Goal: Task Accomplishment & Management: Complete application form

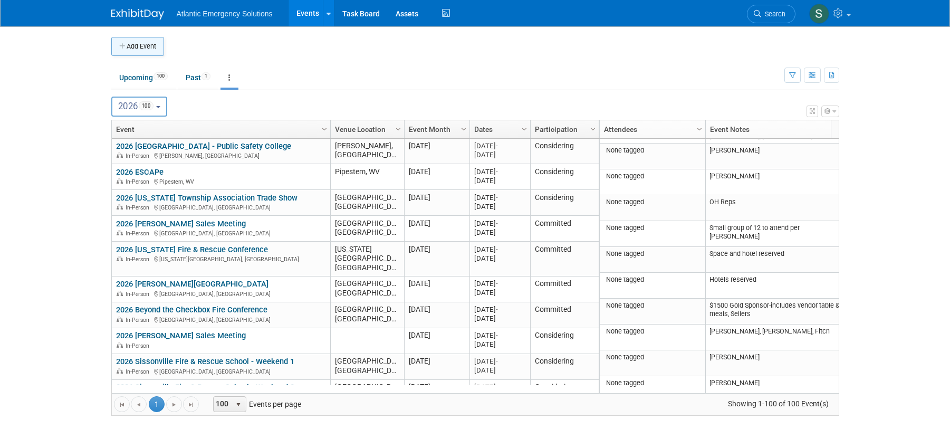
click at [142, 47] on button "Add Event" at bounding box center [137, 46] width 53 height 19
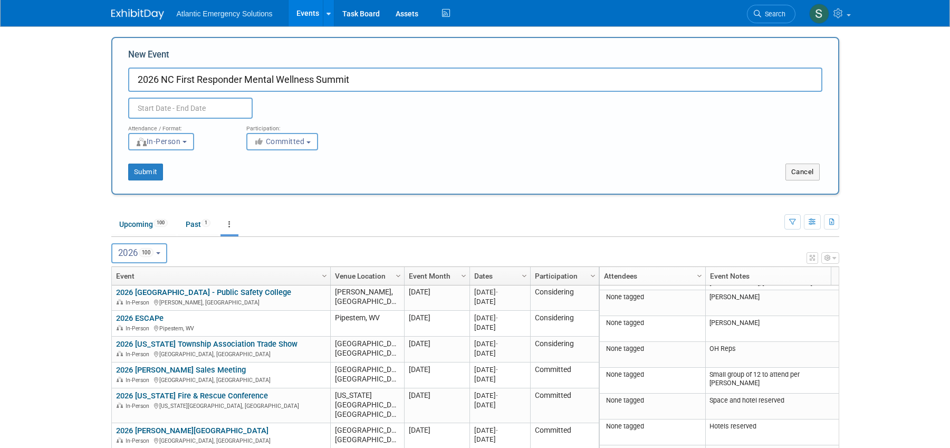
type input "2026 NC First Responder Mental Wellness Summit"
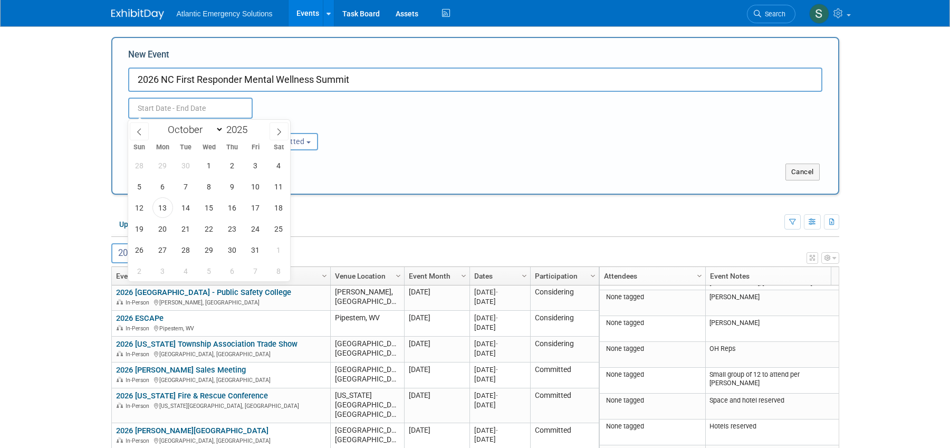
click at [157, 111] on input "text" at bounding box center [190, 108] width 124 height 21
click at [277, 131] on icon at bounding box center [278, 131] width 7 height 7
select select "11"
click at [277, 131] on icon at bounding box center [278, 131] width 7 height 7
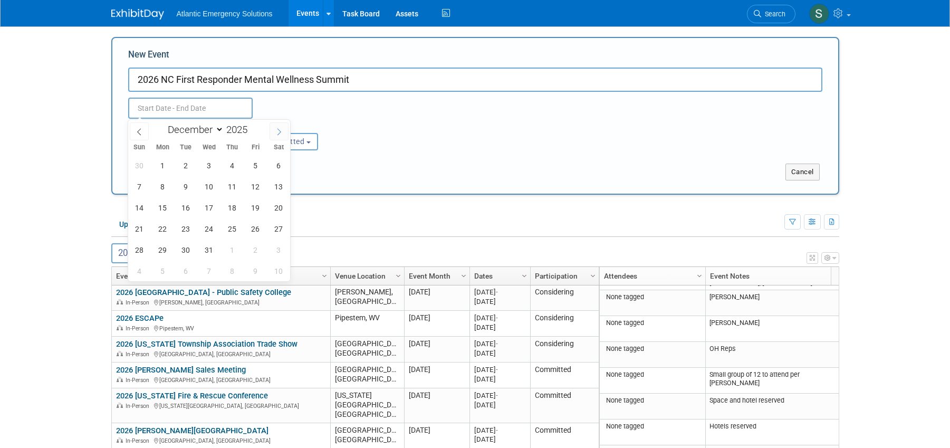
type input "2026"
click at [277, 131] on icon at bounding box center [278, 131] width 7 height 7
select select "1"
click at [232, 228] on span "26" at bounding box center [232, 228] width 21 height 21
click at [255, 228] on span "27" at bounding box center [255, 228] width 21 height 21
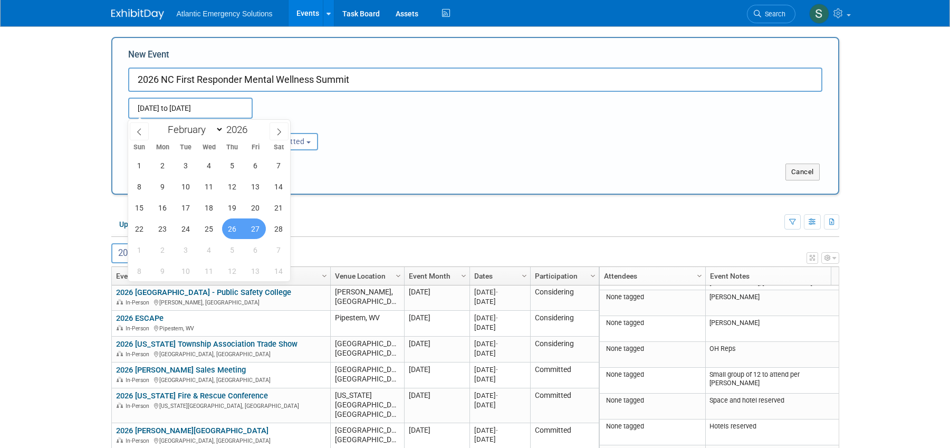
type input "Feb 26, 2026 to Feb 27, 2026"
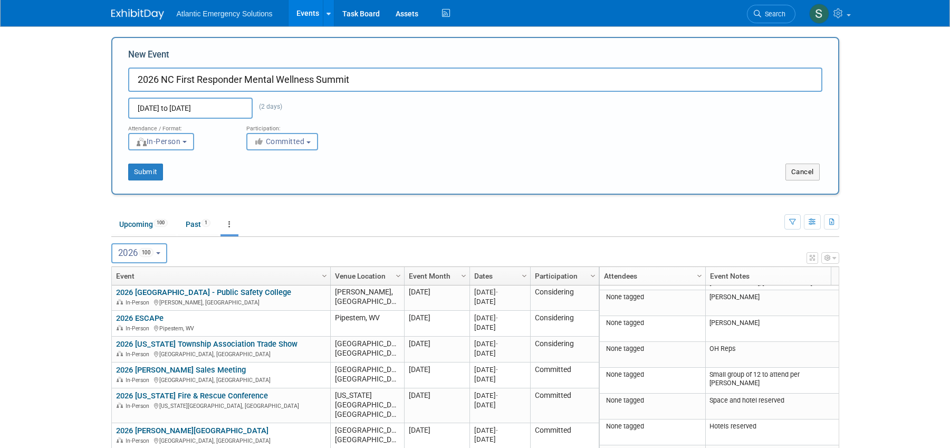
click at [311, 142] on b "button" at bounding box center [308, 142] width 4 height 2
click at [289, 164] on label "Committed" at bounding box center [287, 164] width 70 height 14
click at [256, 164] on input "Committed" at bounding box center [253, 163] width 7 height 7
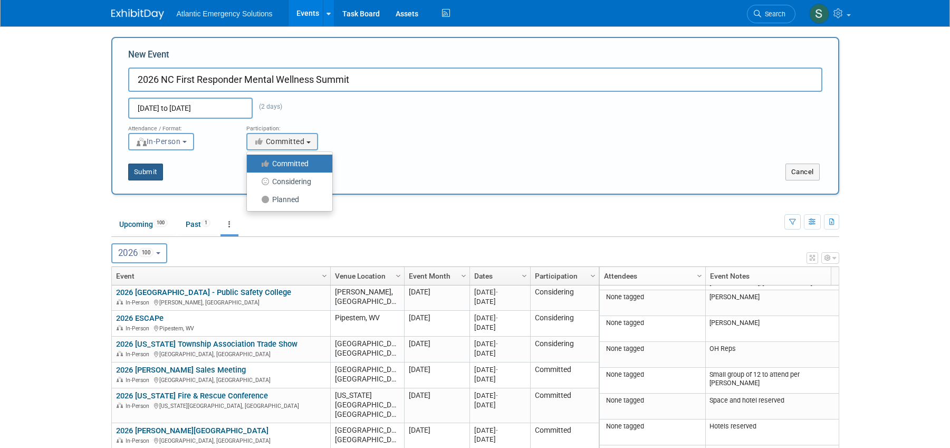
click at [142, 172] on button "Submit" at bounding box center [145, 172] width 35 height 17
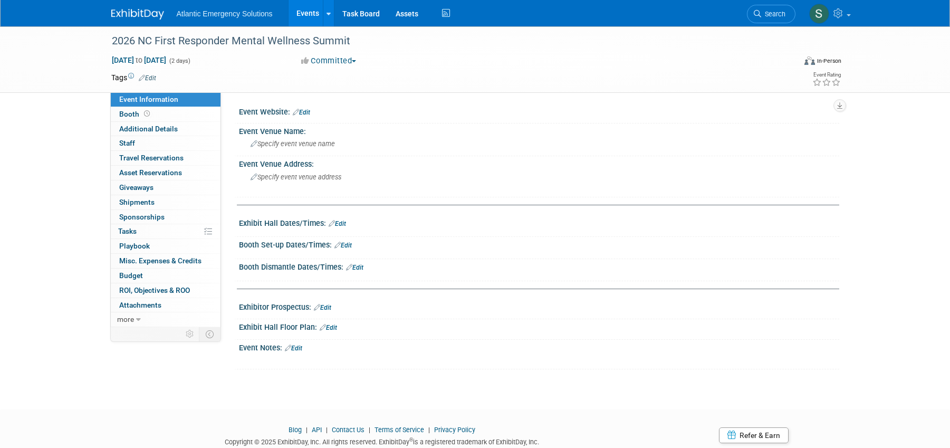
click at [302, 112] on link "Edit" at bounding box center [301, 112] width 17 height 7
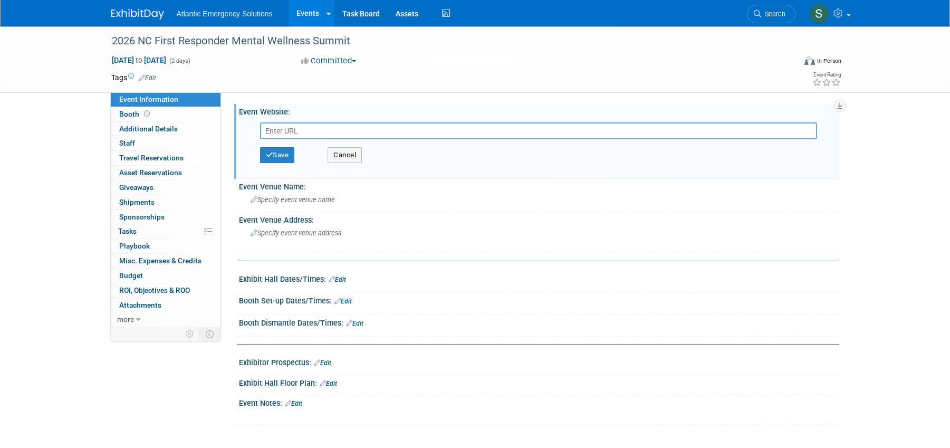
click at [298, 132] on input "text" at bounding box center [538, 130] width 557 height 17
type input "https://www.pierceprovisions.com/piercefoundation"
click at [285, 161] on button "Save" at bounding box center [277, 155] width 35 height 16
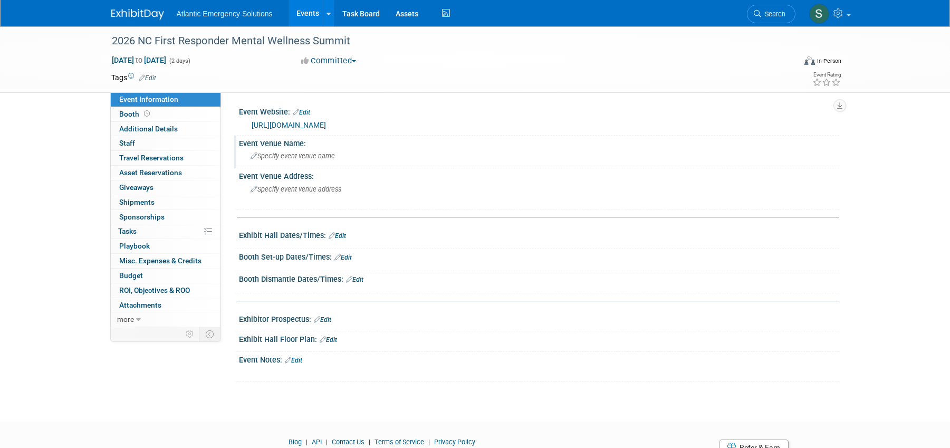
click at [254, 156] on icon at bounding box center [254, 156] width 7 height 7
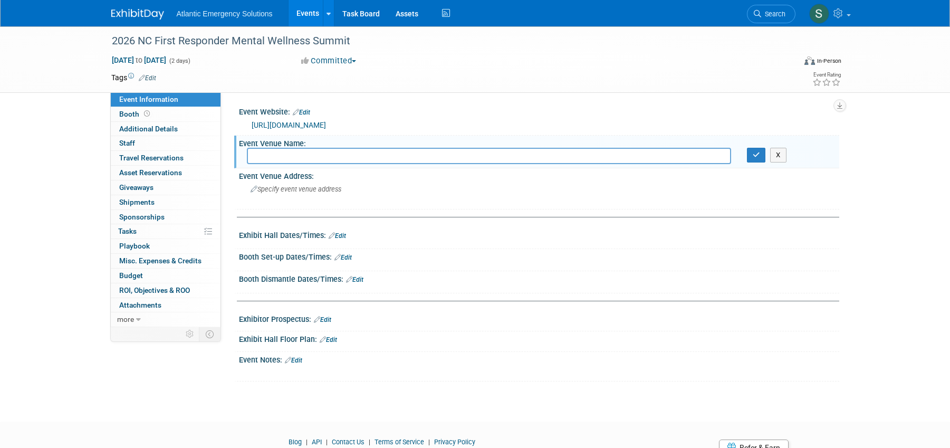
click at [308, 158] on input "text" at bounding box center [489, 156] width 484 height 16
type input "Cape Fear Community College"
click at [258, 187] on span "Specify event venue address" at bounding box center [296, 189] width 91 height 8
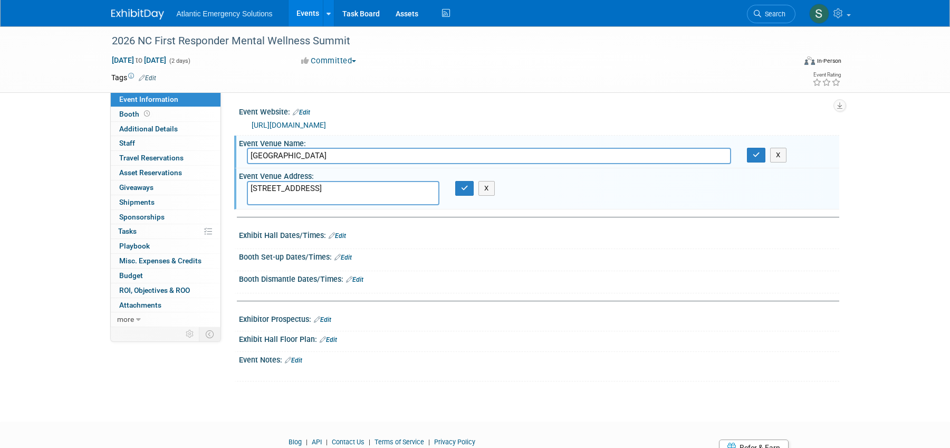
type textarea "502 N. Front Street Wilmington, NC"
click at [338, 235] on link "Edit" at bounding box center [337, 235] width 17 height 7
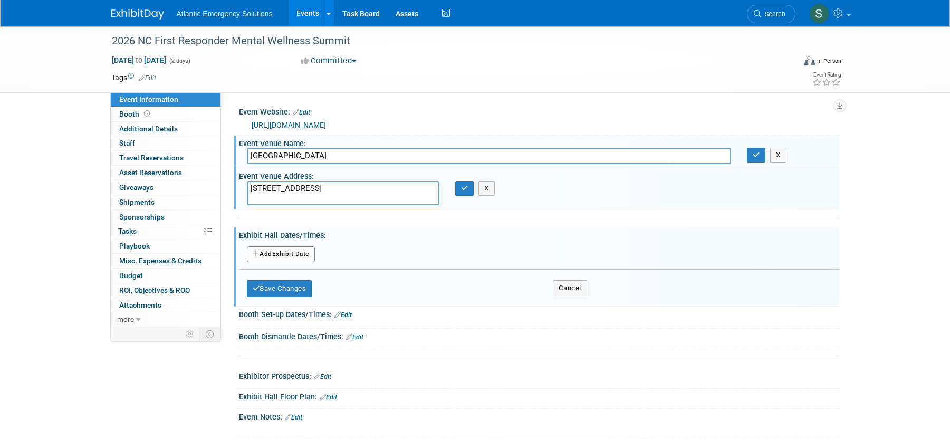
click at [292, 253] on button "Add Another Exhibit Date" at bounding box center [281, 254] width 68 height 16
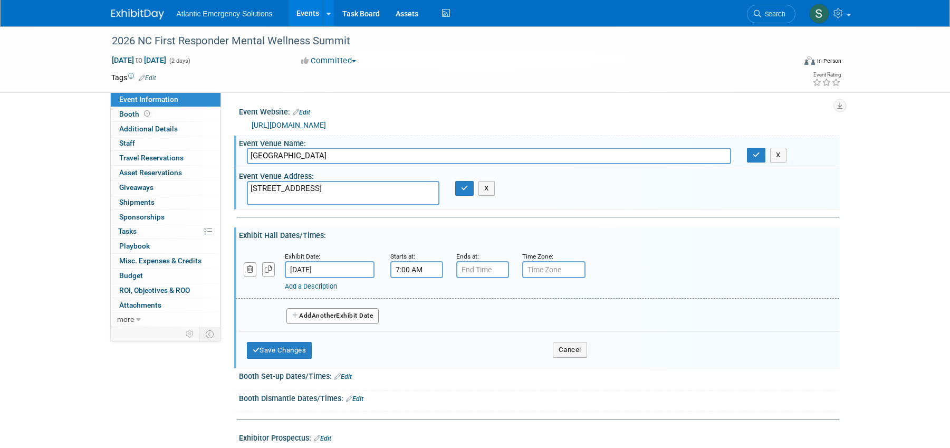
click at [420, 273] on input "7:00 AM" at bounding box center [416, 269] width 53 height 17
click at [419, 299] on span at bounding box center [415, 295] width 18 height 18
type input "8:00 AM"
click at [504, 363] on span at bounding box center [492, 365] width 71 height 18
click at [315, 315] on span "Another" at bounding box center [324, 315] width 25 height 7
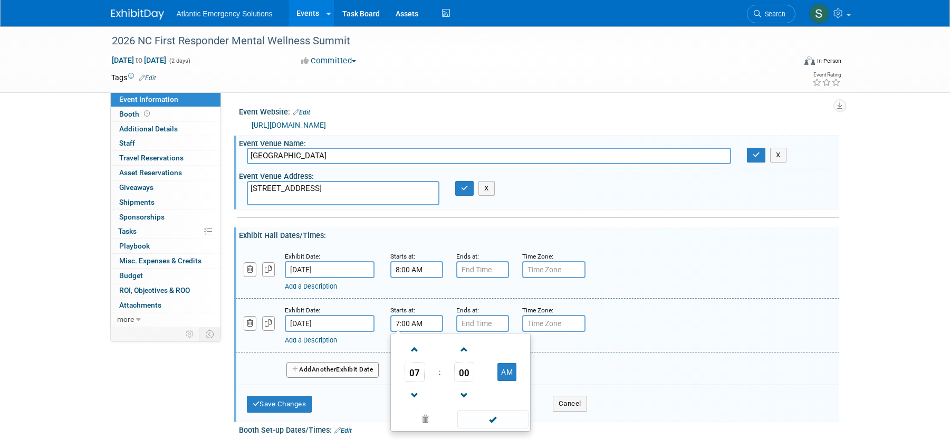
click at [405, 324] on input "7:00 AM" at bounding box center [416, 323] width 53 height 17
click at [419, 351] on span at bounding box center [415, 349] width 18 height 18
type input "8:00 AM"
click at [653, 353] on div "Add Another Exhibit Date" at bounding box center [539, 366] width 600 height 28
click at [268, 407] on button "Save Changes" at bounding box center [279, 404] width 65 height 17
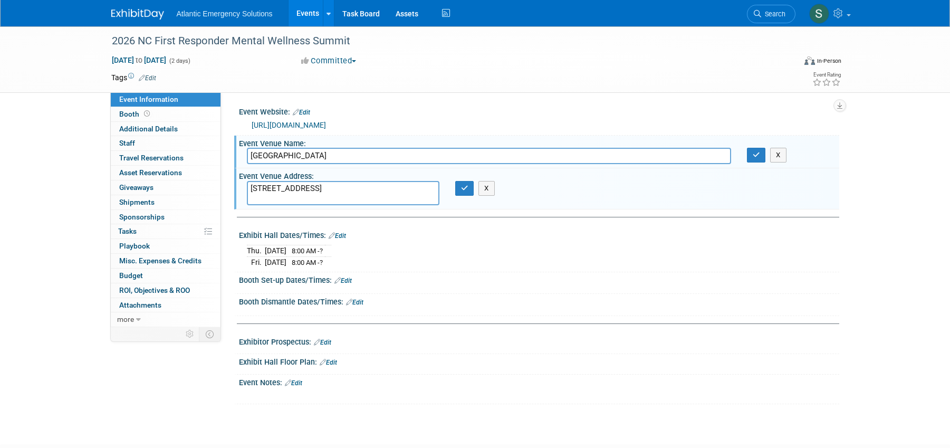
click at [289, 380] on icon at bounding box center [288, 382] width 6 height 7
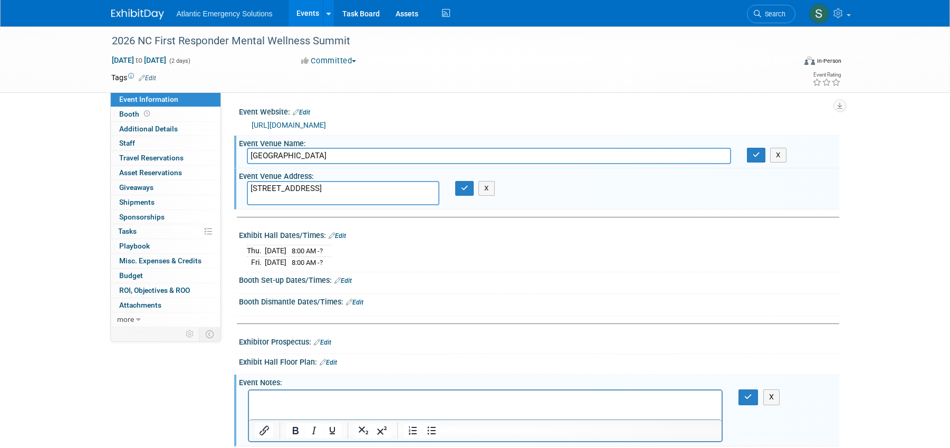
click at [280, 400] on p "Rich Text Area. Press ALT-0 for help." at bounding box center [485, 400] width 461 height 11
drag, startPoint x: 373, startPoint y: 399, endPoint x: 318, endPoint y: 402, distance: 55.5
click at [318, 402] on p "New conference - first year -" at bounding box center [485, 400] width 461 height 11
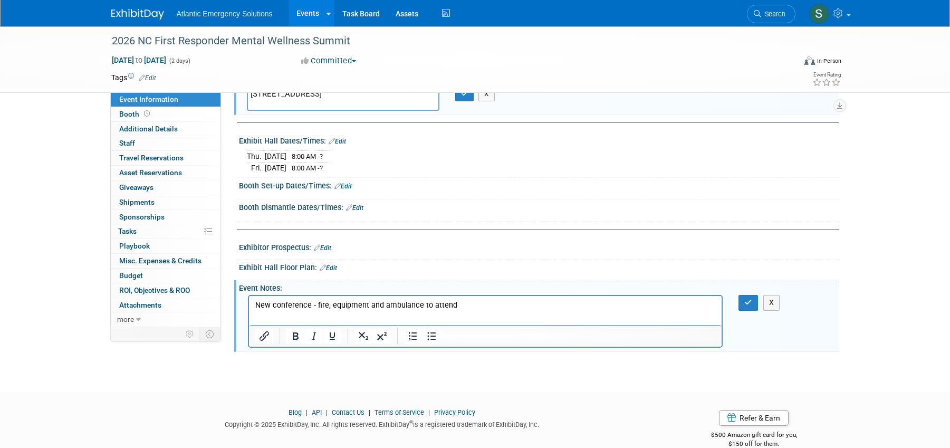
scroll to position [112, 0]
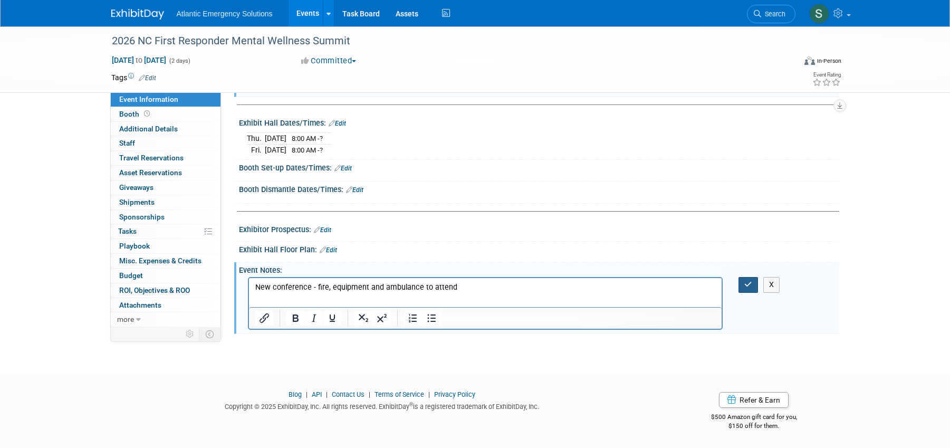
click at [750, 284] on icon "button" at bounding box center [748, 284] width 8 height 7
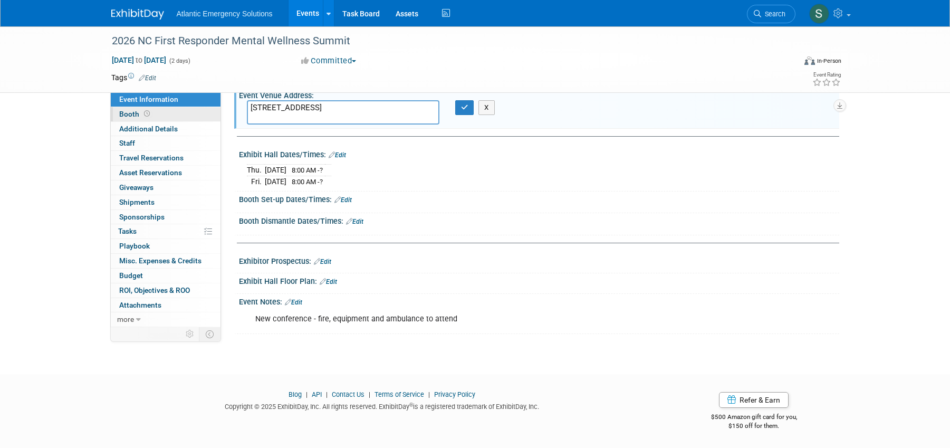
scroll to position [0, 0]
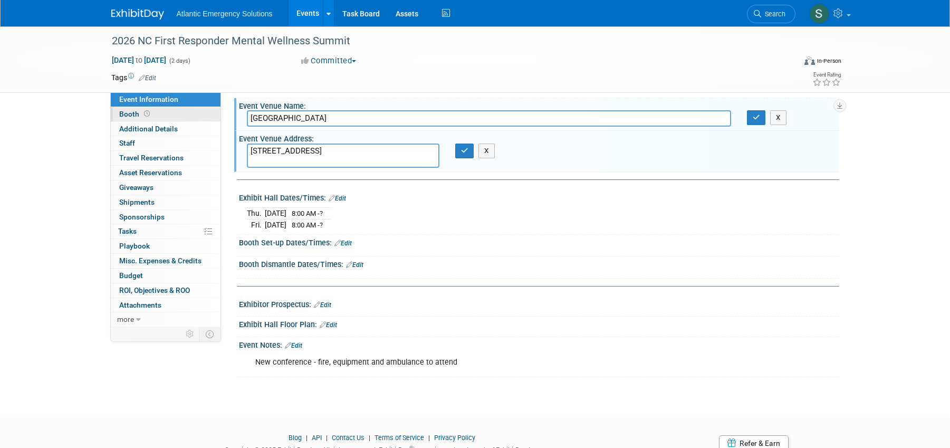
click at [128, 113] on span "Booth" at bounding box center [135, 114] width 33 height 8
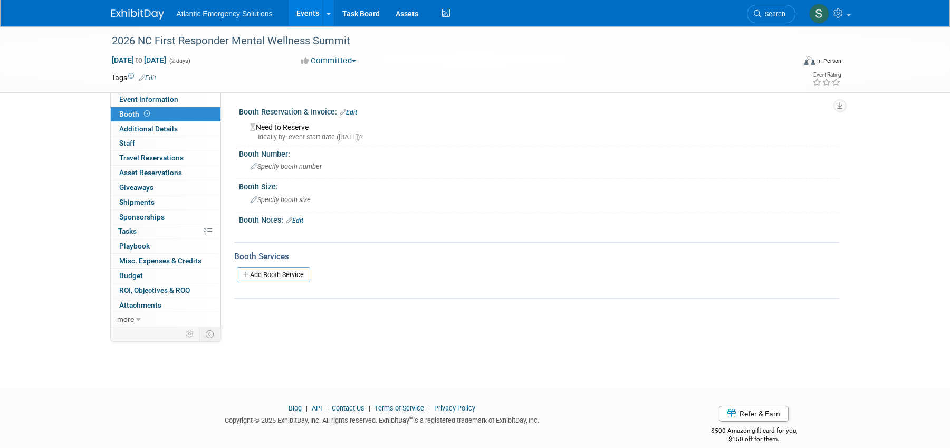
scroll to position [1, 0]
click at [353, 111] on link "Edit" at bounding box center [348, 111] width 17 height 7
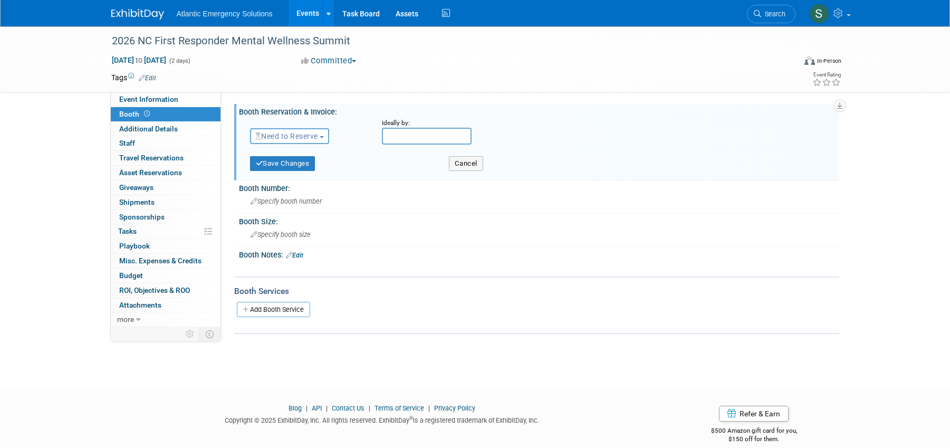
click at [318, 135] on span "Need to Reserve" at bounding box center [286, 136] width 63 height 8
click at [298, 170] on link "Reserved" at bounding box center [307, 167] width 113 height 15
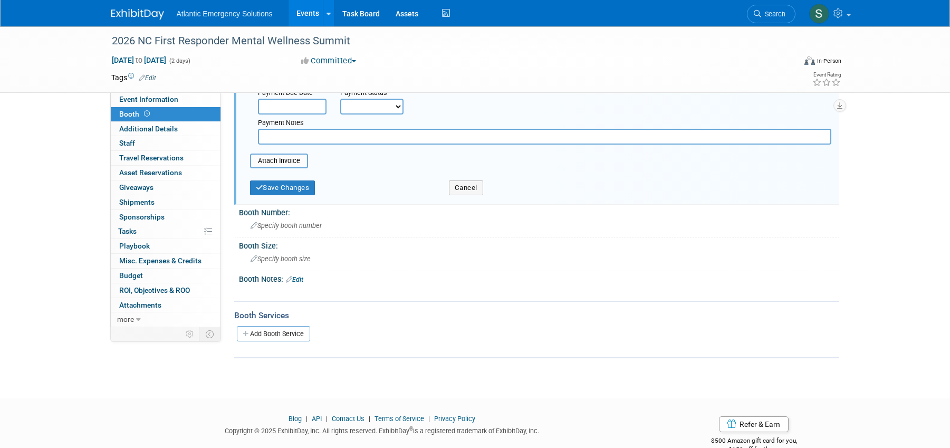
scroll to position [123, 0]
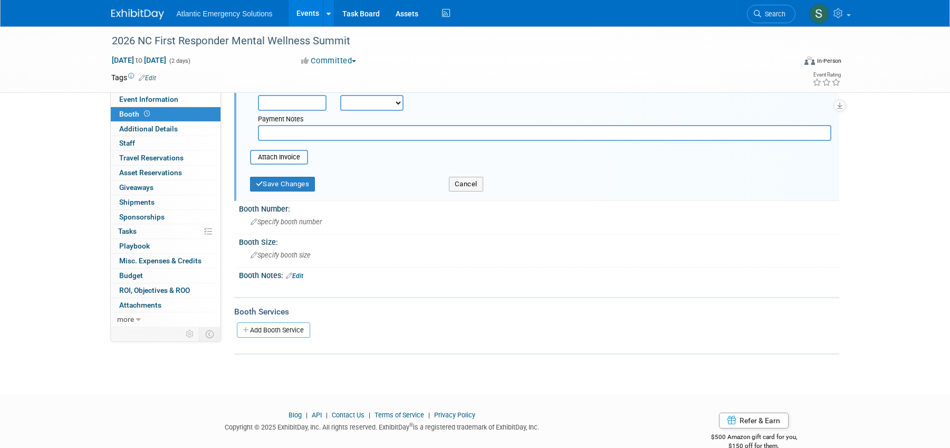
click at [291, 275] on icon at bounding box center [289, 275] width 6 height 7
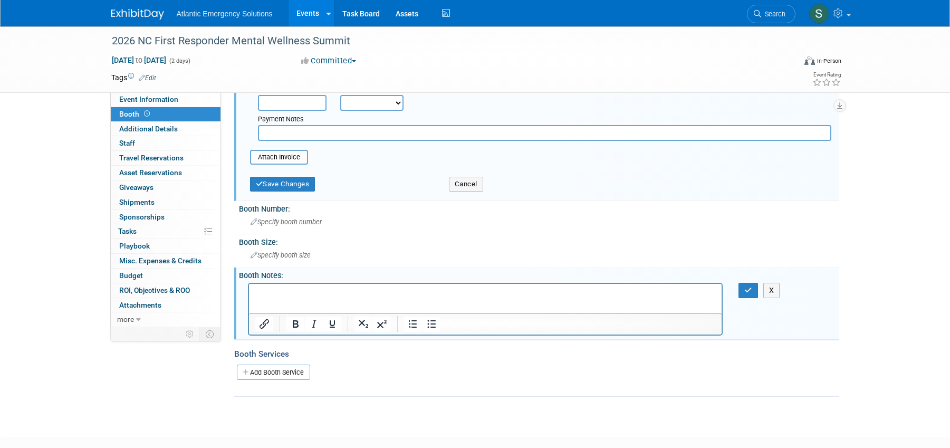
scroll to position [0, 0]
click at [284, 291] on p "Rich Text Area. Press ALT-0 for help." at bounding box center [485, 292] width 461 height 11
click at [352, 291] on p "Submitted google doc" at bounding box center [485, 292] width 461 height 11
click at [750, 294] on button "button" at bounding box center [748, 290] width 20 height 15
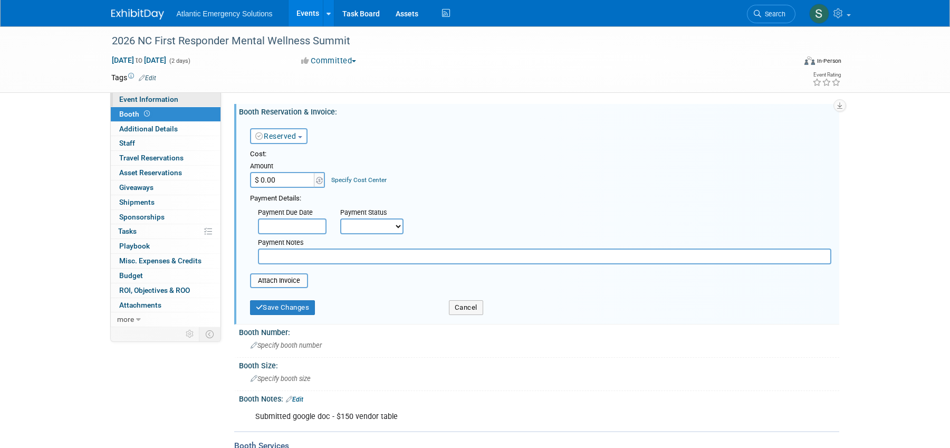
click at [146, 97] on span "Event Information" at bounding box center [148, 99] width 59 height 8
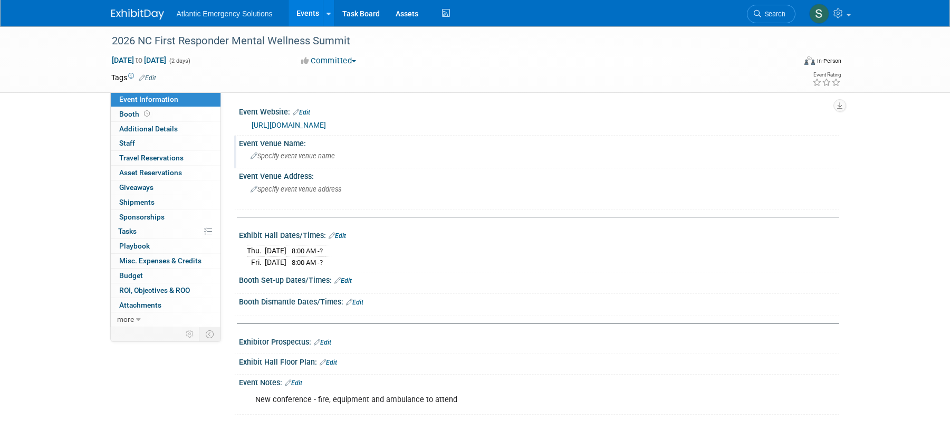
click at [254, 154] on icon at bounding box center [254, 156] width 7 height 7
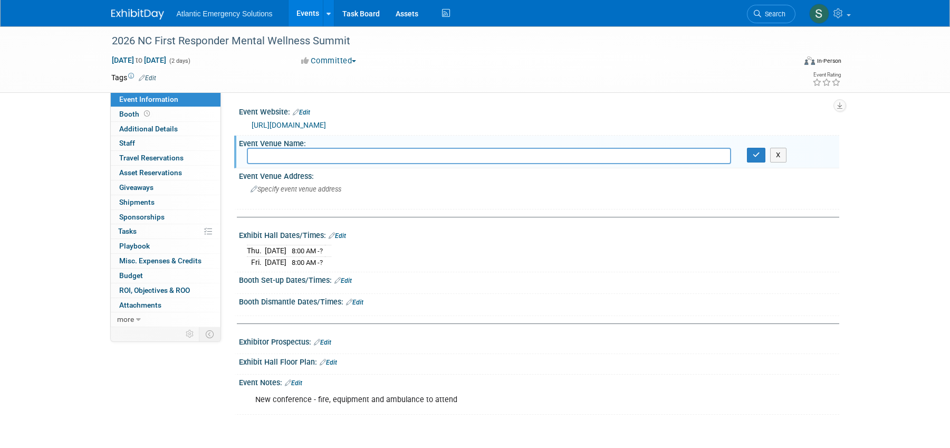
click at [302, 155] on input "text" at bounding box center [489, 156] width 484 height 16
type input "Union Station Conference Center"
click at [754, 156] on icon "button" at bounding box center [756, 154] width 7 height 7
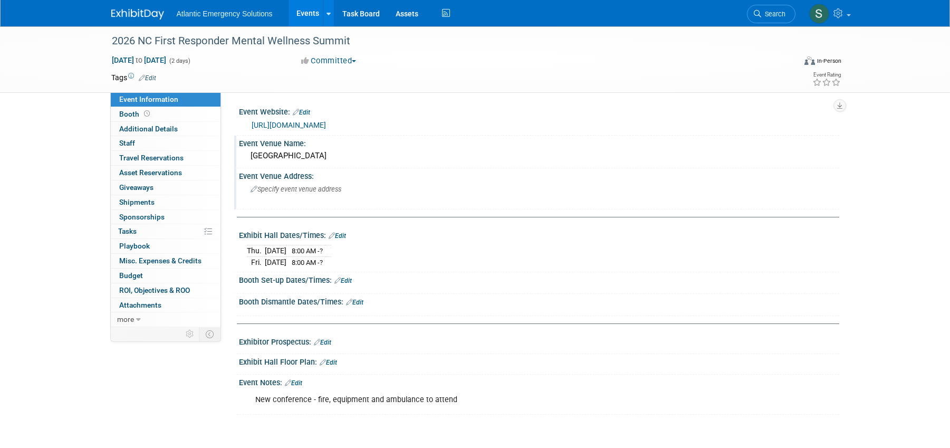
click at [253, 188] on icon at bounding box center [254, 189] width 7 height 7
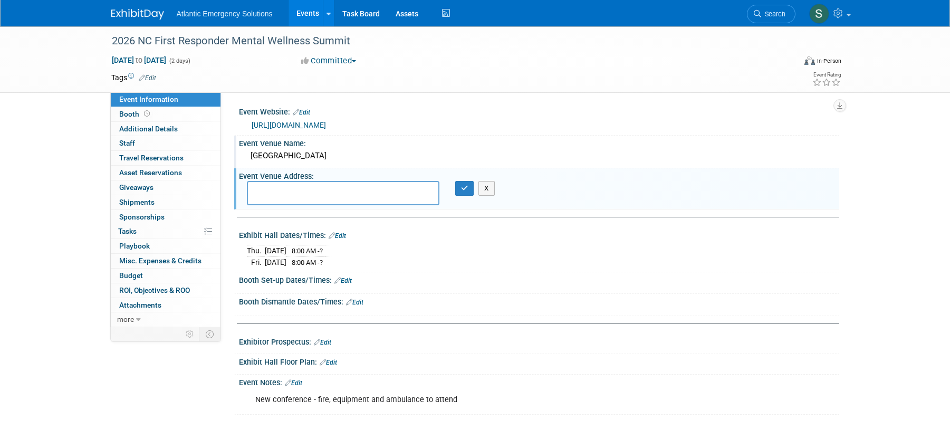
click at [279, 189] on textarea at bounding box center [343, 193] width 193 height 24
type textarea "[STREET_ADDRESS]"
click at [469, 188] on button "button" at bounding box center [464, 188] width 19 height 15
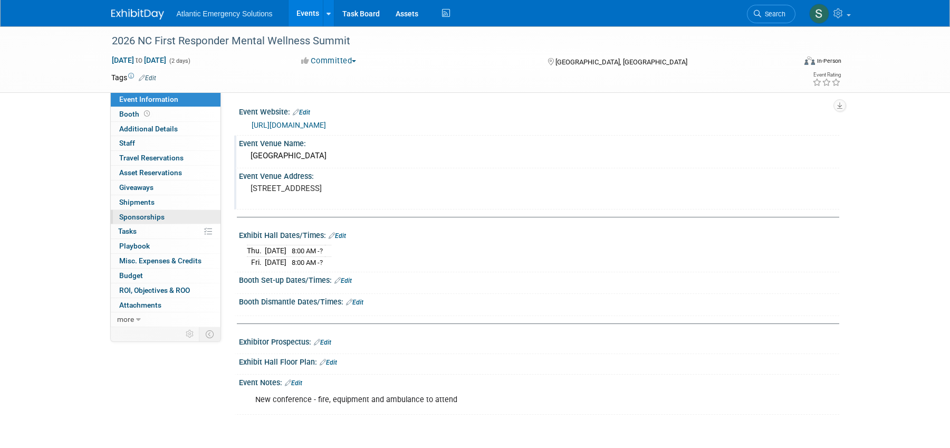
click at [140, 215] on span "Sponsorships 0" at bounding box center [141, 217] width 45 height 8
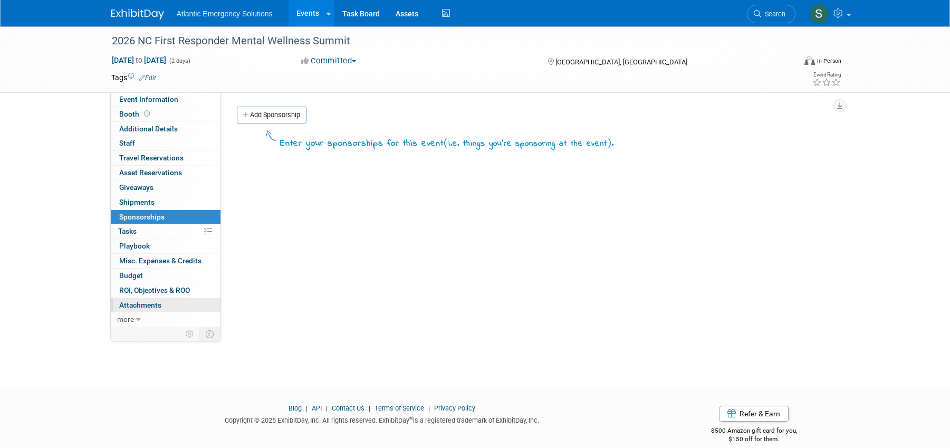
click at [139, 307] on span "Attachments 0" at bounding box center [140, 305] width 42 height 8
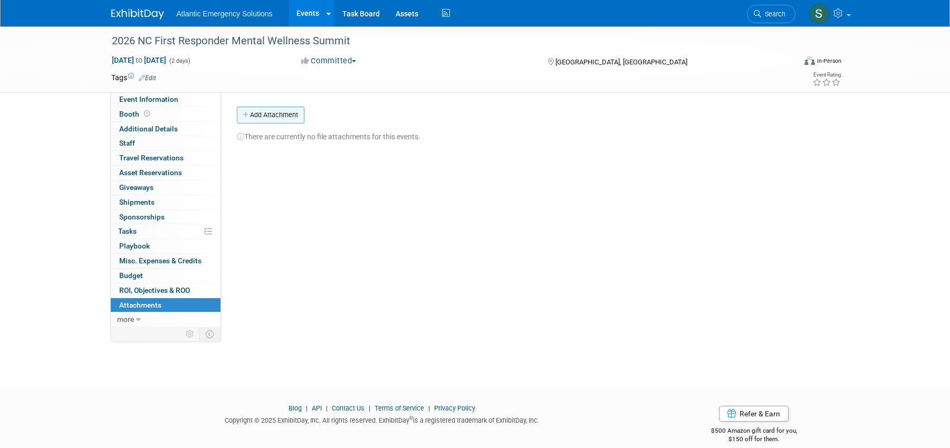
click at [277, 111] on button "Add Attachment" at bounding box center [271, 115] width 68 height 17
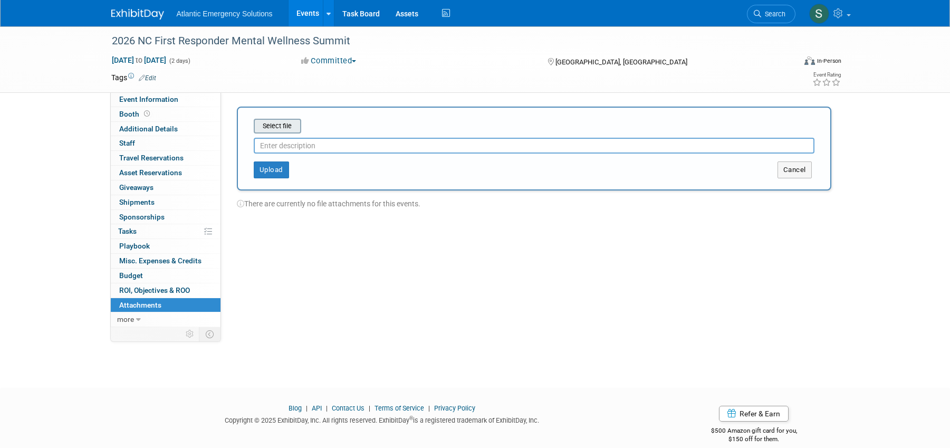
click at [279, 128] on input "file" at bounding box center [238, 126] width 126 height 13
type input "C:\fakepath\IMG_7165.jpeg"
click at [284, 126] on input "file" at bounding box center [238, 126] width 126 height 13
click at [303, 142] on input "text" at bounding box center [534, 141] width 561 height 16
click at [257, 165] on button "Upload" at bounding box center [271, 165] width 35 height 17
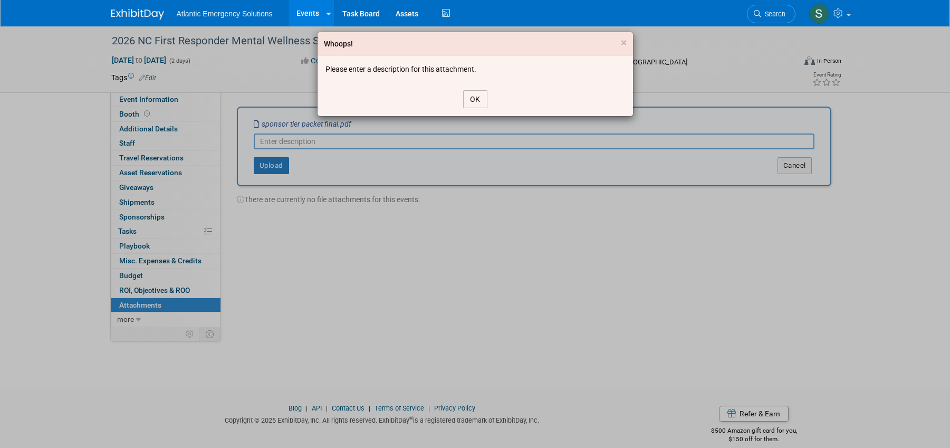
click at [479, 101] on button "OK" at bounding box center [475, 99] width 24 height 18
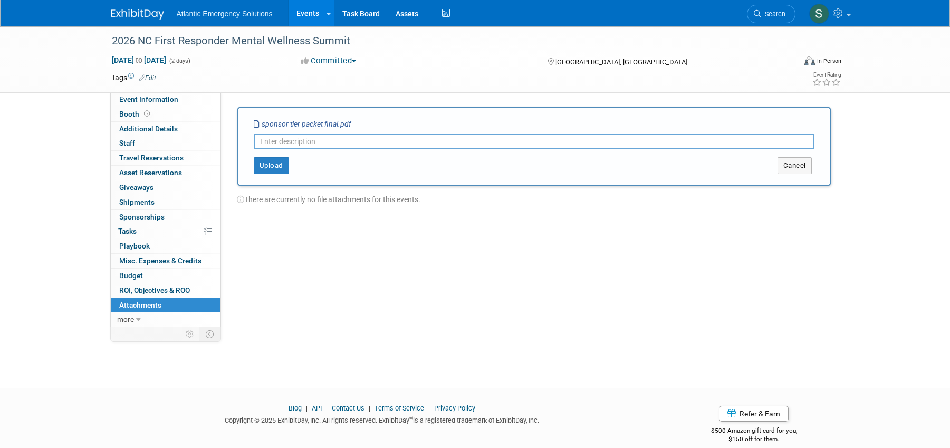
click at [271, 141] on input "text" at bounding box center [534, 141] width 561 height 16
type input "Sponsor Packet Info"
click at [271, 165] on button "Upload" at bounding box center [271, 165] width 35 height 17
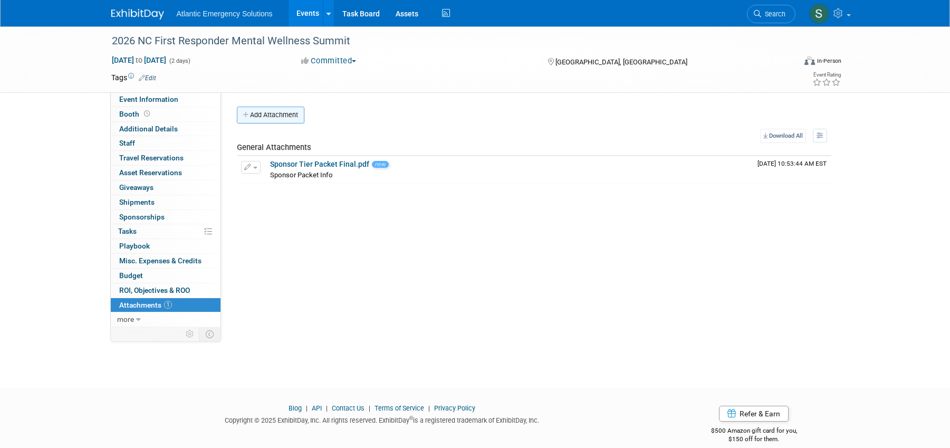
click at [265, 110] on button "Add Attachment" at bounding box center [271, 115] width 68 height 17
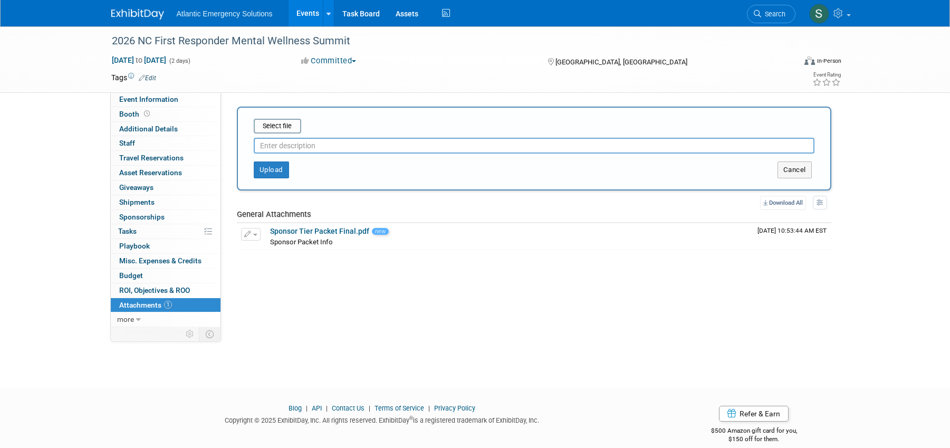
click at [357, 148] on input "text" at bounding box center [534, 146] width 561 height 16
click at [282, 122] on input "file" at bounding box center [238, 126] width 126 height 13
type input "C:\fakepath\IMG_7165.jpeg"
click at [287, 127] on input "file" at bounding box center [238, 126] width 126 height 13
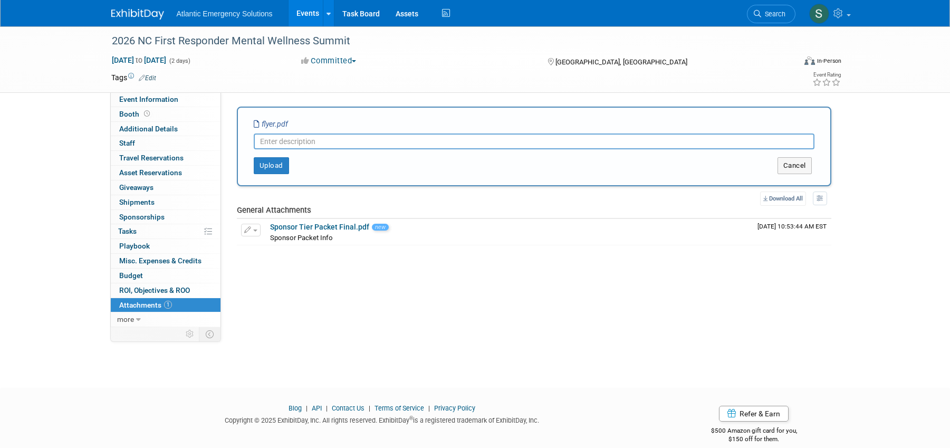
click at [295, 142] on input "text" at bounding box center [534, 141] width 561 height 16
type input "Conference Flyer"
click at [270, 167] on button "Upload" at bounding box center [271, 165] width 35 height 17
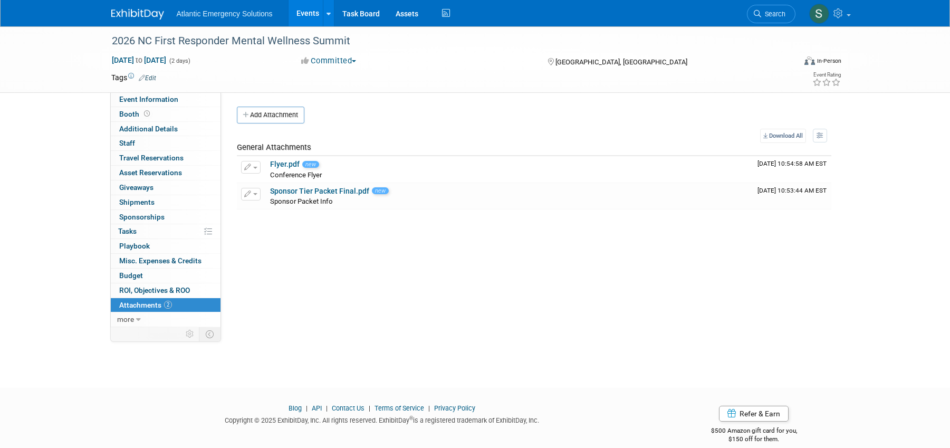
scroll to position [14, 0]
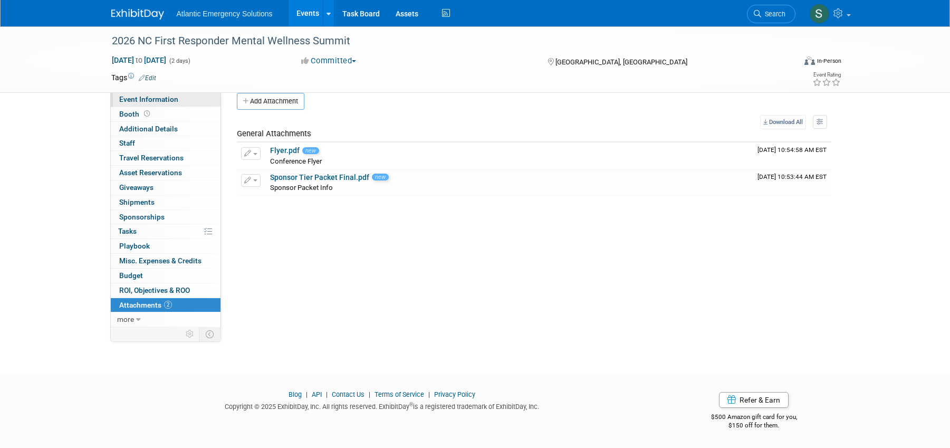
click at [143, 100] on span "Event Information" at bounding box center [148, 99] width 59 height 8
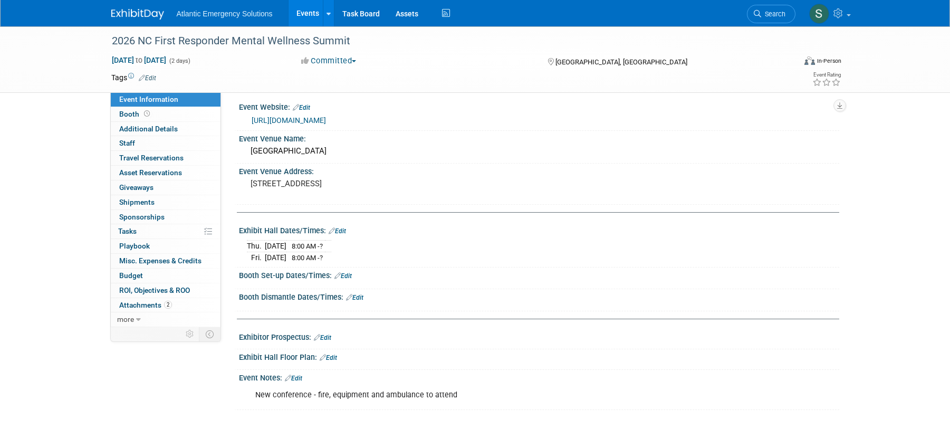
scroll to position [5, 0]
click at [310, 12] on link "Events" at bounding box center [308, 13] width 39 height 26
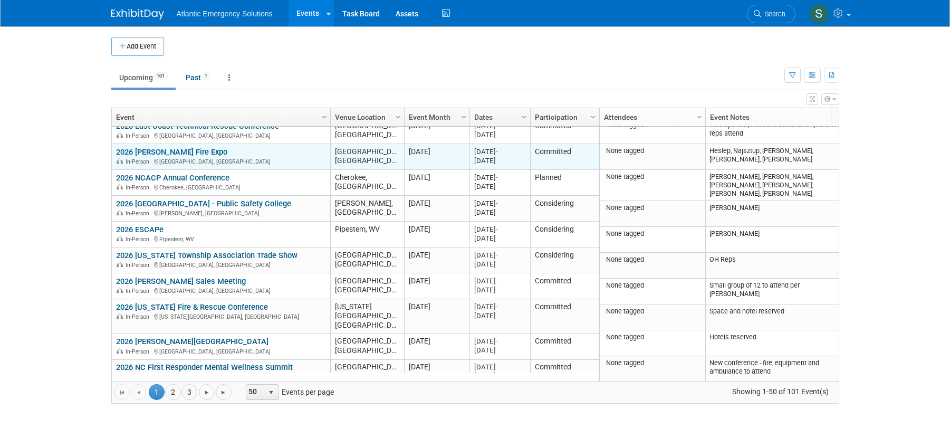
scroll to position [81, 0]
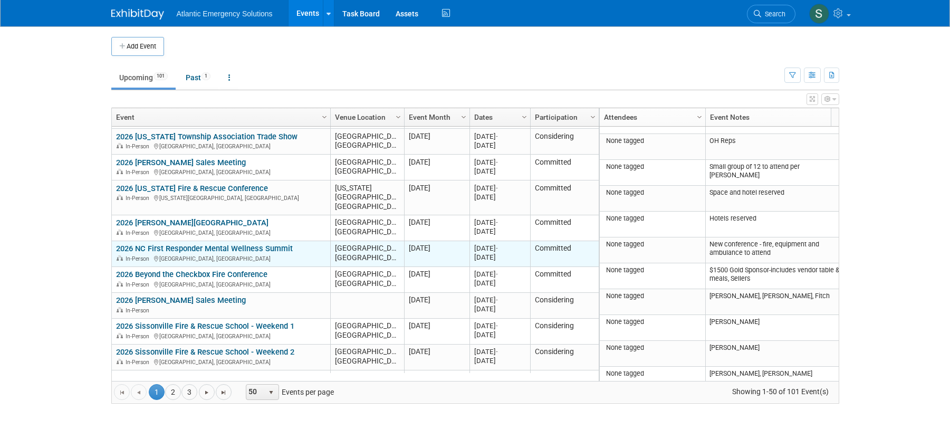
click at [238, 244] on link "2026 NC First Responder Mental Wellness Summit" at bounding box center [204, 248] width 177 height 9
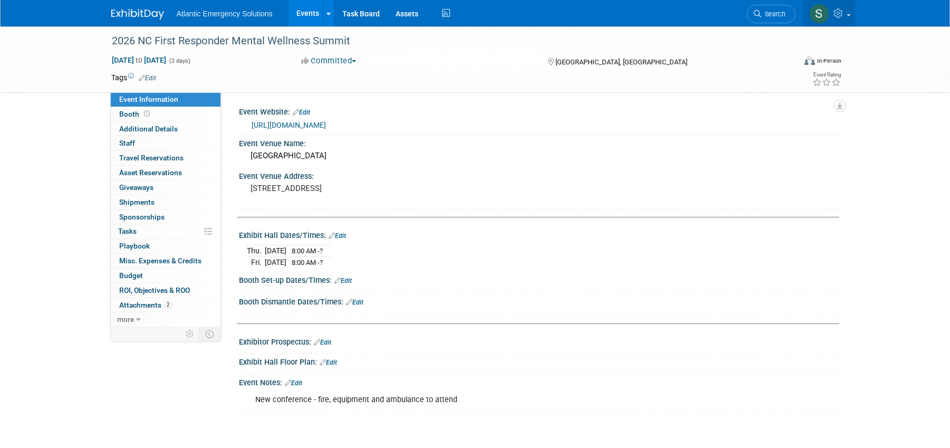
click at [848, 15] on span at bounding box center [849, 15] width 4 height 2
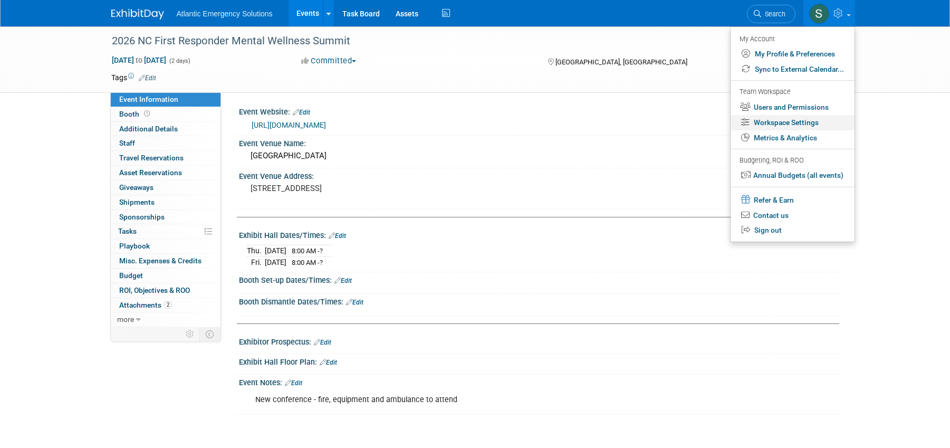
click at [794, 122] on link "Workspace Settings" at bounding box center [793, 122] width 124 height 15
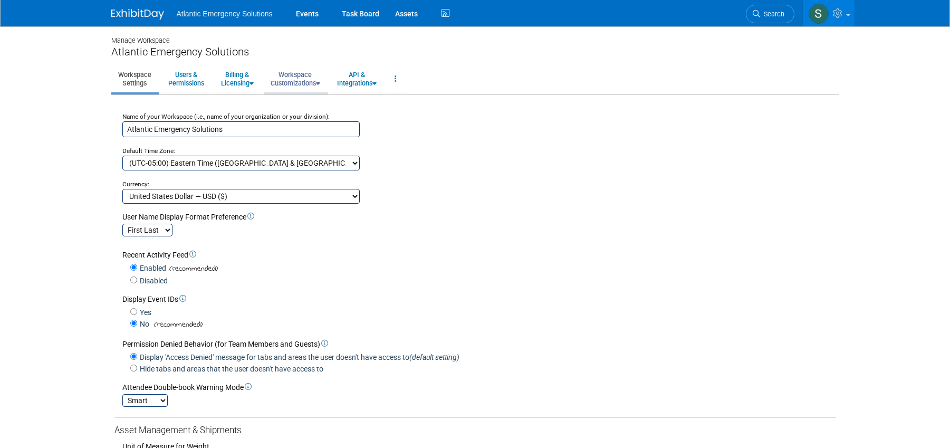
click at [289, 80] on link "Workspace Customizations" at bounding box center [295, 79] width 63 height 26
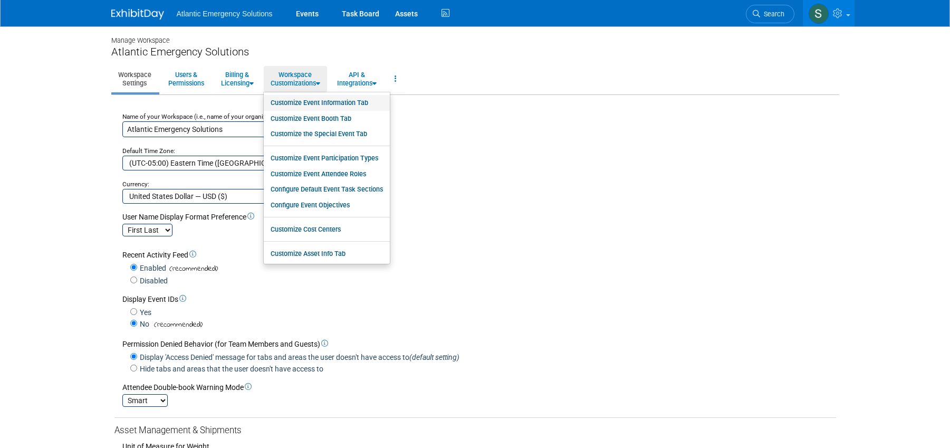
click at [299, 102] on link "Customize Event Information Tab" at bounding box center [327, 103] width 126 height 16
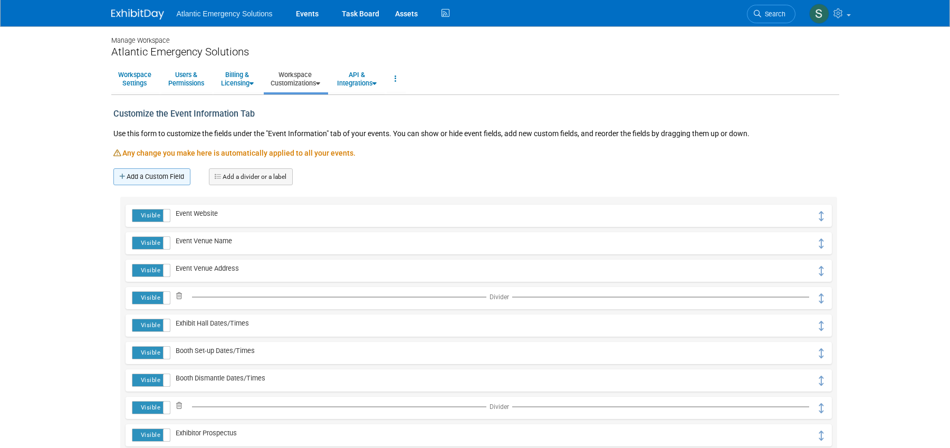
click at [125, 175] on icon at bounding box center [122, 177] width 7 height 7
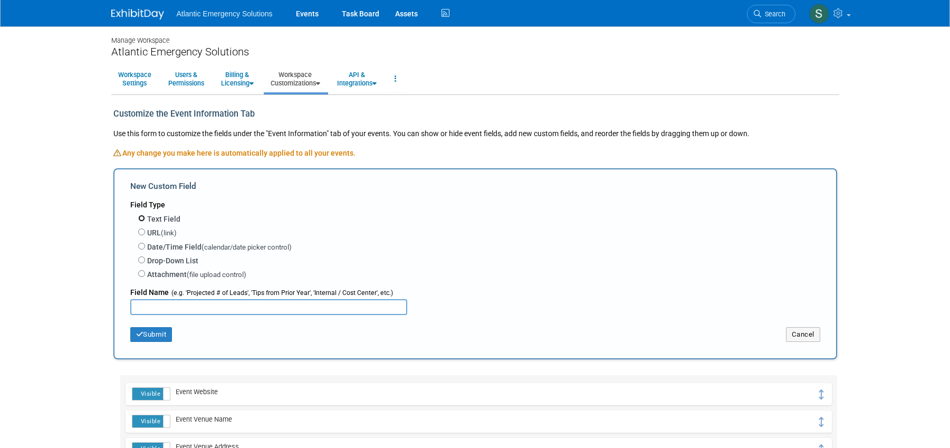
click at [142, 219] on input "Text Field" at bounding box center [141, 218] width 7 height 7
radio input "true"
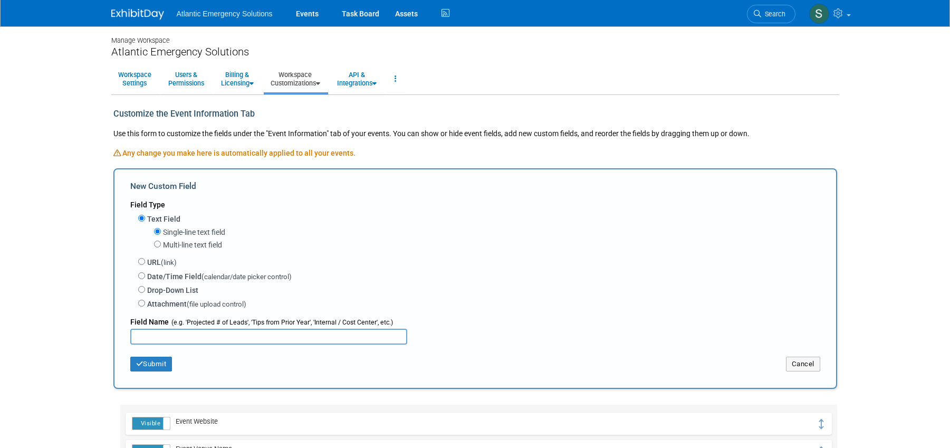
click at [158, 338] on input "text" at bounding box center [268, 337] width 277 height 16
type input "Event Contact Person"
click at [163, 363] on button "Submit" at bounding box center [151, 364] width 42 height 15
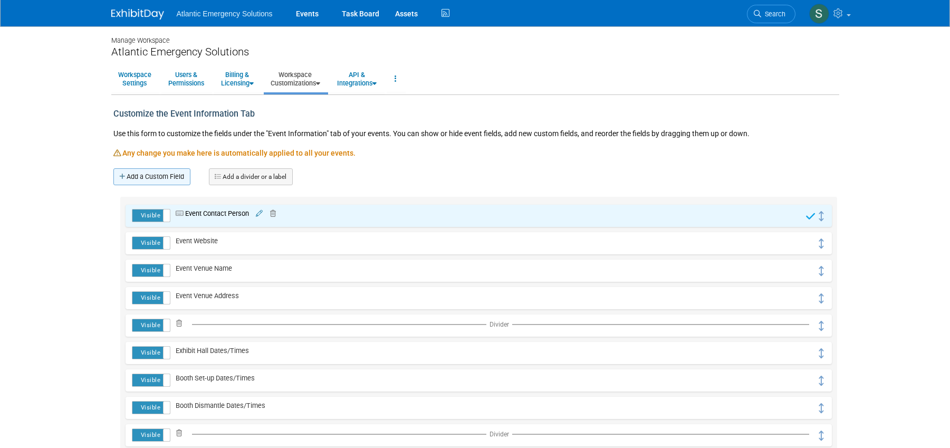
click at [151, 176] on link "Add a Custom Field" at bounding box center [151, 176] width 77 height 17
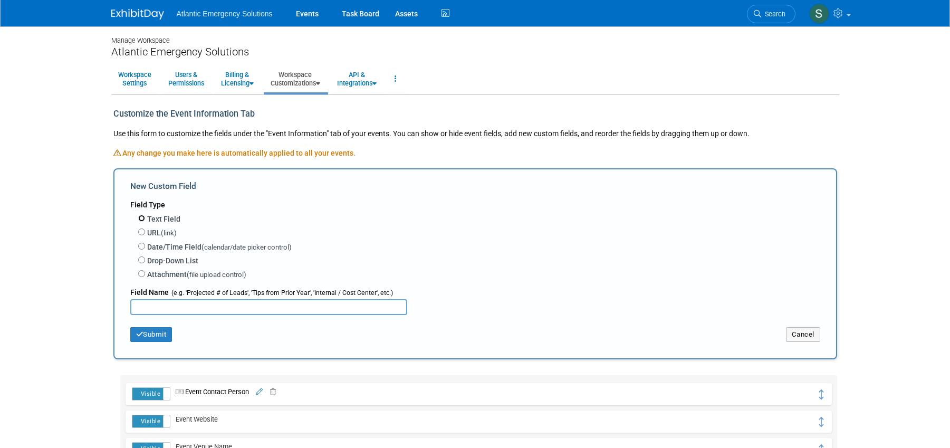
click at [142, 219] on input "Text Field" at bounding box center [141, 218] width 7 height 7
radio input "true"
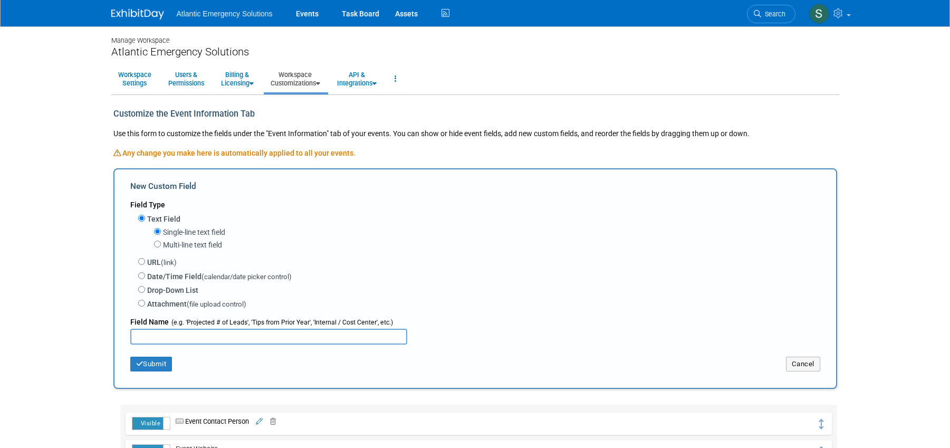
click at [156, 329] on input "text" at bounding box center [268, 337] width 277 height 16
type input "Event Contact Number/Email"
click at [159, 363] on button "Submit" at bounding box center [151, 364] width 42 height 15
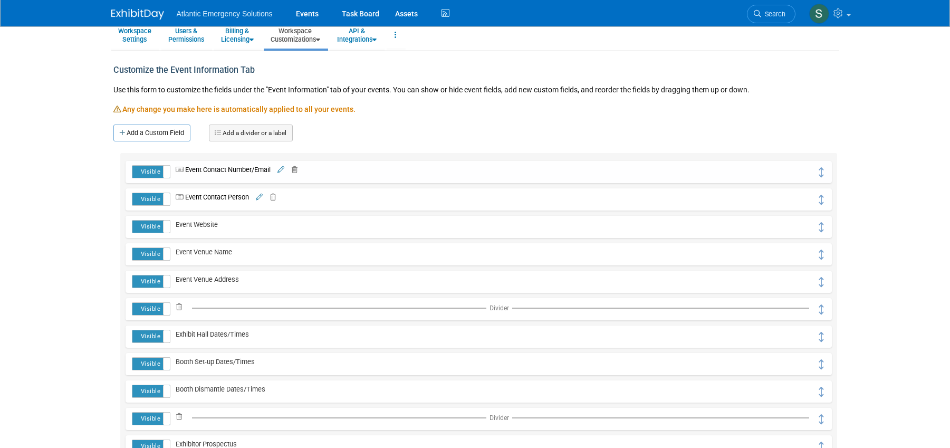
scroll to position [43, 0]
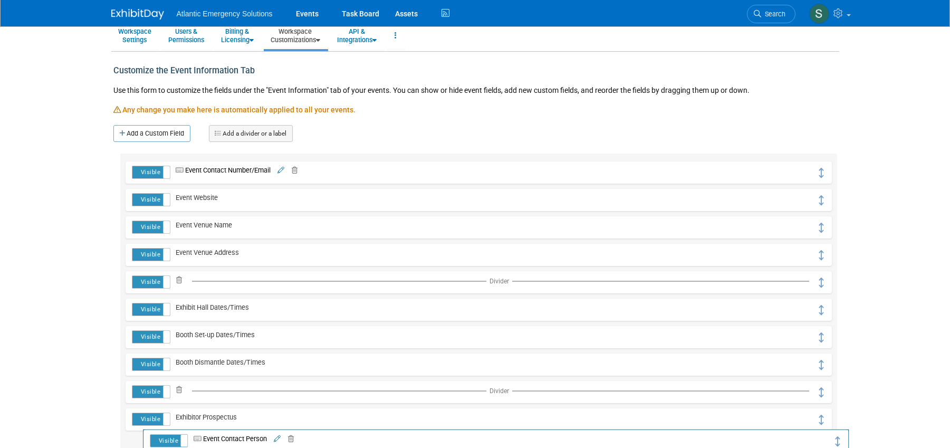
drag, startPoint x: 823, startPoint y: 200, endPoint x: 840, endPoint y: 440, distance: 240.6
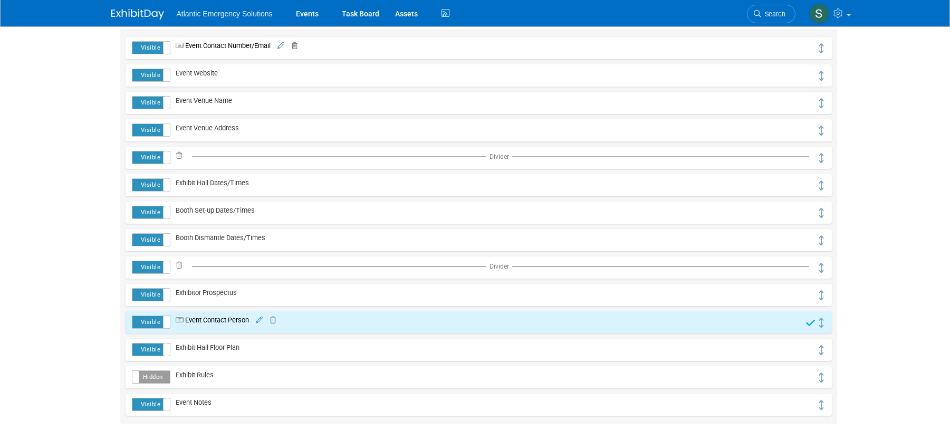
scroll to position [178, 0]
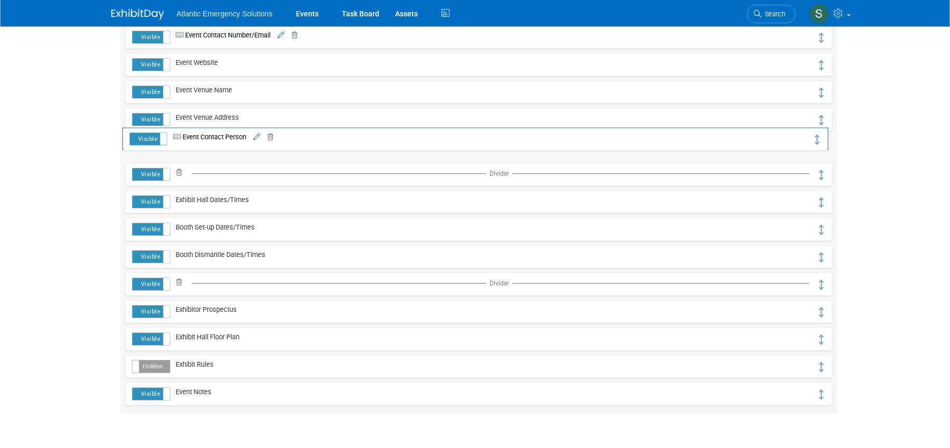
drag, startPoint x: 821, startPoint y: 313, endPoint x: 818, endPoint y: 141, distance: 172.5
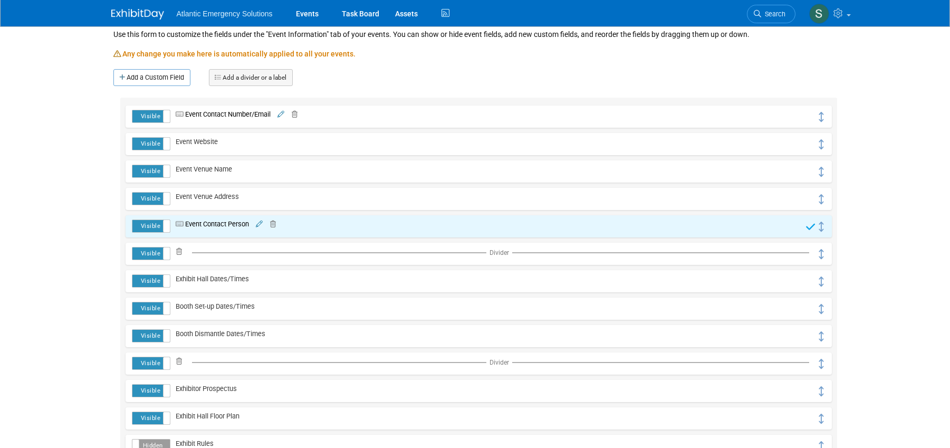
scroll to position [96, 0]
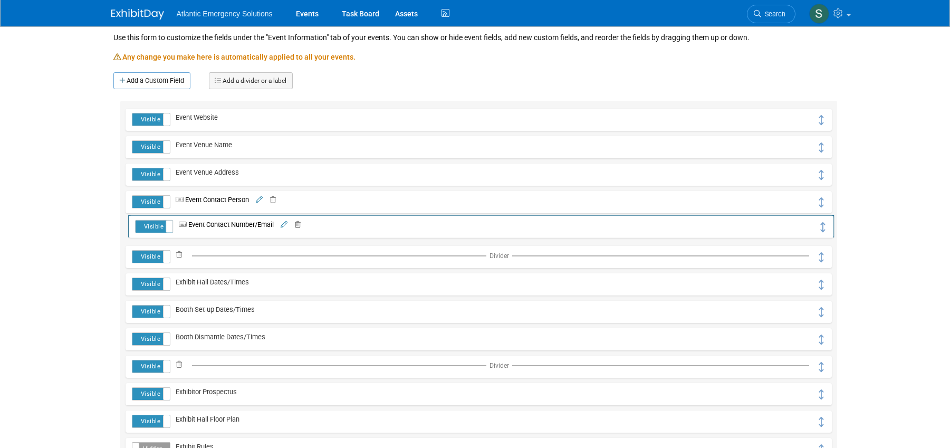
drag, startPoint x: 823, startPoint y: 118, endPoint x: 825, endPoint y: 225, distance: 106.6
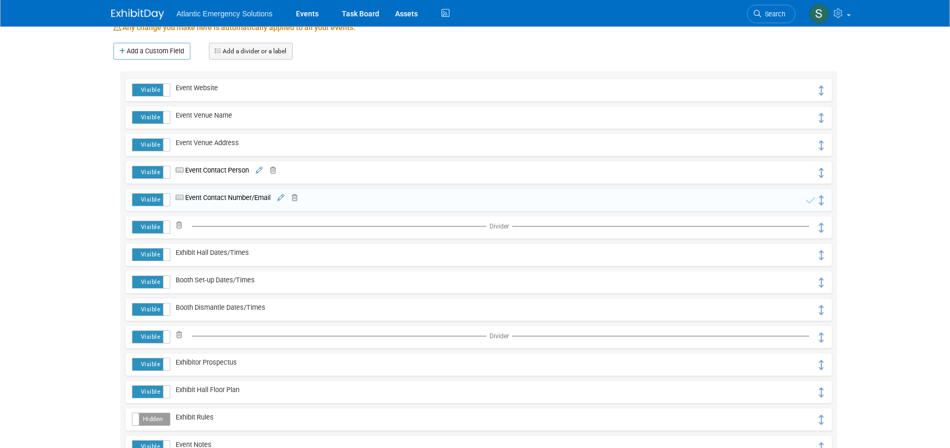
scroll to position [0, 0]
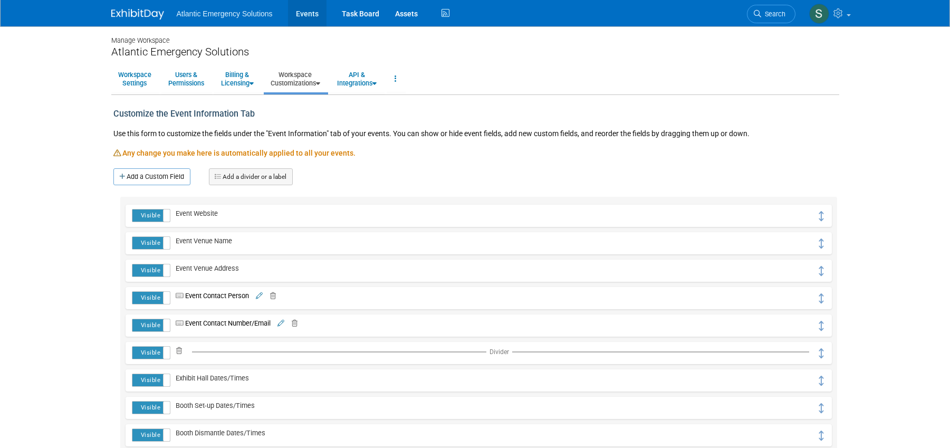
click at [314, 14] on link "Events" at bounding box center [307, 13] width 39 height 26
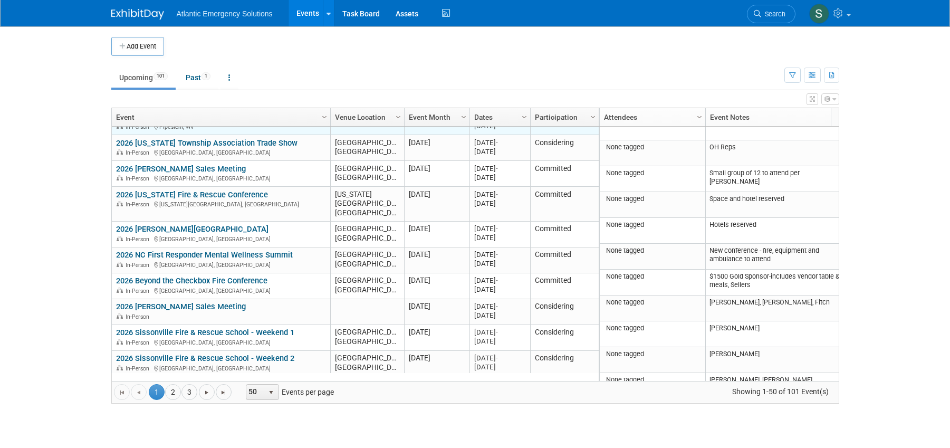
scroll to position [160, 0]
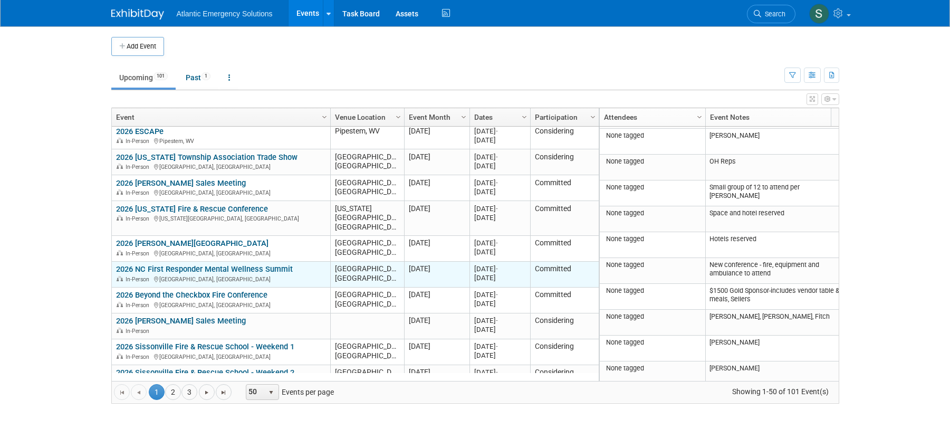
click at [213, 264] on link "2026 NC First Responder Mental Wellness Summit" at bounding box center [204, 268] width 177 height 9
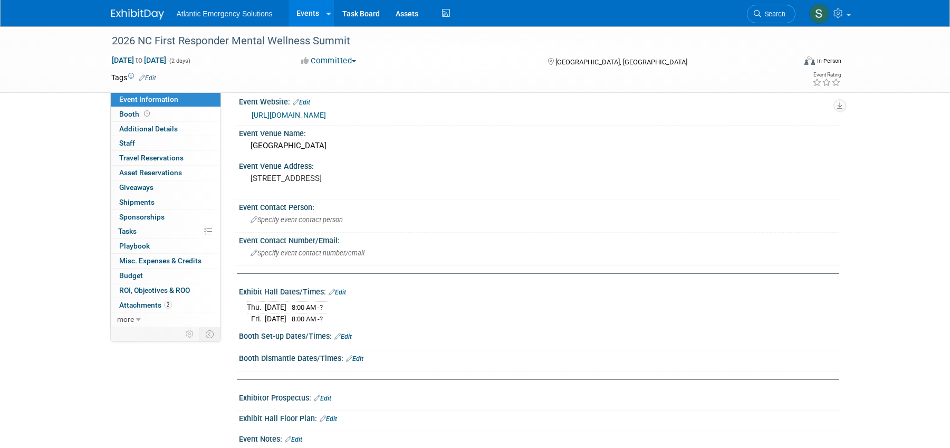
scroll to position [11, 0]
click at [311, 16] on link "Events" at bounding box center [308, 13] width 39 height 26
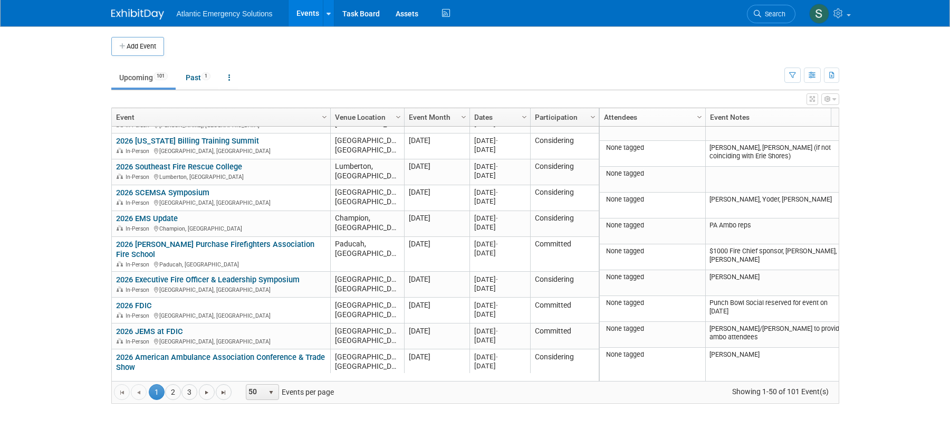
scroll to position [739, 0]
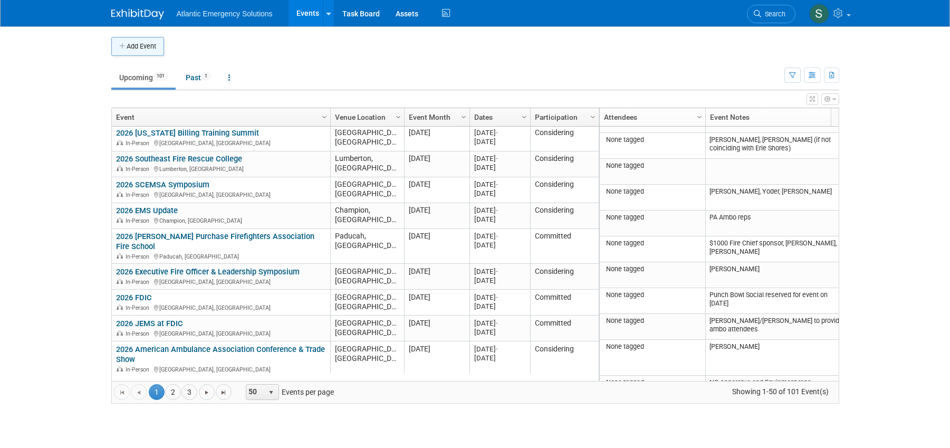
click at [135, 49] on button "Add Event" at bounding box center [137, 46] width 53 height 19
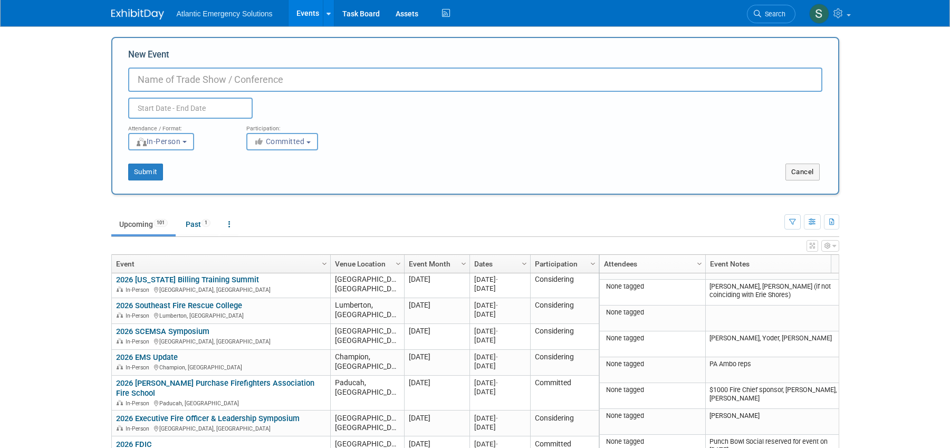
click at [163, 85] on input "New Event" at bounding box center [475, 80] width 694 height 24
type input "2026 [PERSON_NAME] Firefighters Association Fire School"
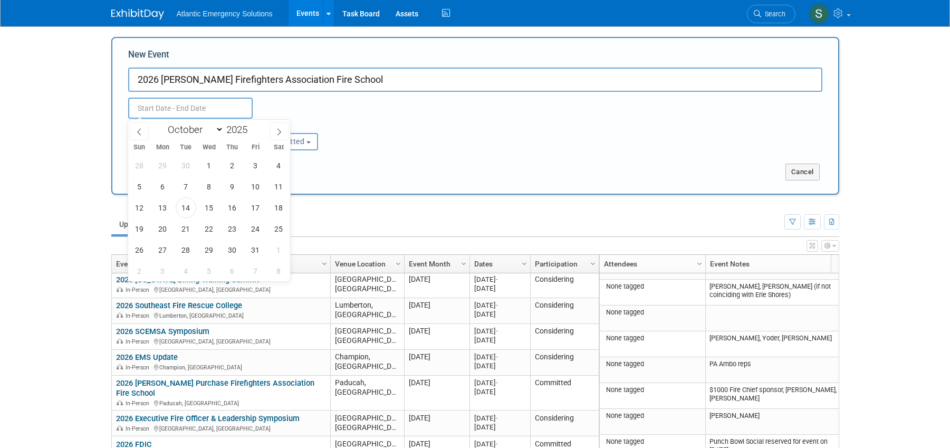
click at [158, 111] on input "text" at bounding box center [190, 108] width 124 height 21
click at [279, 129] on icon at bounding box center [278, 131] width 7 height 7
select select "11"
click at [279, 129] on icon at bounding box center [278, 131] width 7 height 7
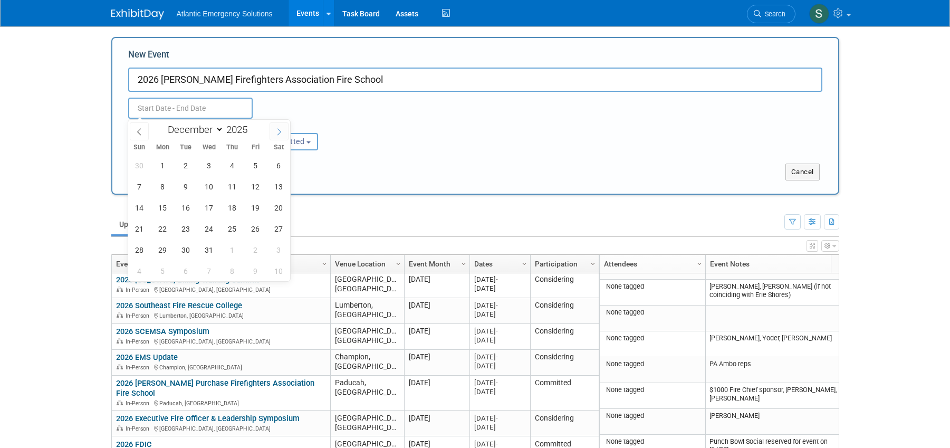
type input "2026"
click at [279, 129] on icon at bounding box center [278, 131] width 7 height 7
select select "2"
click at [141, 164] on span "1" at bounding box center [139, 165] width 21 height 21
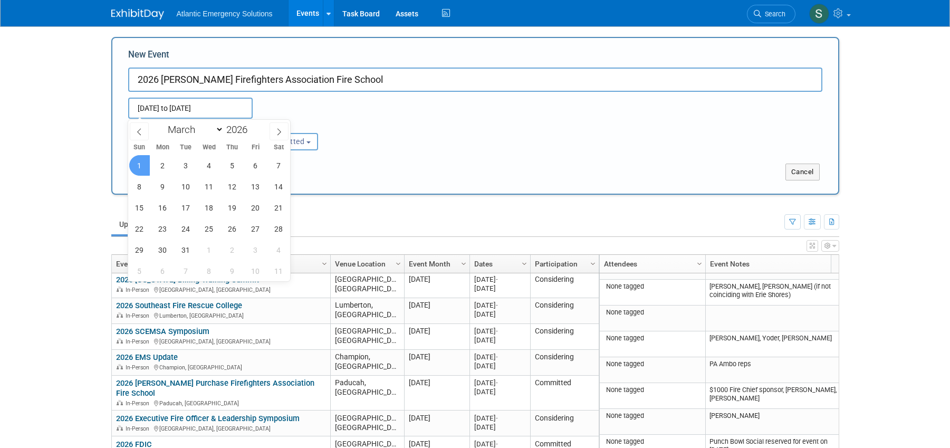
click at [140, 166] on span "1" at bounding box center [139, 165] width 21 height 21
type input "Mar 1, 2026 to Mar 1, 2026"
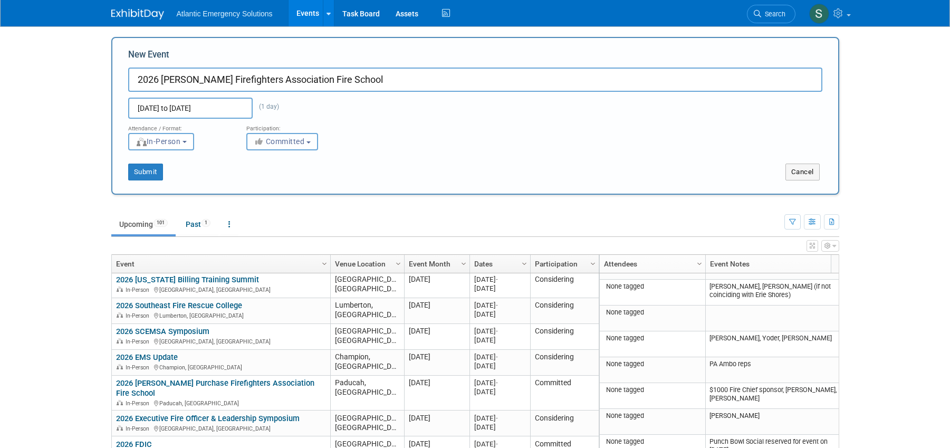
click at [304, 141] on span "Committed" at bounding box center [279, 141] width 51 height 8
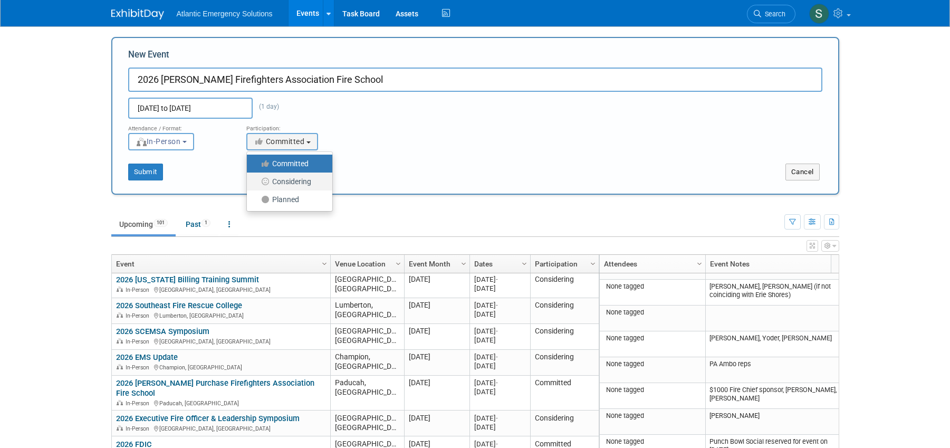
click at [295, 183] on label "Considering" at bounding box center [287, 182] width 70 height 14
click at [256, 183] on input "Considering" at bounding box center [253, 181] width 7 height 7
select select "2"
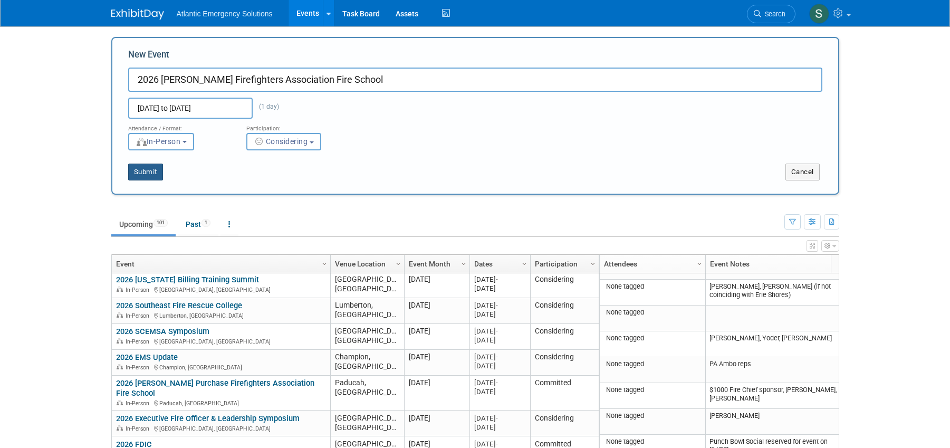
scroll to position [1, 0]
click at [150, 169] on button "Submit" at bounding box center [145, 170] width 35 height 17
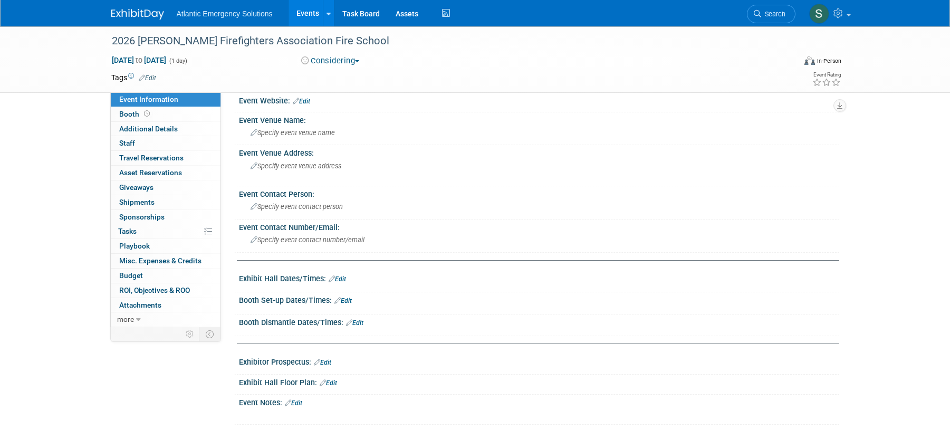
scroll to position [8, 0]
click at [300, 13] on link "Events" at bounding box center [308, 13] width 39 height 26
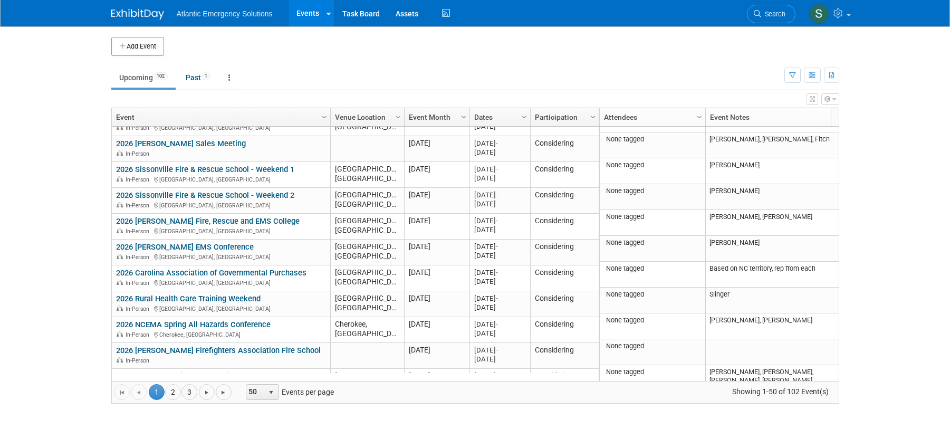
scroll to position [361, 0]
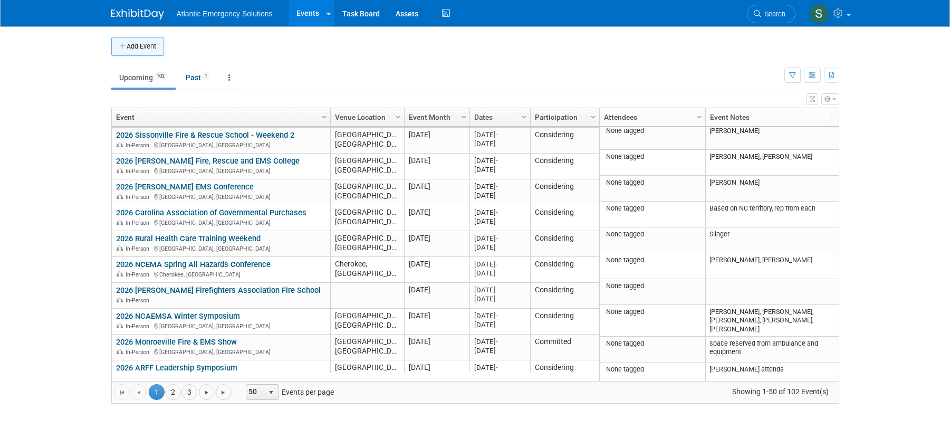
click at [144, 48] on button "Add Event" at bounding box center [137, 46] width 53 height 19
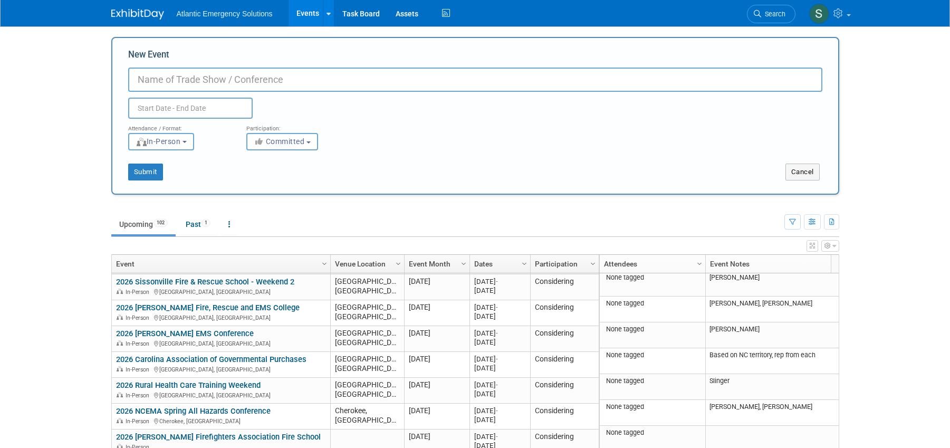
click at [195, 79] on input "New Event" at bounding box center [475, 80] width 694 height 24
type input "2026 Cabell County Fire Chief's Association"
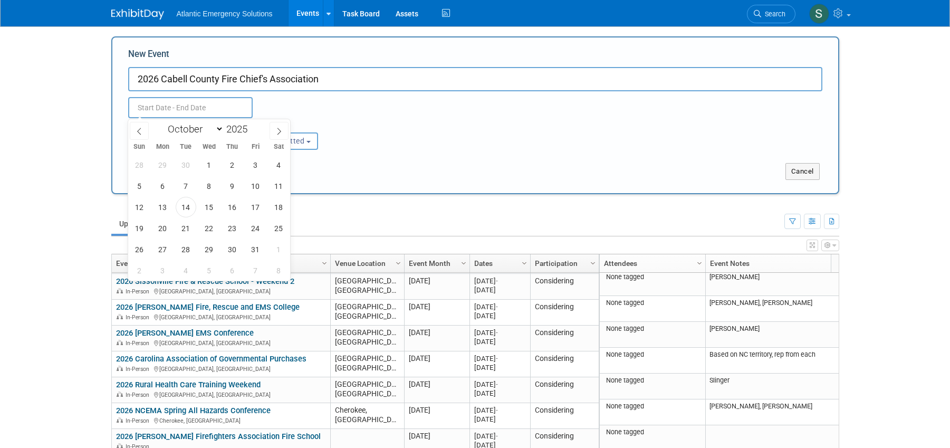
click at [147, 110] on input "text" at bounding box center [190, 107] width 124 height 21
click at [276, 134] on icon at bounding box center [278, 131] width 7 height 7
click at [279, 131] on icon at bounding box center [278, 131] width 7 height 7
select select "11"
click at [279, 131] on icon at bounding box center [278, 131] width 7 height 7
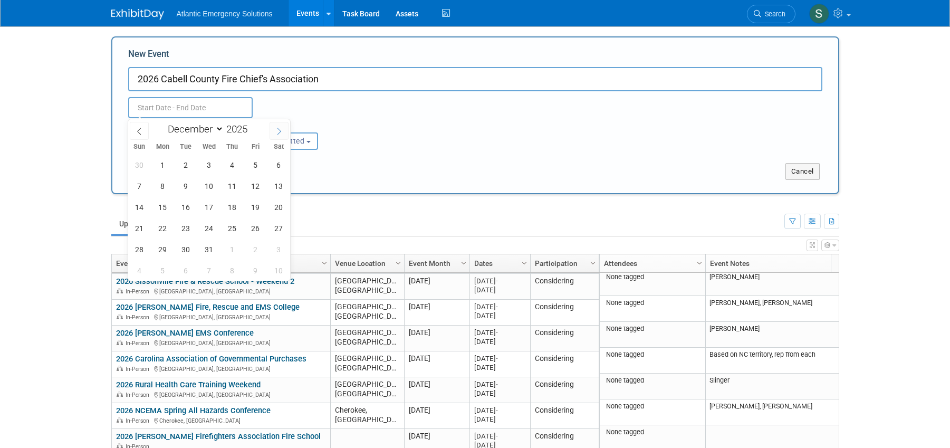
type input "2026"
click at [279, 131] on icon at bounding box center [278, 131] width 7 height 7
click at [281, 132] on icon at bounding box center [278, 131] width 7 height 7
select select "2"
click at [141, 162] on span "1" at bounding box center [139, 165] width 21 height 21
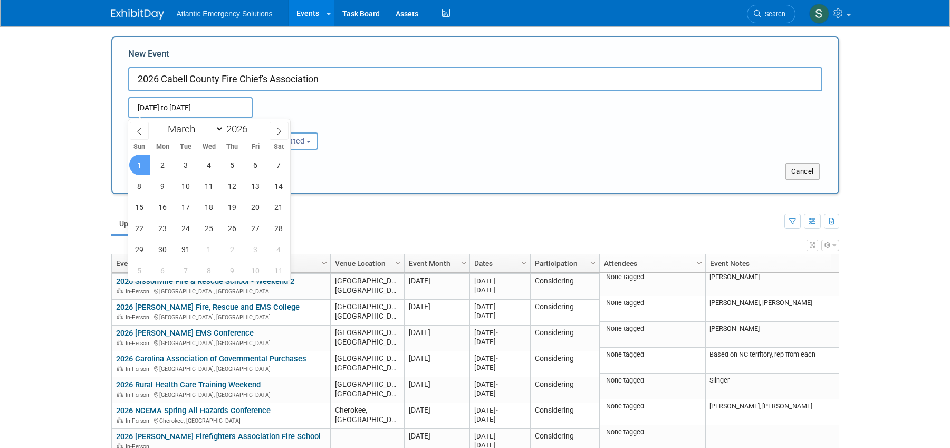
click at [139, 164] on span "1" at bounding box center [139, 165] width 21 height 21
type input "Mar 1, 2026 to Mar 1, 2026"
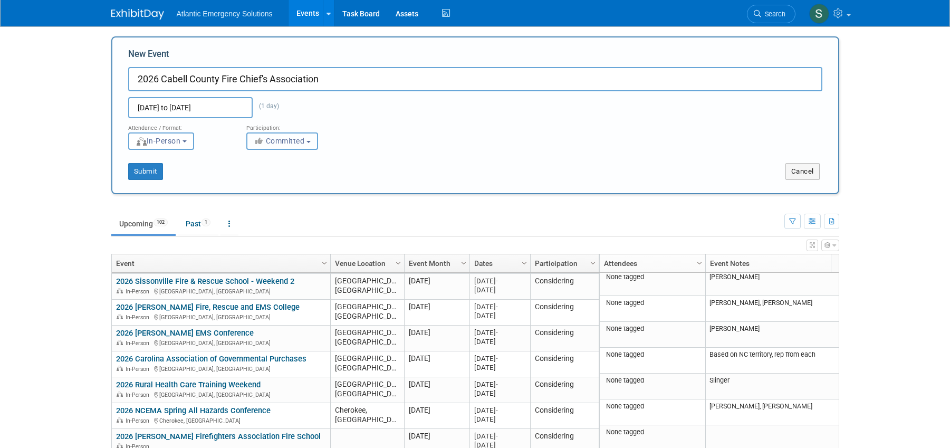
click at [296, 141] on span "Committed" at bounding box center [279, 141] width 51 height 8
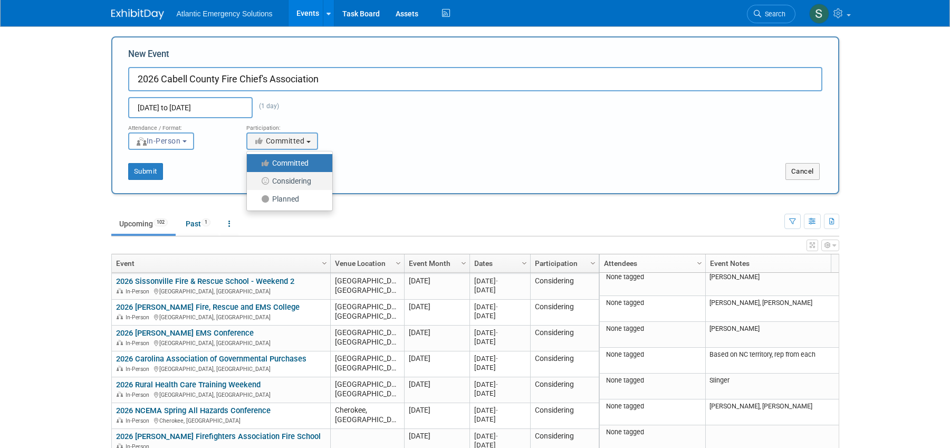
click at [290, 176] on label "Considering" at bounding box center [287, 181] width 70 height 14
click at [256, 178] on input "Considering" at bounding box center [253, 181] width 7 height 7
select select "2"
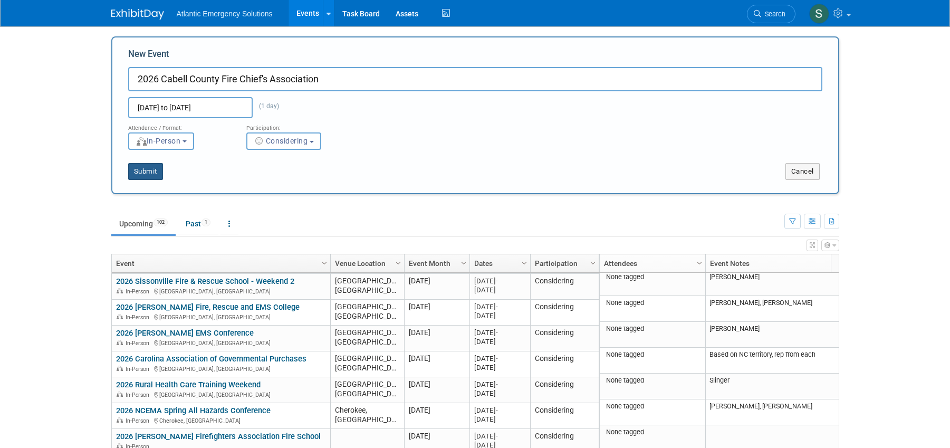
click at [151, 172] on button "Submit" at bounding box center [145, 171] width 35 height 17
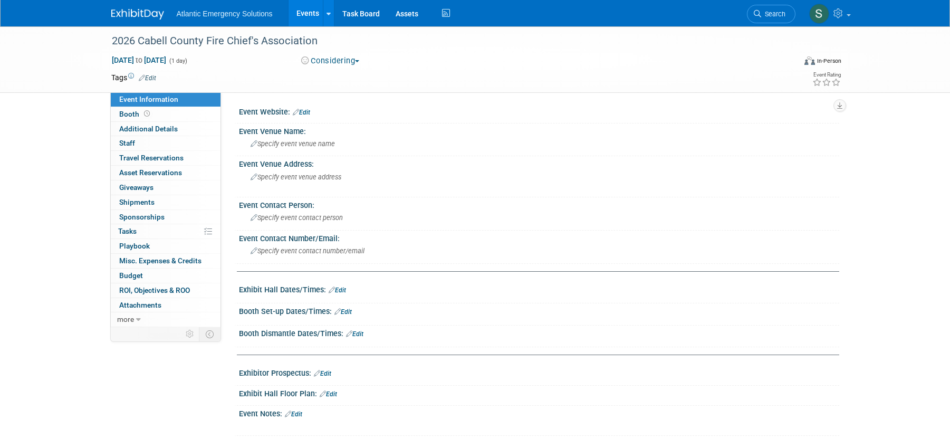
click at [309, 14] on link "Events" at bounding box center [308, 13] width 39 height 26
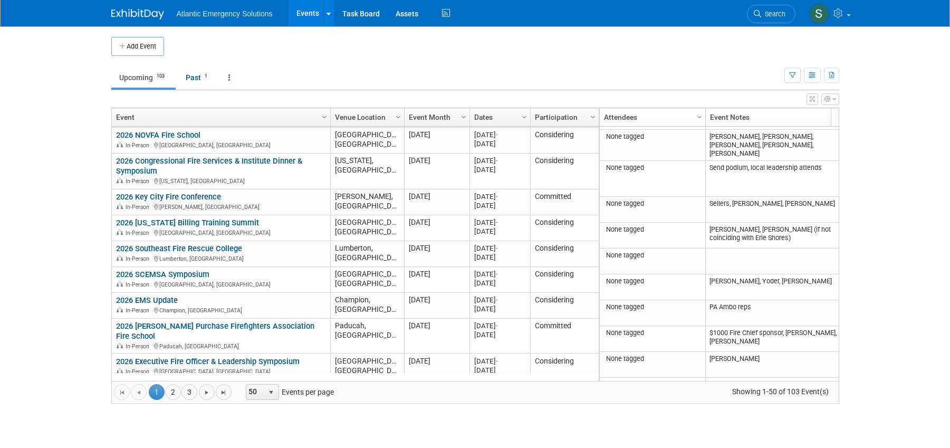
scroll to position [714, 0]
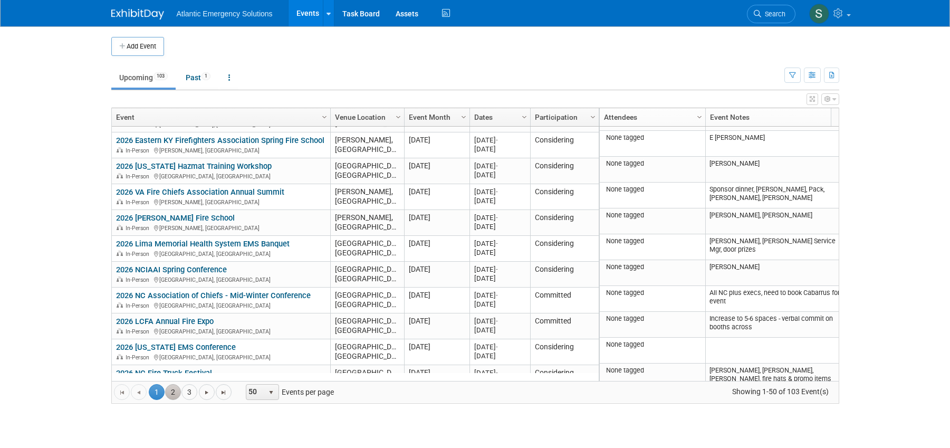
click at [173, 391] on link "2" at bounding box center [173, 392] width 16 height 16
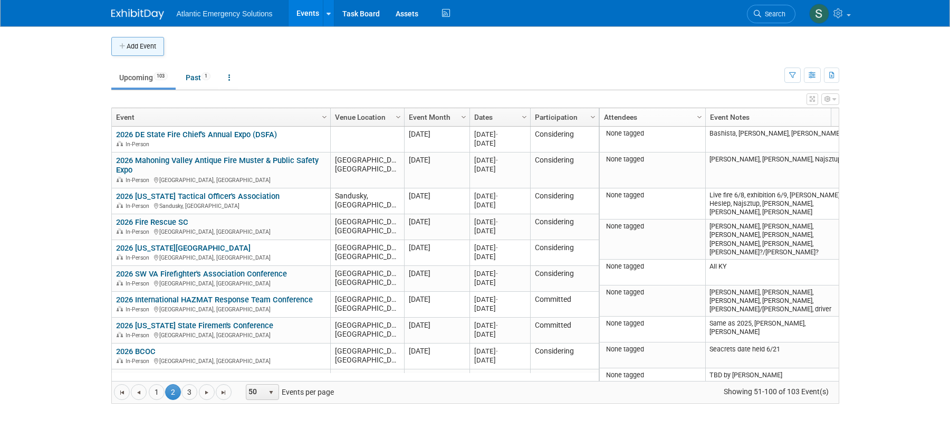
click at [140, 49] on button "Add Event" at bounding box center [137, 46] width 53 height 19
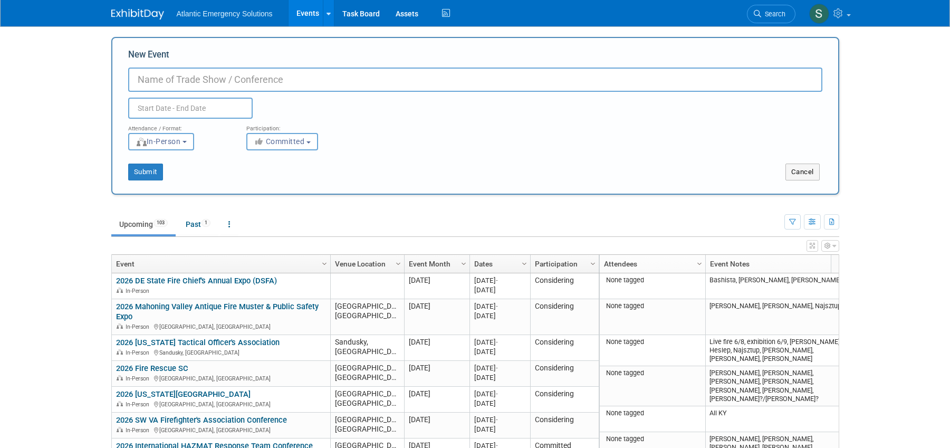
click at [148, 79] on input "New Event" at bounding box center [475, 80] width 694 height 24
type input "2026 WV Fire Expo"
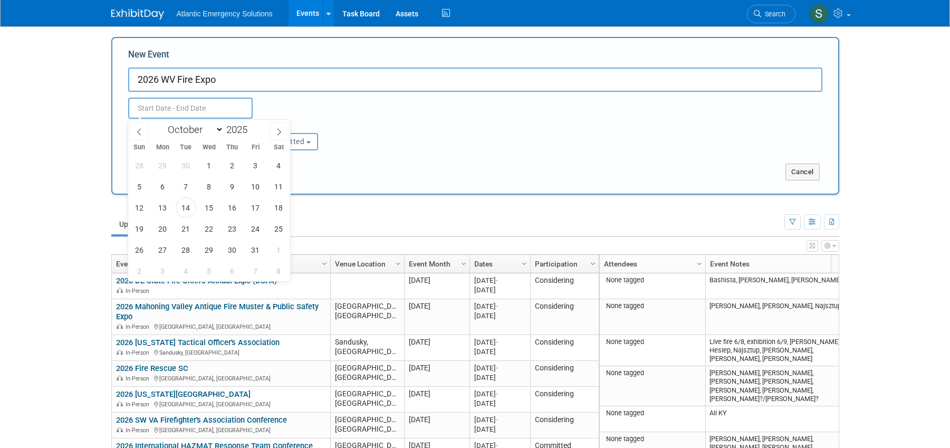
click at [151, 105] on input "text" at bounding box center [190, 108] width 124 height 21
click at [275, 133] on icon at bounding box center [278, 131] width 7 height 7
select select "11"
click at [275, 133] on icon at bounding box center [278, 131] width 7 height 7
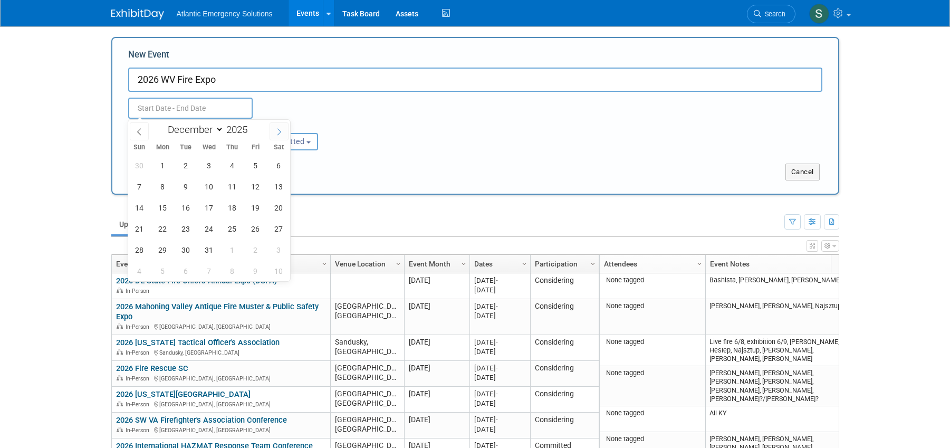
type input "2026"
click at [275, 133] on icon at bounding box center [278, 131] width 7 height 7
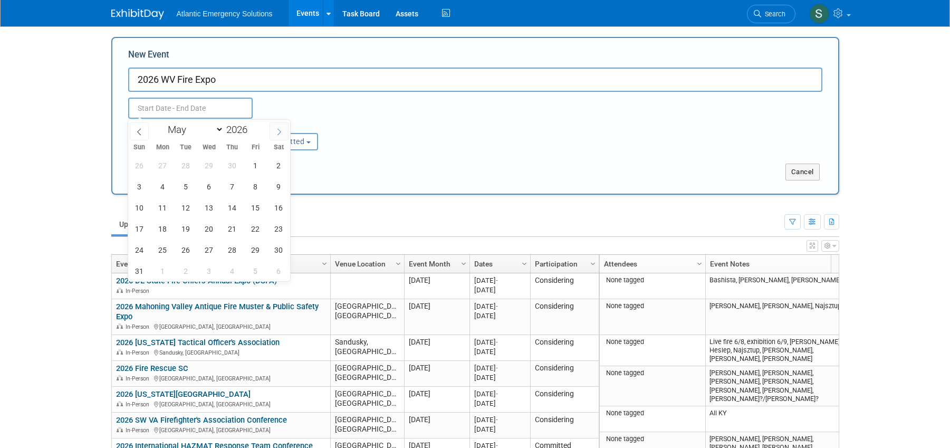
click at [275, 133] on icon at bounding box center [278, 131] width 7 height 7
select select "5"
click at [253, 205] on span "19" at bounding box center [255, 207] width 21 height 21
click at [136, 232] on span "21" at bounding box center [139, 228] width 21 height 21
type input "Jun 19, 2026 to Jun 21, 2026"
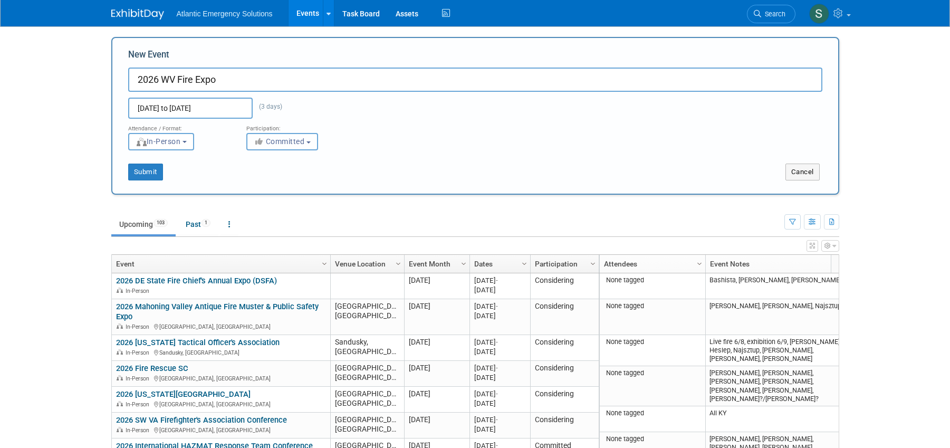
click at [292, 142] on span "Committed" at bounding box center [279, 141] width 51 height 8
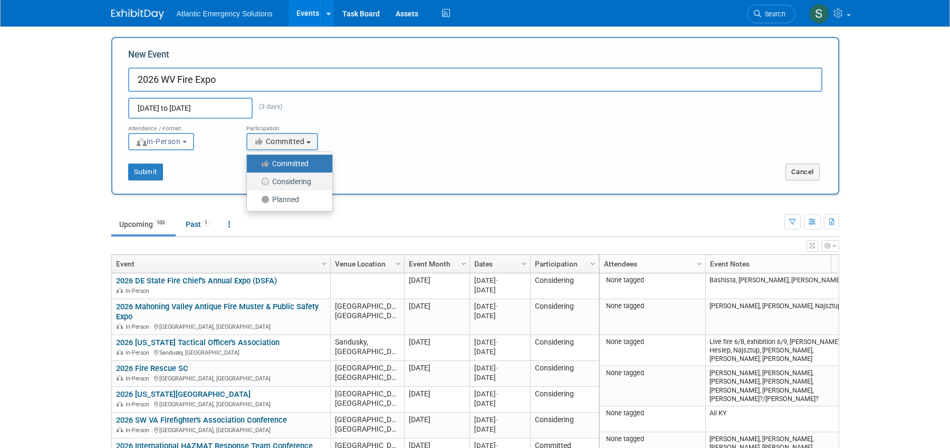
click at [286, 180] on label "Considering" at bounding box center [287, 182] width 70 height 14
click at [256, 180] on input "Considering" at bounding box center [253, 181] width 7 height 7
select select "2"
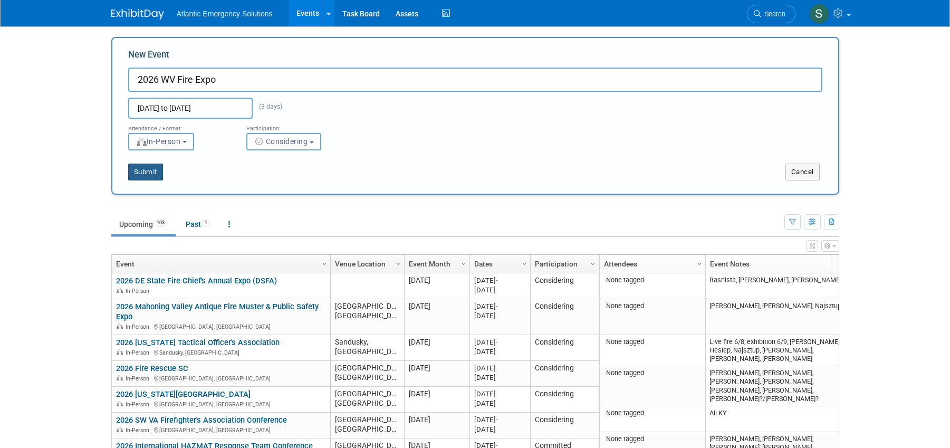
click at [148, 171] on button "Submit" at bounding box center [145, 172] width 35 height 17
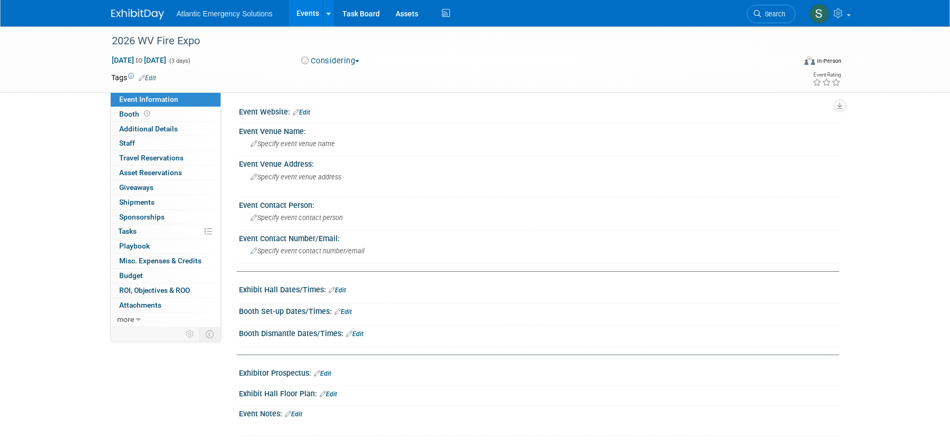
click at [309, 13] on link "Events" at bounding box center [308, 13] width 39 height 26
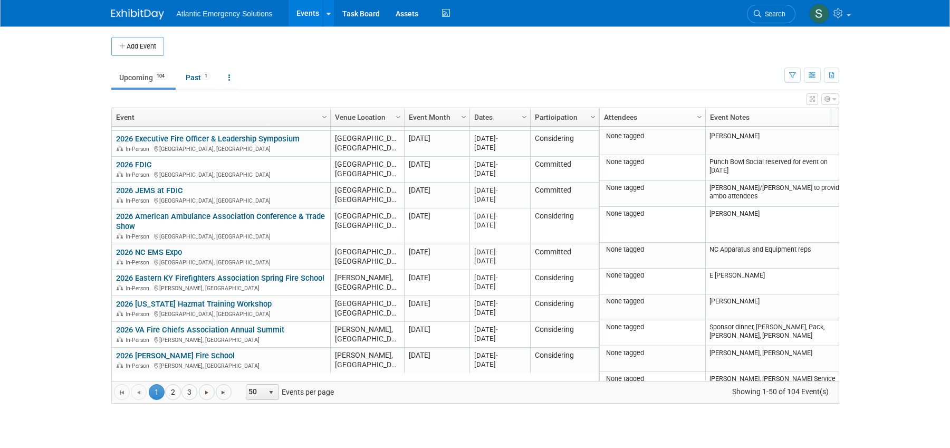
scroll to position [1066, 0]
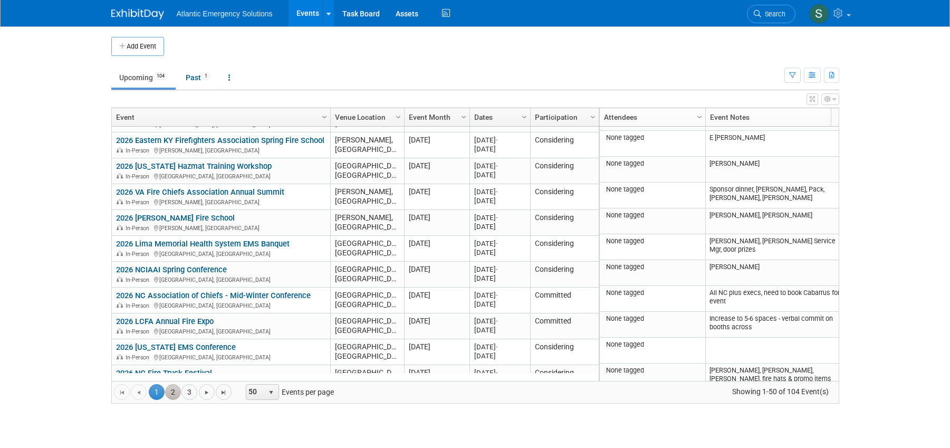
click at [170, 395] on link "2" at bounding box center [173, 392] width 16 height 16
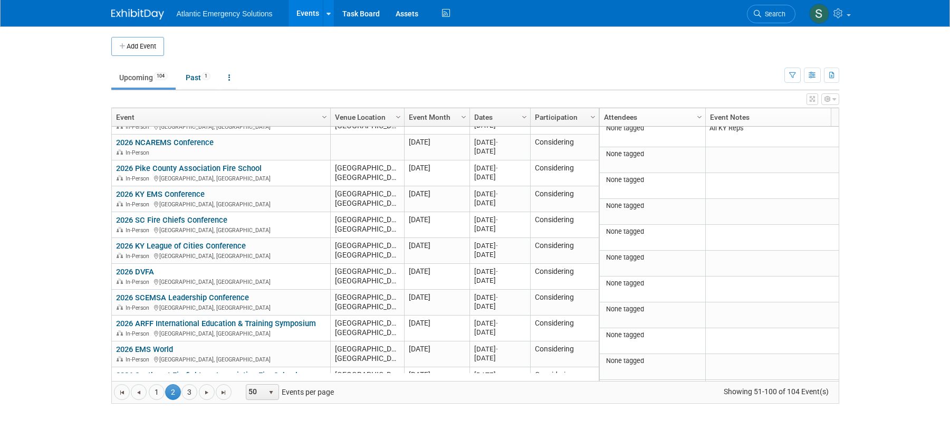
scroll to position [525, 0]
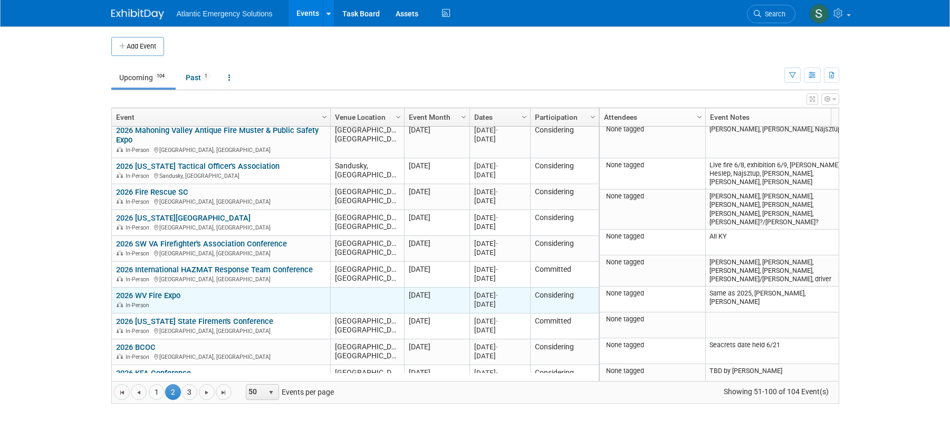
click at [162, 298] on link "2026 WV Fire Expo" at bounding box center [148, 295] width 64 height 9
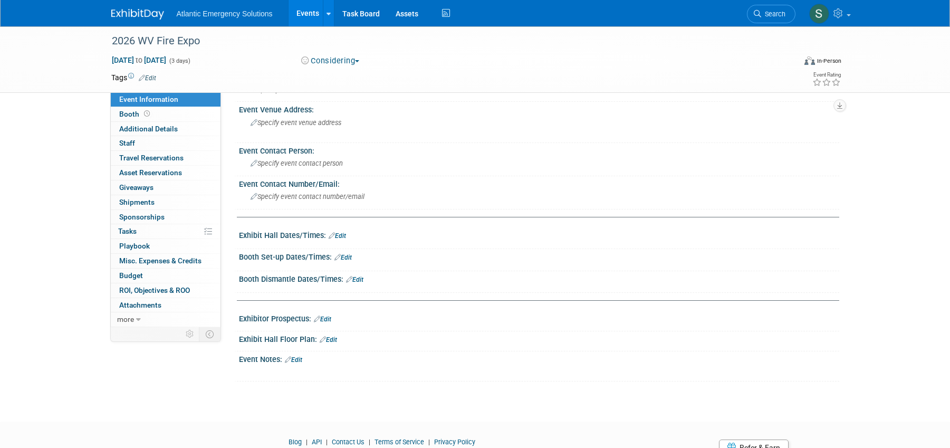
scroll to position [56, 0]
click at [291, 357] on icon at bounding box center [288, 357] width 6 height 7
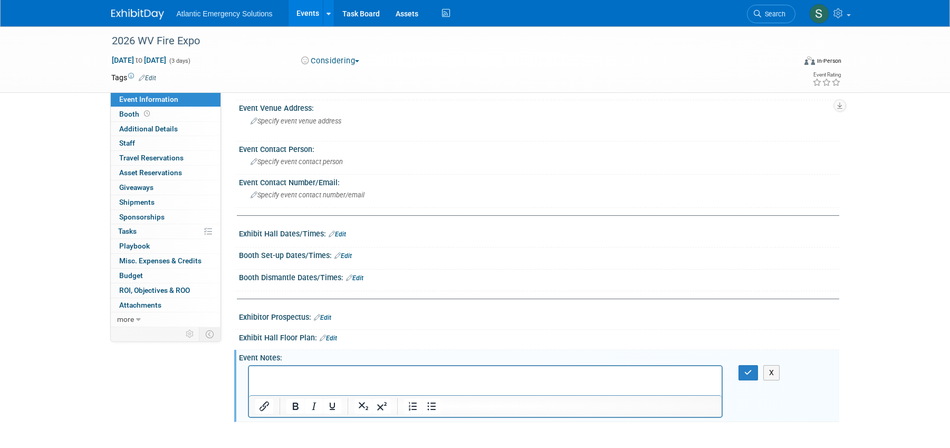
scroll to position [0, 0]
click at [302, 373] on p "Rich Text Area. Press ALT-0 for help." at bounding box center [485, 375] width 461 height 11
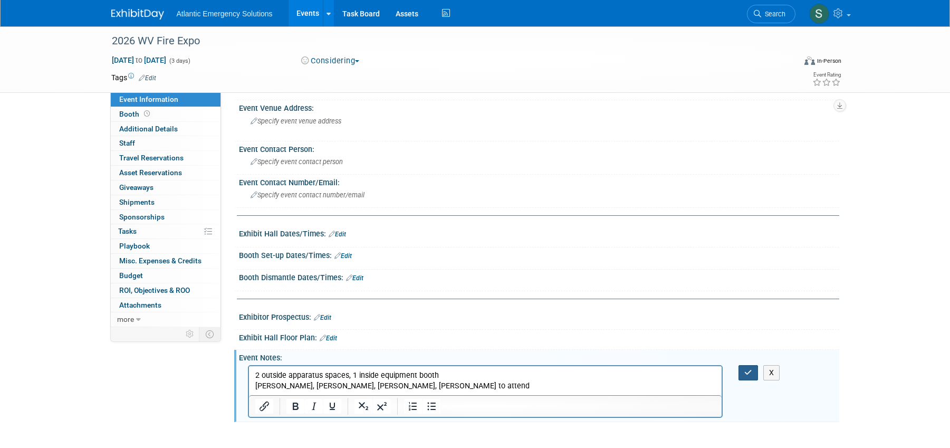
click at [751, 373] on icon "button" at bounding box center [748, 372] width 8 height 7
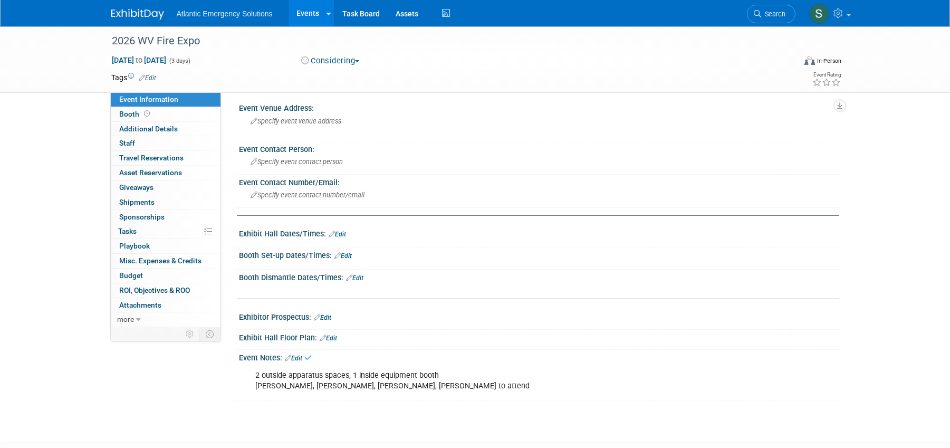
click at [305, 12] on link "Events" at bounding box center [308, 13] width 39 height 26
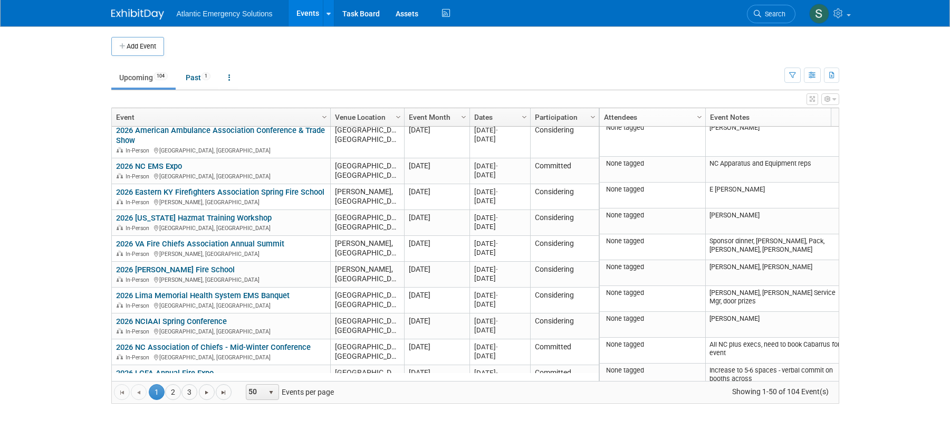
scroll to position [1066, 0]
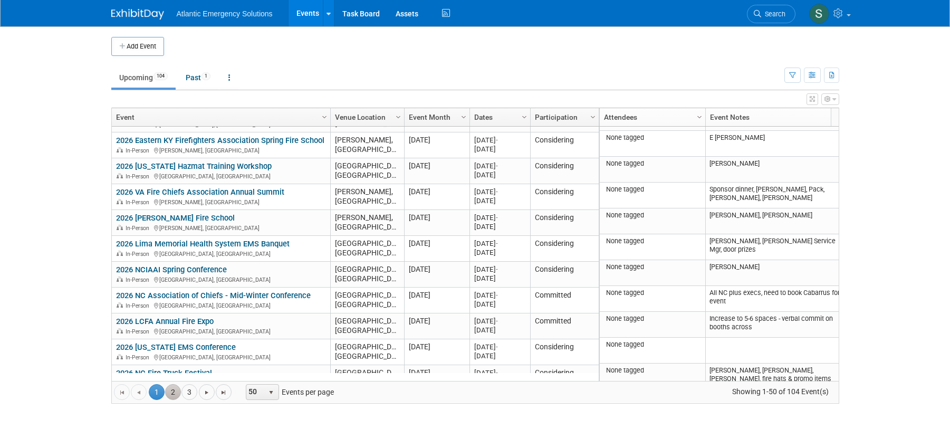
click at [170, 391] on link "2" at bounding box center [173, 392] width 16 height 16
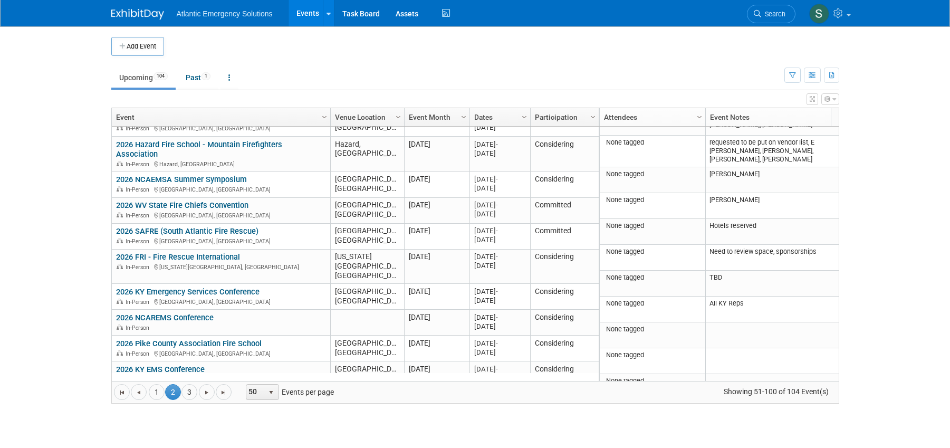
scroll to position [343, 0]
click at [130, 47] on button "Add Event" at bounding box center [137, 46] width 53 height 19
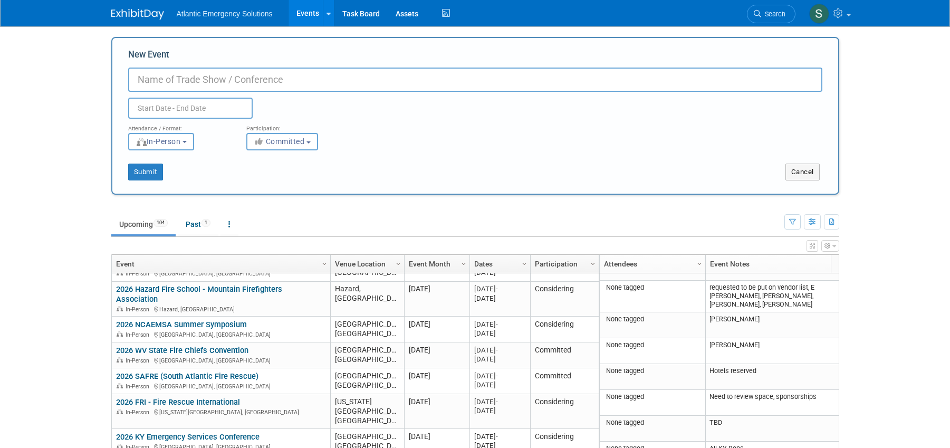
click at [192, 85] on input "New Event" at bounding box center [475, 80] width 694 height 24
type input "2026 [US_STATE] Association of Fire Chiefs Conference"
click at [143, 109] on input "text" at bounding box center [190, 108] width 124 height 21
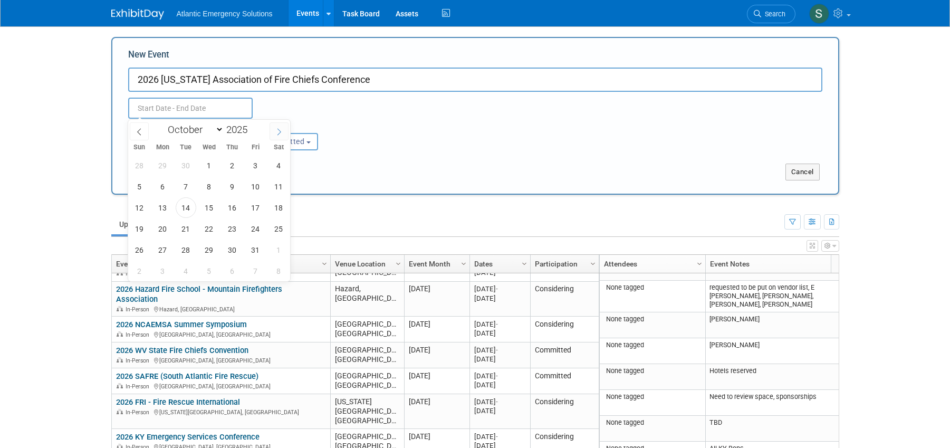
click at [280, 133] on icon at bounding box center [278, 131] width 7 height 7
select select "11"
click at [280, 133] on icon at bounding box center [278, 131] width 7 height 7
type input "2026"
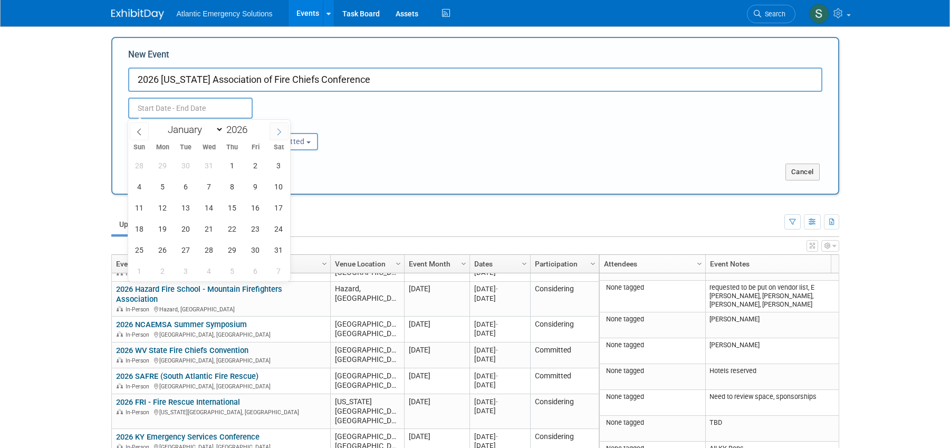
click at [280, 133] on icon at bounding box center [278, 131] width 7 height 7
click at [276, 134] on icon at bounding box center [278, 131] width 7 height 7
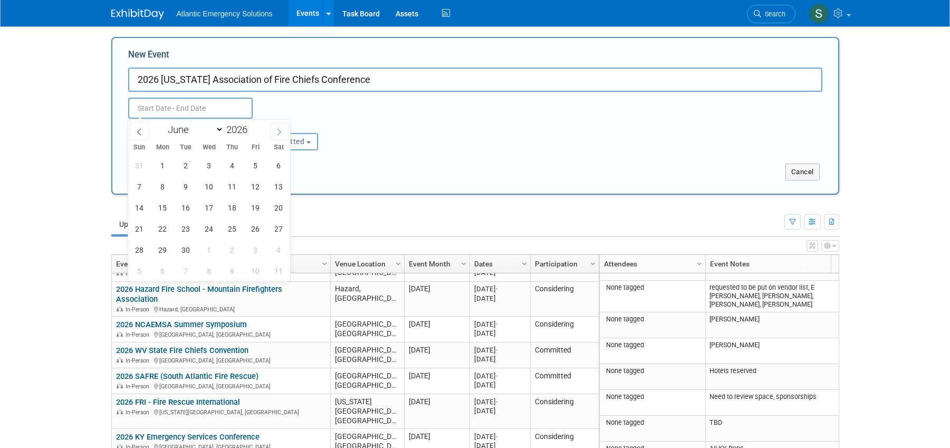
click at [276, 134] on icon at bounding box center [278, 131] width 7 height 7
select select "7"
click at [280, 164] on span "1" at bounding box center [278, 165] width 21 height 21
type input "Aug 1, 2026 to Aug 1, 2026"
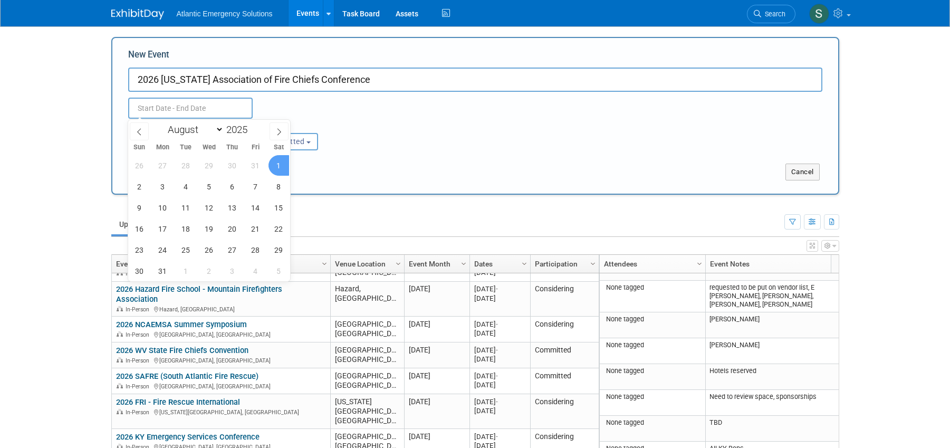
type input "Aug 1, 2026 to Aug 1, 2026"
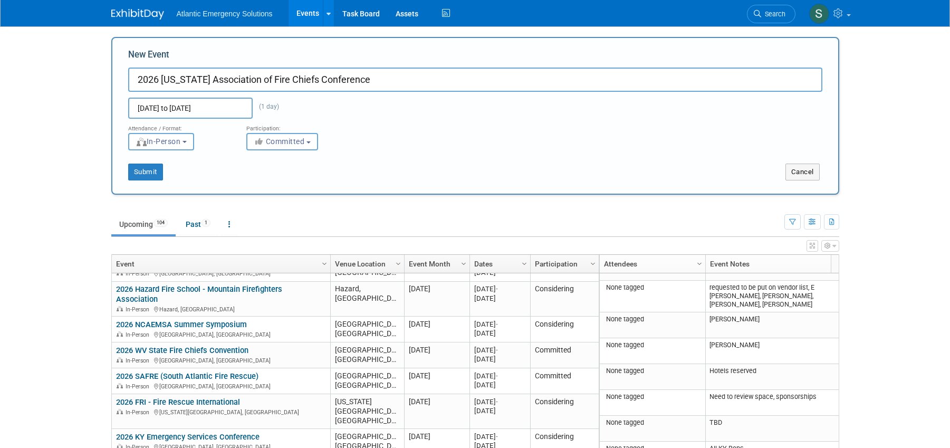
click at [388, 131] on div "Attendance / Format: <img src="https://www.exhibitday.com/Images/Format-InPerso…" at bounding box center [475, 135] width 710 height 32
click at [314, 145] on button "Committed" at bounding box center [282, 141] width 72 height 17
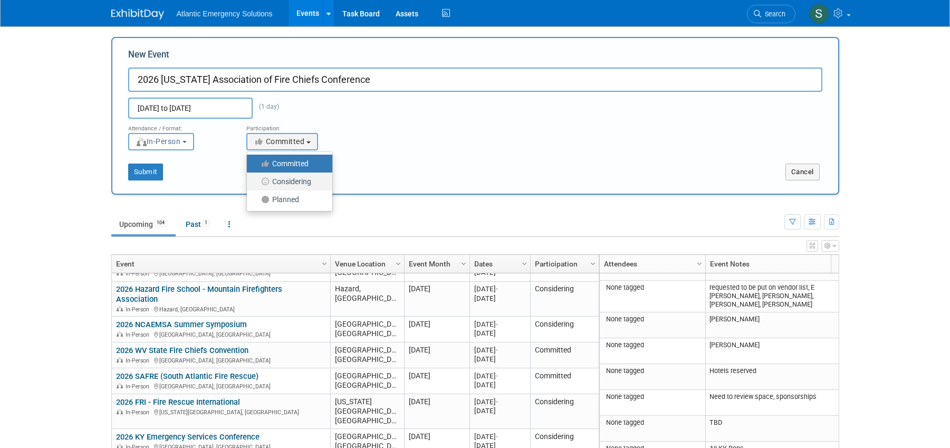
click at [303, 182] on label "Considering" at bounding box center [287, 182] width 70 height 14
click at [256, 182] on input "Considering" at bounding box center [253, 181] width 7 height 7
select select "2"
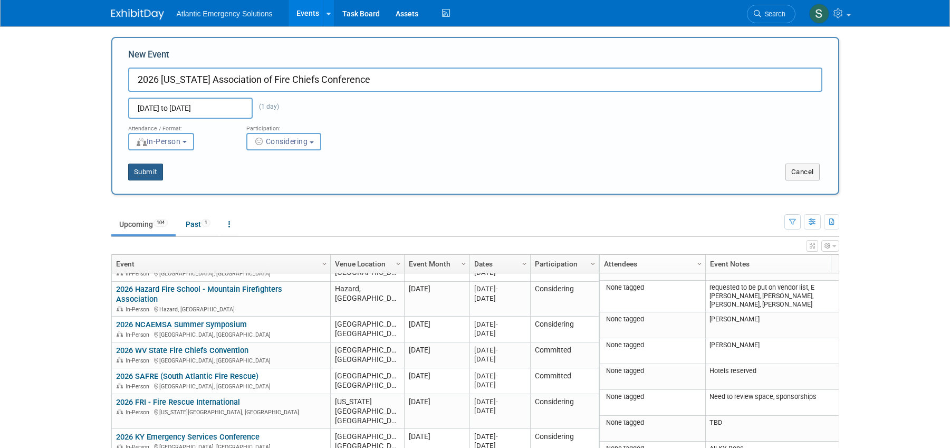
click at [140, 173] on button "Submit" at bounding box center [145, 172] width 35 height 17
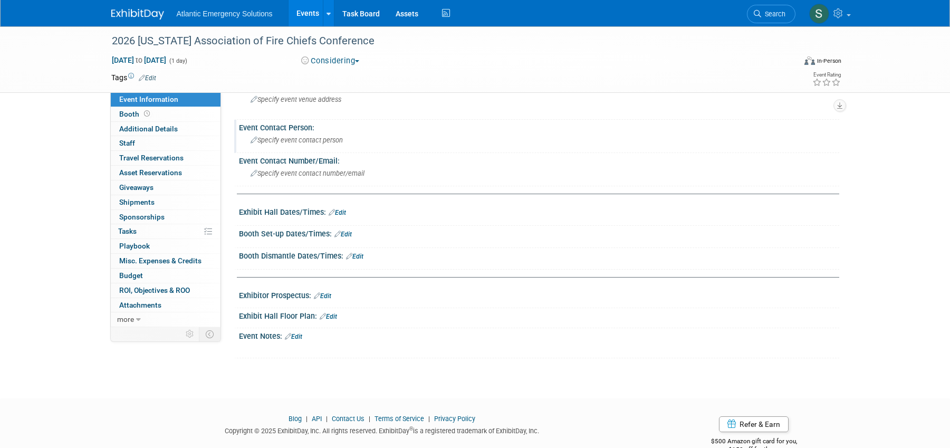
scroll to position [80, 0]
click at [289, 334] on icon at bounding box center [288, 334] width 6 height 7
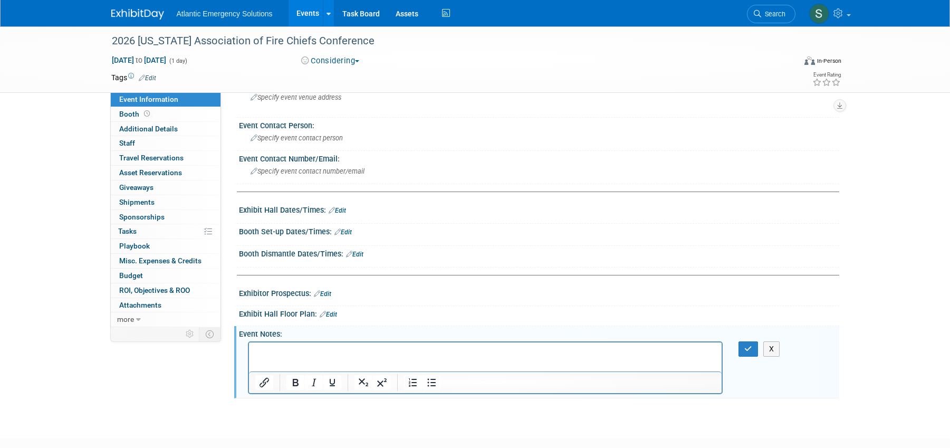
scroll to position [0, 0]
click at [285, 349] on p "Rich Text Area. Press ALT-0 for help." at bounding box center [485, 351] width 461 height 11
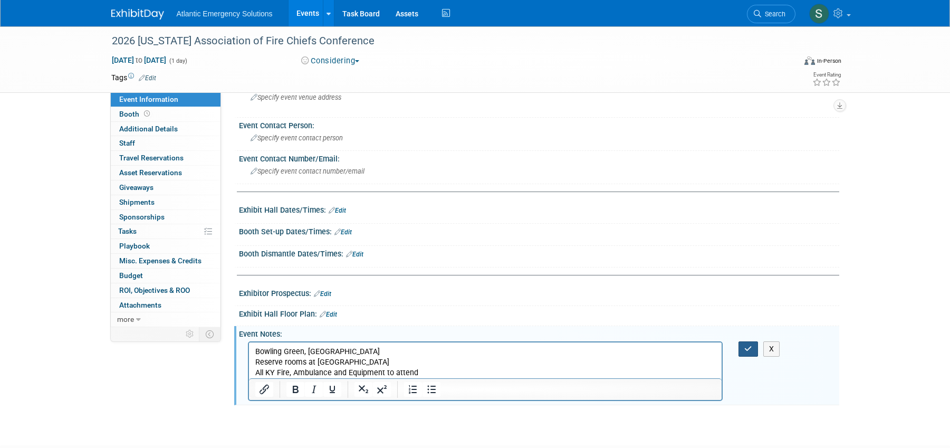
click at [746, 349] on icon "button" at bounding box center [748, 348] width 8 height 7
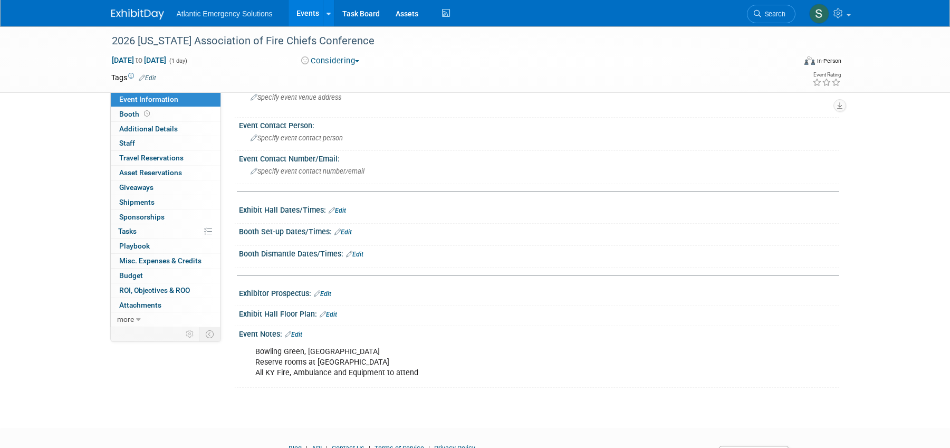
click at [310, 15] on link "Events" at bounding box center [308, 13] width 39 height 26
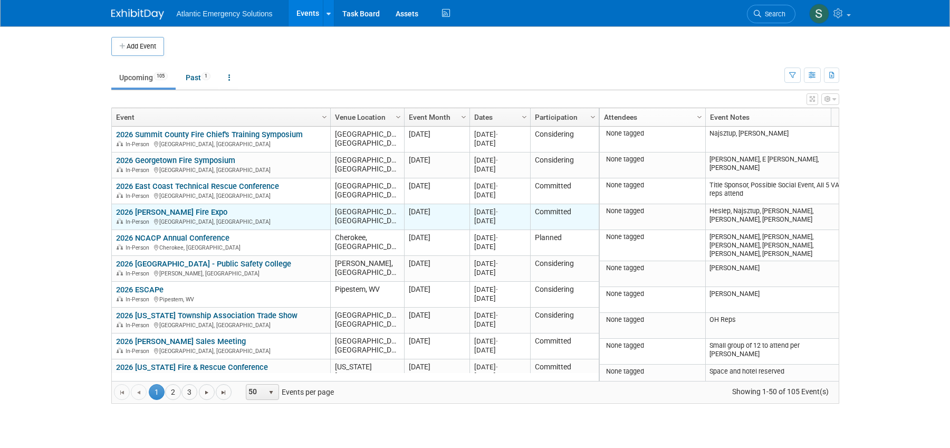
scroll to position [30, 0]
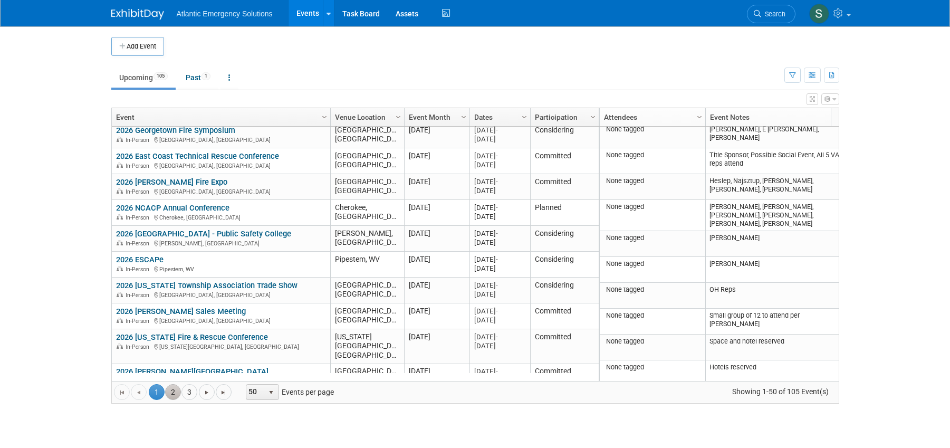
click at [174, 394] on link "2" at bounding box center [173, 392] width 16 height 16
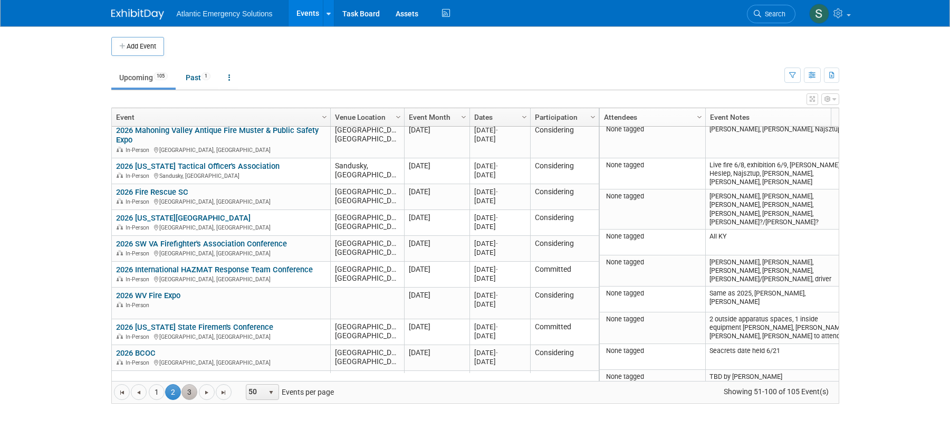
click at [190, 396] on link "3" at bounding box center [189, 392] width 16 height 16
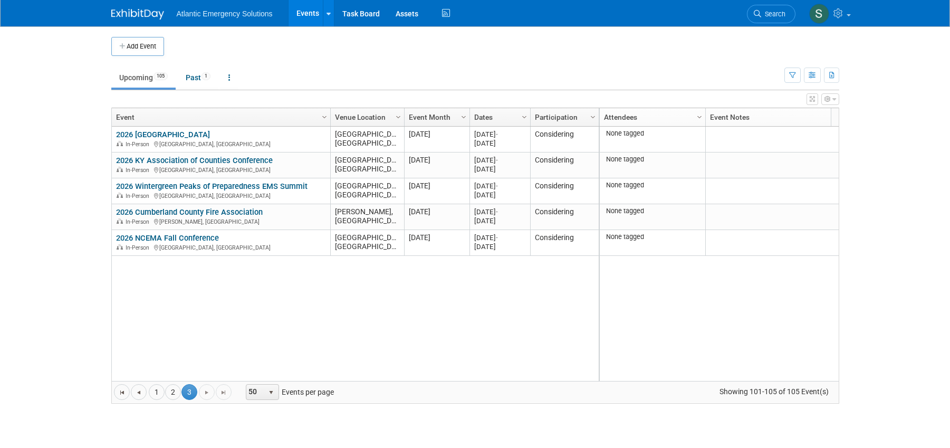
scroll to position [0, 0]
click at [172, 391] on link "2" at bounding box center [173, 392] width 16 height 16
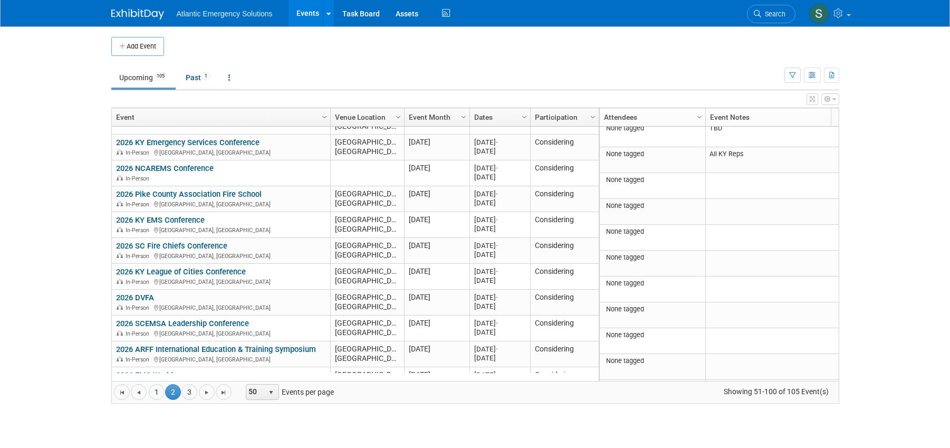
scroll to position [546, 0]
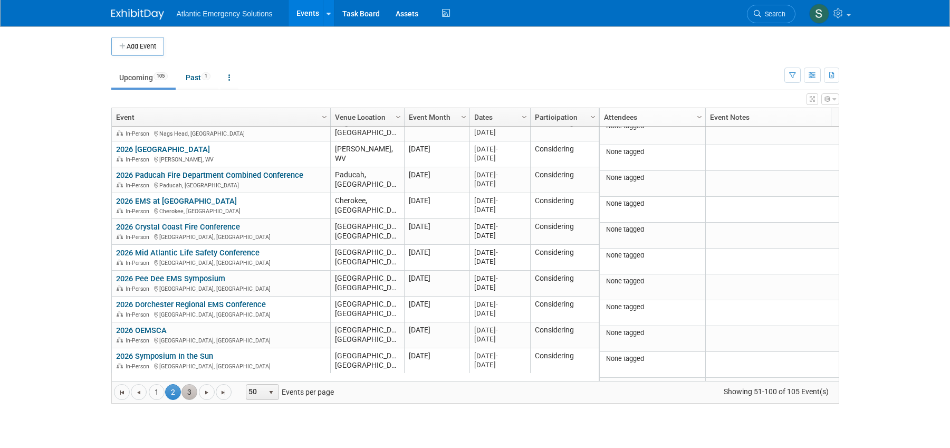
click at [189, 394] on link "3" at bounding box center [189, 392] width 16 height 16
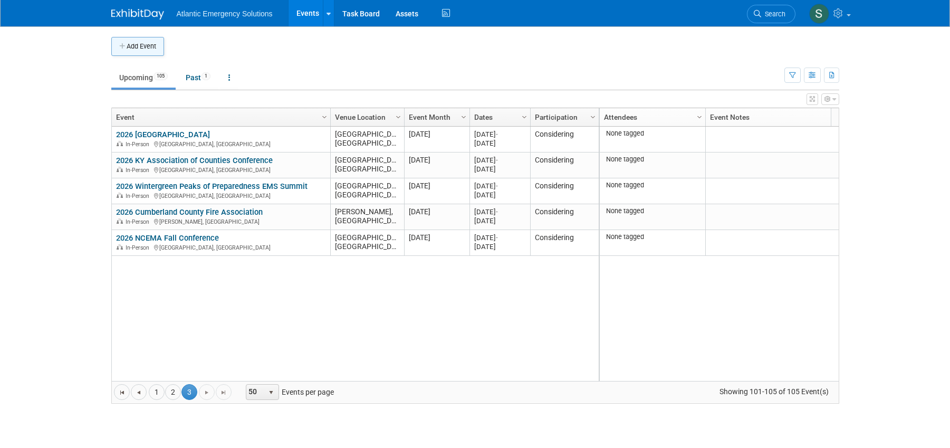
click at [137, 45] on button "Add Event" at bounding box center [137, 46] width 53 height 19
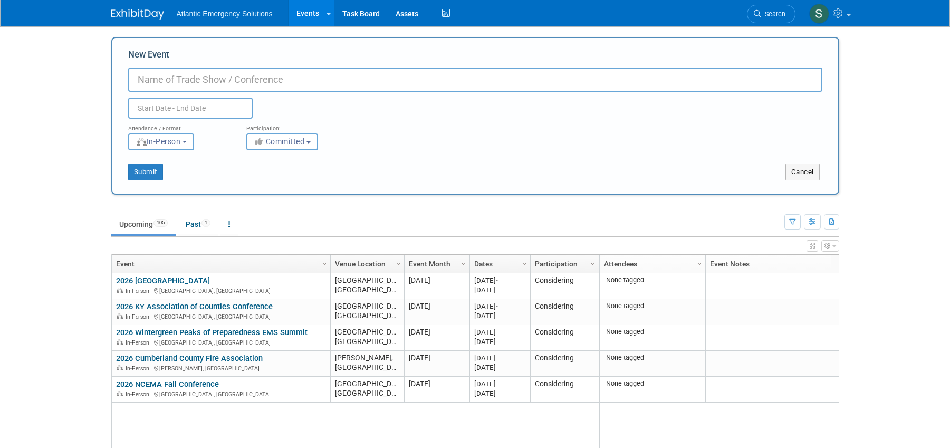
click at [169, 80] on input "New Event" at bounding box center [475, 80] width 694 height 24
type input "2026 Albemarle Service Center Christmas Party"
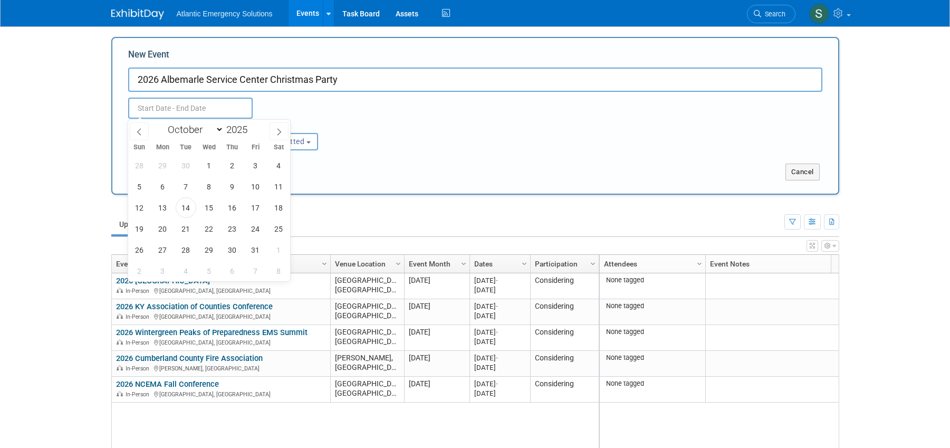
click at [142, 106] on input "text" at bounding box center [190, 108] width 124 height 21
click at [280, 132] on icon at bounding box center [279, 131] width 4 height 7
select select "11"
click at [280, 132] on icon at bounding box center [279, 131] width 4 height 7
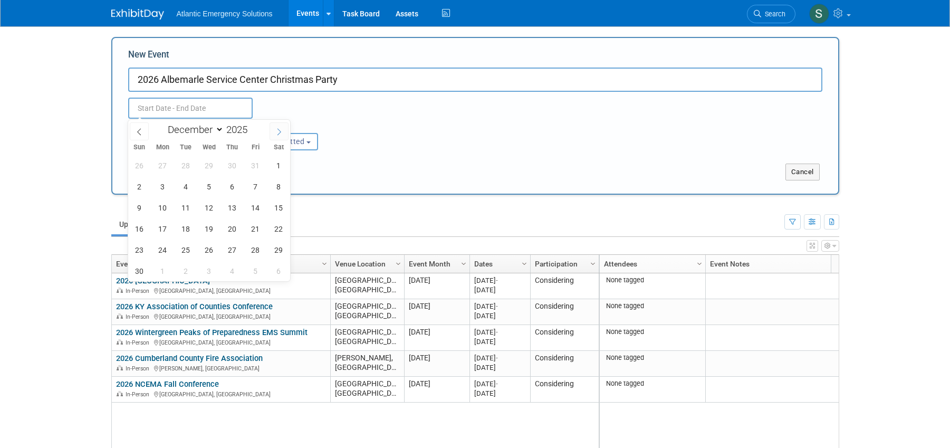
type input "2026"
click at [280, 132] on icon at bounding box center [279, 131] width 4 height 7
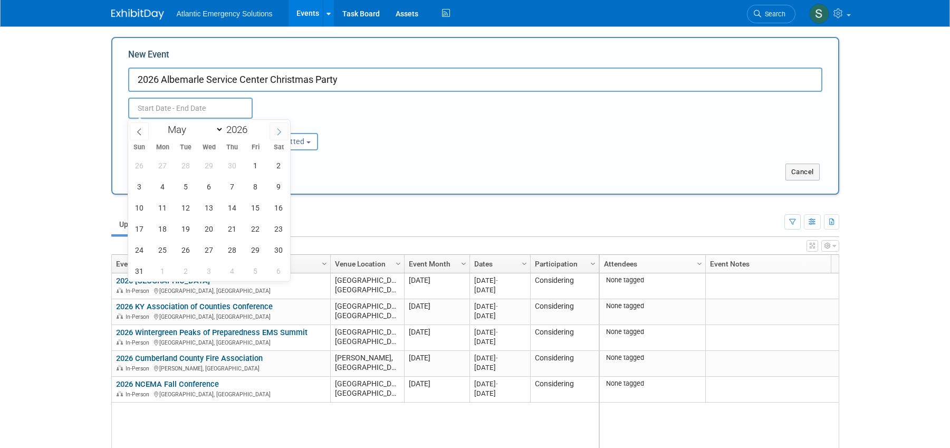
click at [280, 132] on icon at bounding box center [279, 131] width 4 height 7
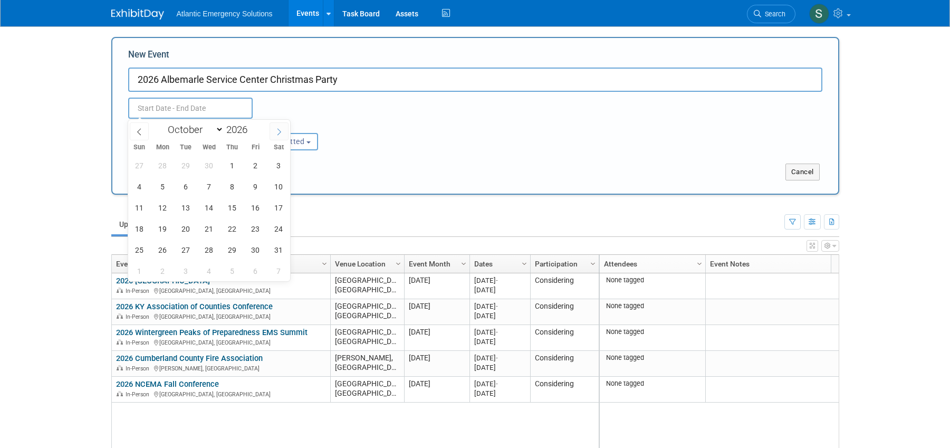
click at [280, 132] on icon at bounding box center [279, 131] width 4 height 7
select select "11"
click at [188, 167] on span "1" at bounding box center [186, 165] width 21 height 21
type input "Dec 1, 2026 to Dec 1, 2026"
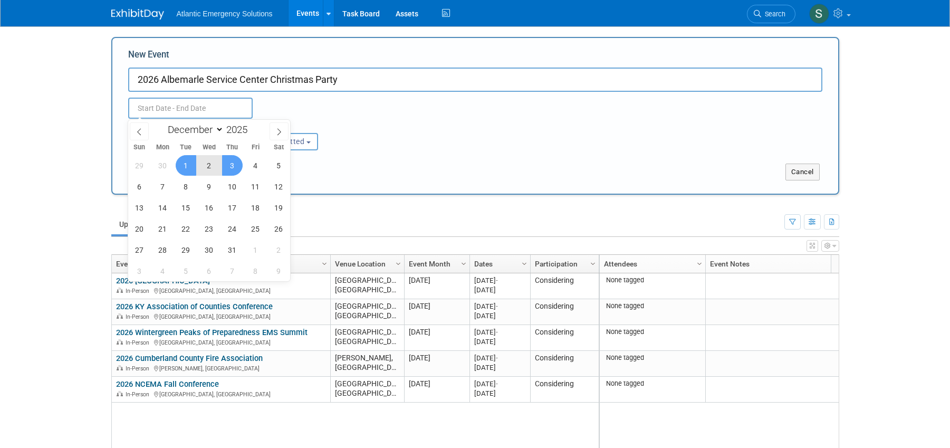
type input "Dec 1, 2026 to Dec 1, 2026"
click at [465, 172] on div "Submit Cancel" at bounding box center [475, 172] width 726 height 17
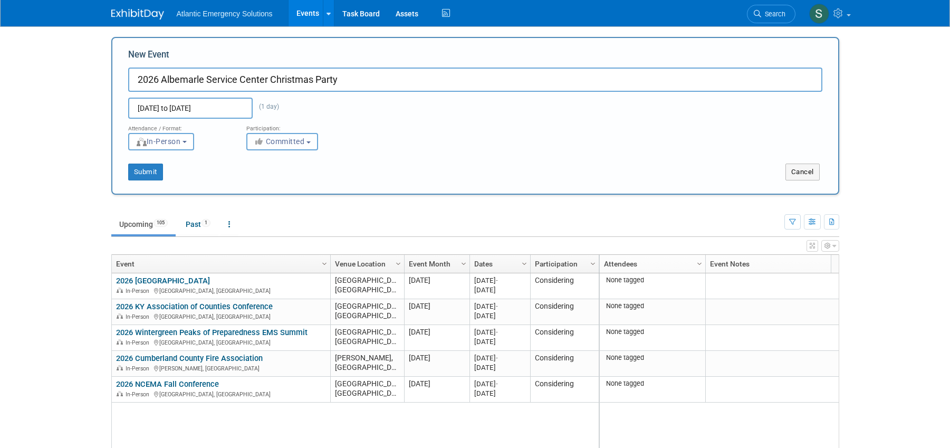
click at [295, 144] on span "Committed" at bounding box center [279, 141] width 51 height 8
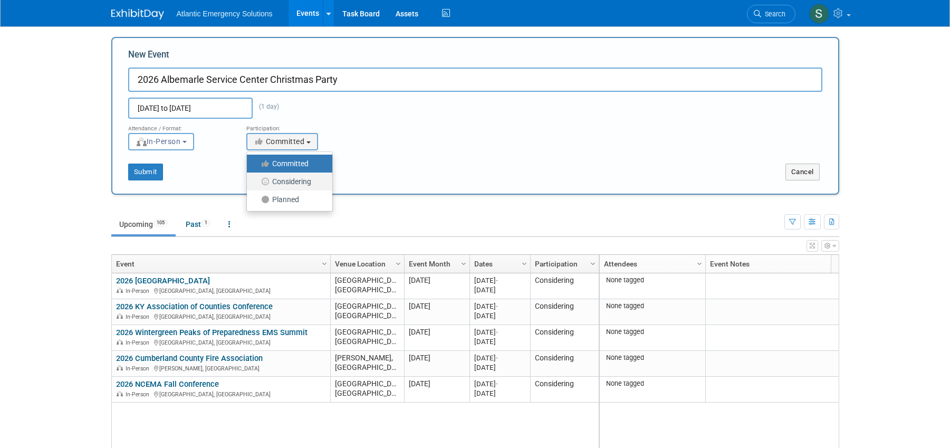
click at [290, 181] on label "Considering" at bounding box center [287, 182] width 70 height 14
click at [256, 181] on input "Considering" at bounding box center [253, 181] width 7 height 7
select select "2"
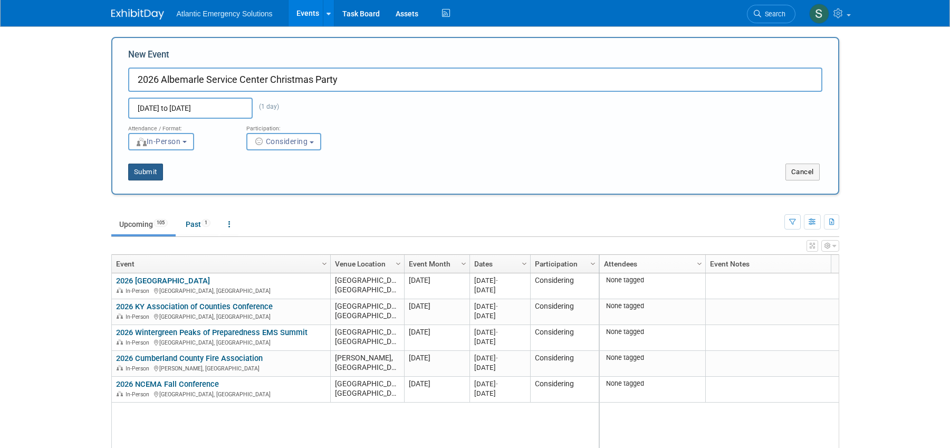
click at [151, 169] on button "Submit" at bounding box center [145, 172] width 35 height 17
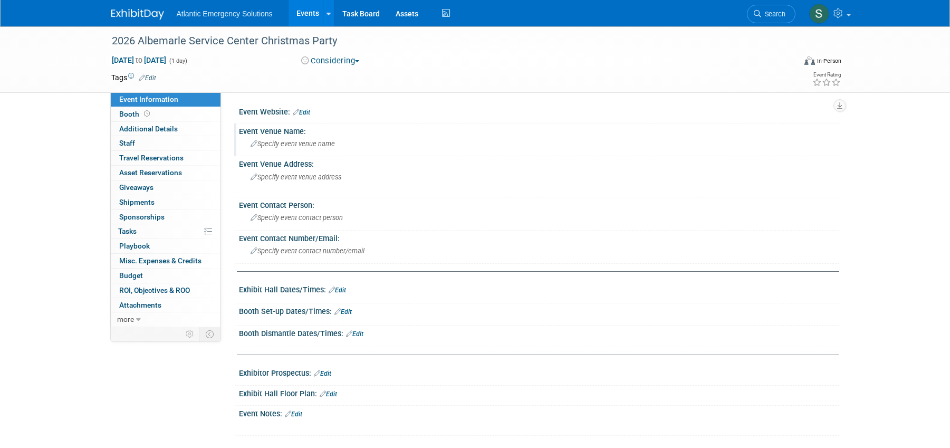
click at [254, 146] on icon at bounding box center [254, 144] width 7 height 7
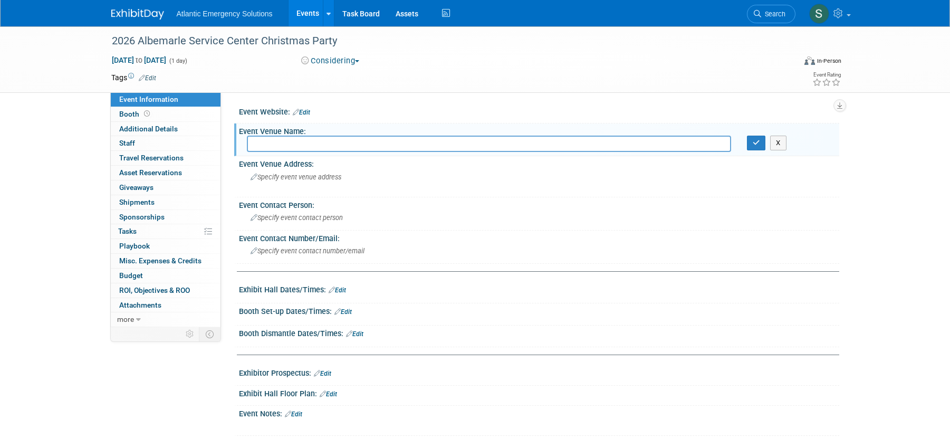
click at [264, 142] on input "text" at bounding box center [489, 144] width 484 height 16
type input "Albemarle Regional Service Center"
click at [748, 143] on button "button" at bounding box center [756, 143] width 19 height 15
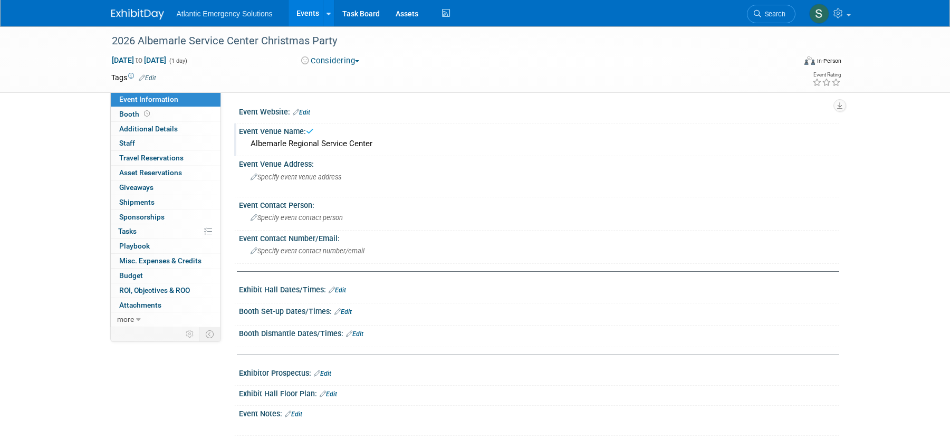
scroll to position [3, 0]
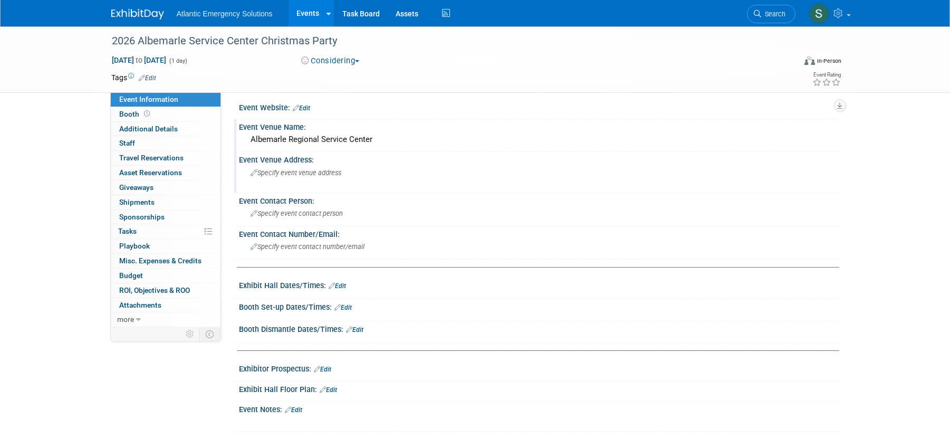
click at [255, 174] on icon at bounding box center [254, 173] width 7 height 7
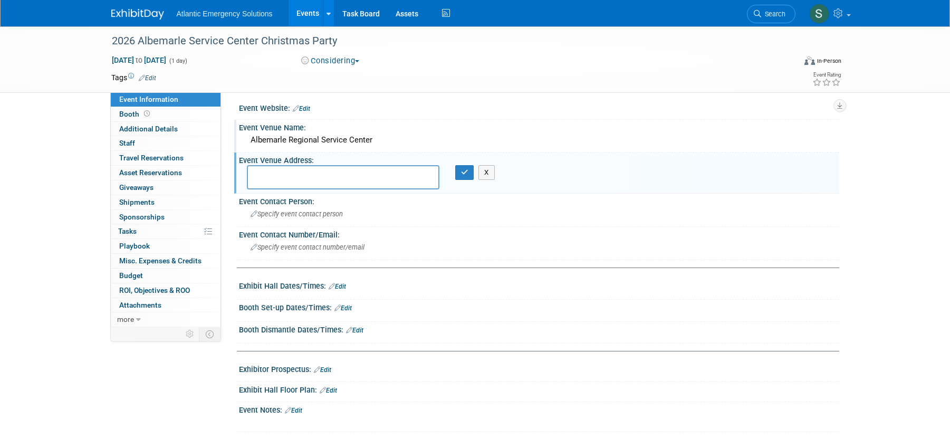
scroll to position [2, 0]
click at [321, 177] on textarea at bounding box center [343, 179] width 193 height 24
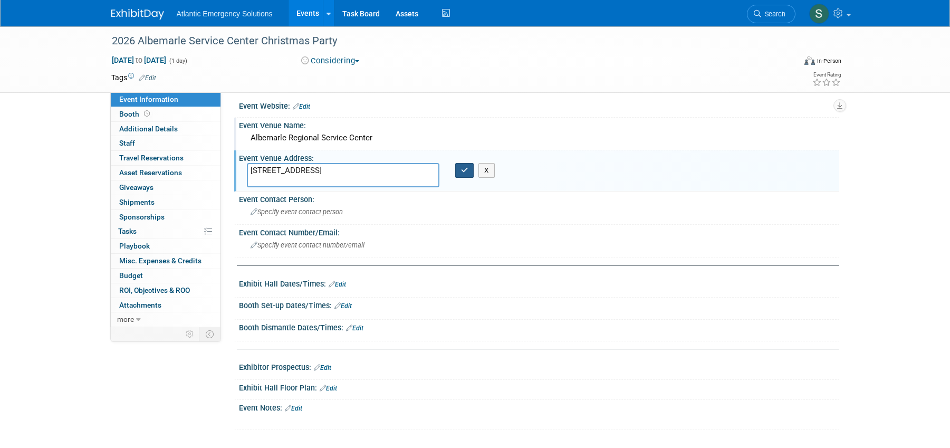
type textarea "[STREET_ADDRESS]"
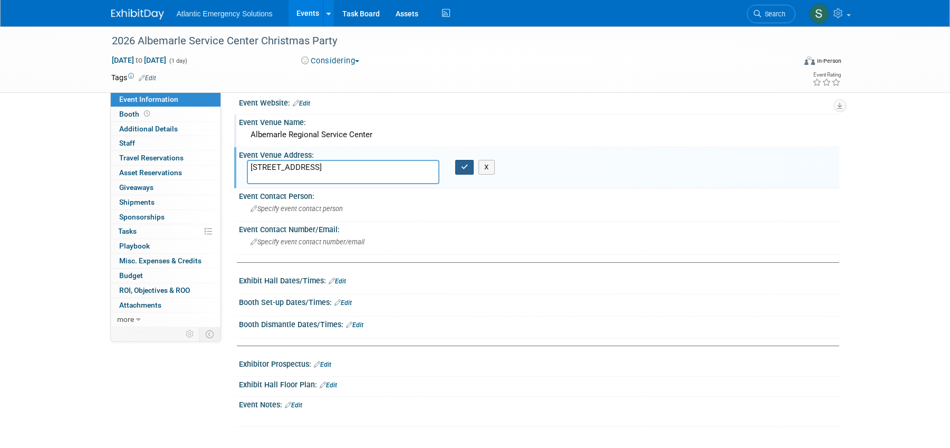
click at [463, 172] on button "button" at bounding box center [464, 167] width 19 height 15
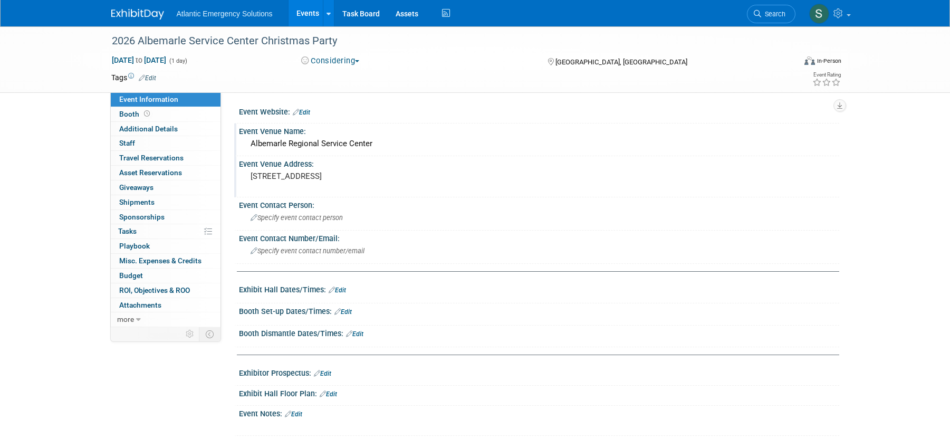
click at [307, 12] on link "Events" at bounding box center [308, 13] width 39 height 26
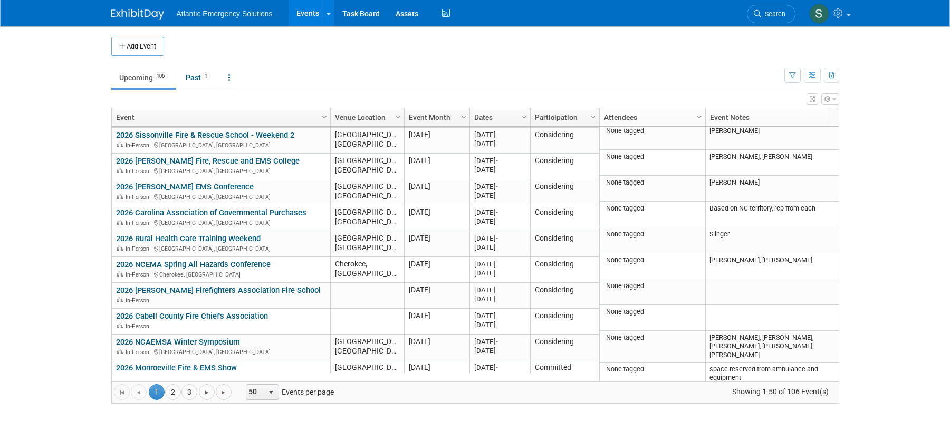
scroll to position [531, 0]
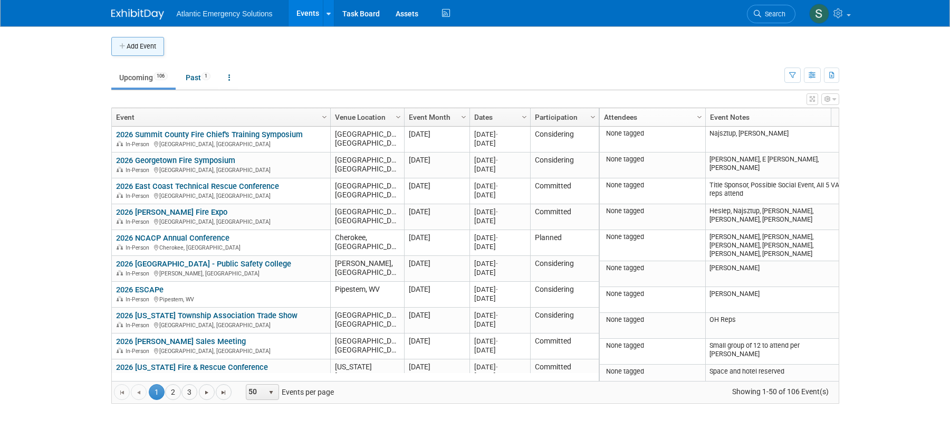
click at [129, 40] on button "Add Event" at bounding box center [137, 46] width 53 height 19
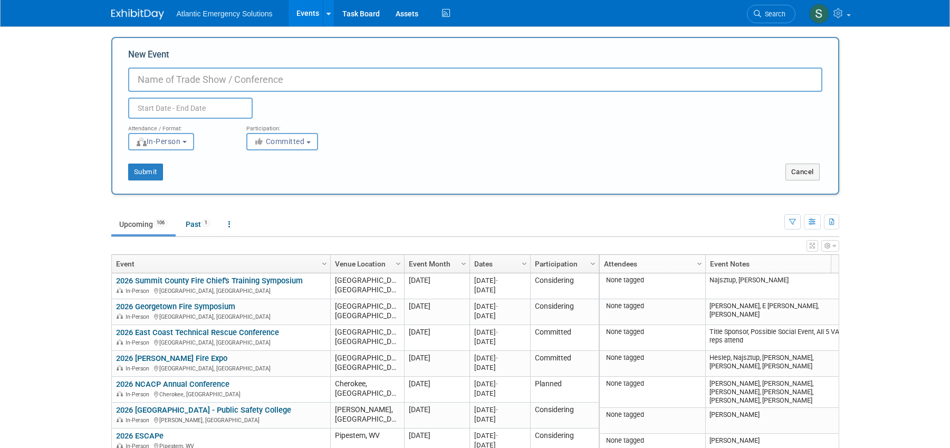
click at [172, 82] on input "New Event" at bounding box center [475, 80] width 694 height 24
type input "2026 KFA Conference"
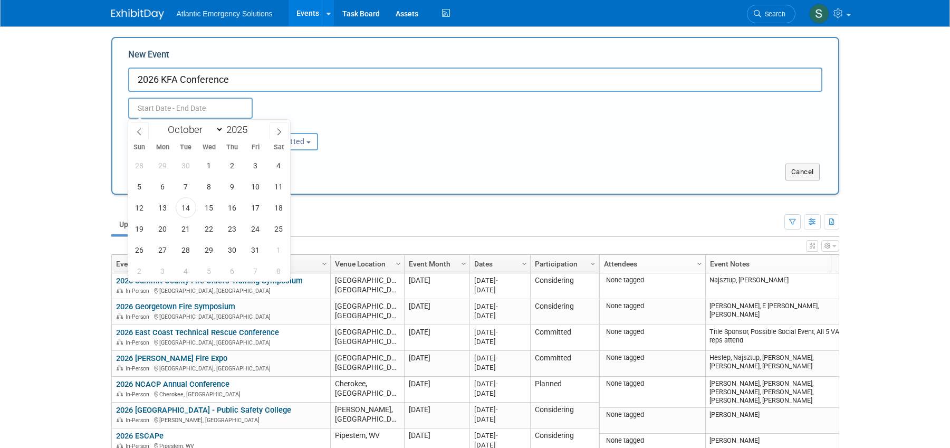
click at [156, 104] on input "text" at bounding box center [190, 108] width 124 height 21
click at [279, 130] on icon at bounding box center [278, 131] width 7 height 7
select select "11"
click at [279, 130] on icon at bounding box center [278, 131] width 7 height 7
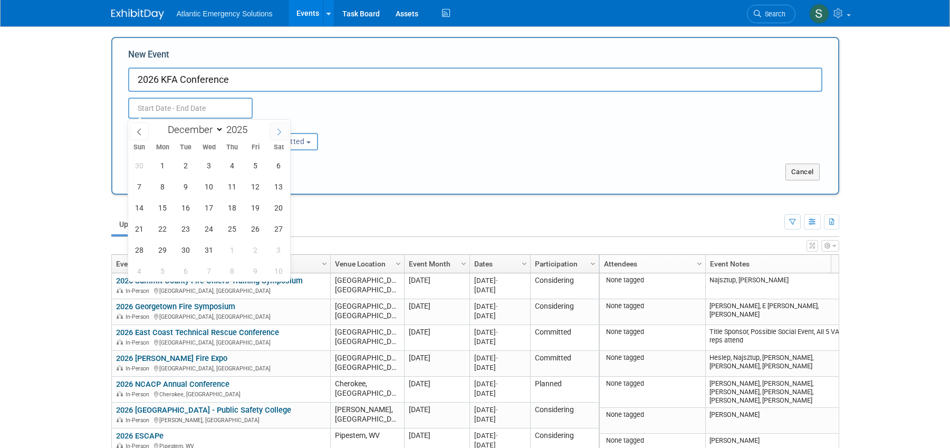
type input "2026"
click at [279, 130] on icon at bounding box center [278, 131] width 7 height 7
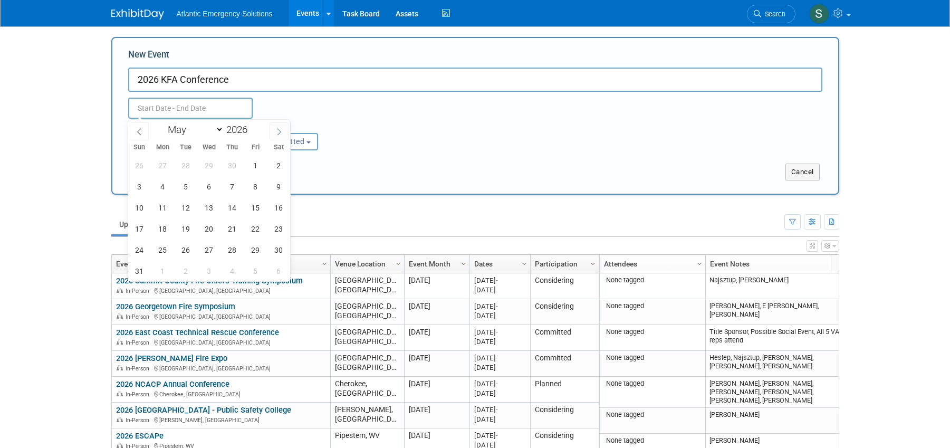
click at [279, 130] on icon at bounding box center [278, 131] width 7 height 7
select select "6"
click at [257, 252] on span "31" at bounding box center [255, 249] width 21 height 21
type input "Jul 31, 2026 to Jul 31, 2026"
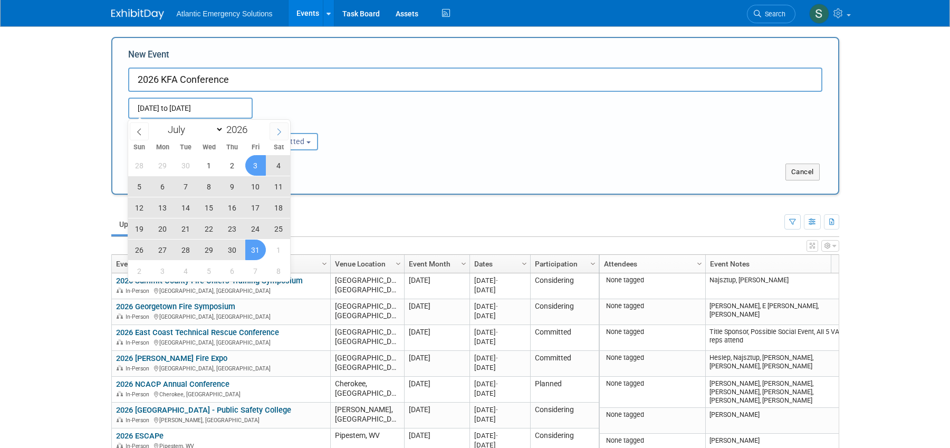
click at [273, 131] on span at bounding box center [279, 131] width 19 height 18
select select "7"
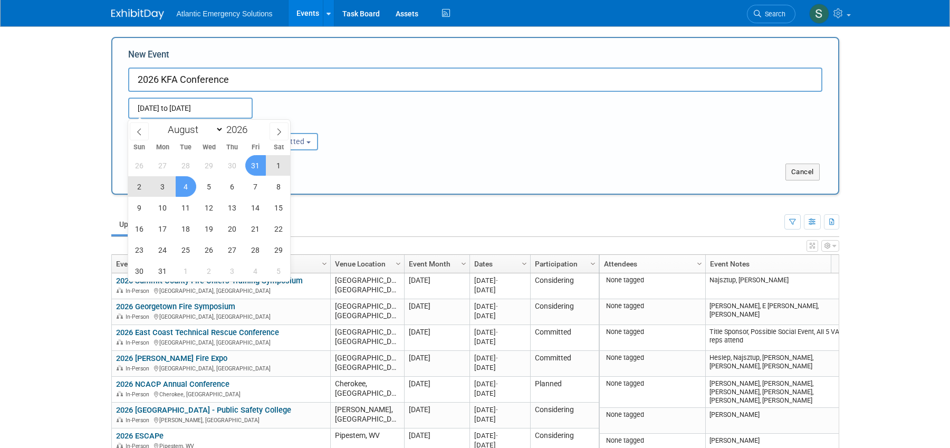
click at [179, 186] on span "4" at bounding box center [186, 186] width 21 height 21
type input "Jul 31, 2026 to Aug 4, 2026"
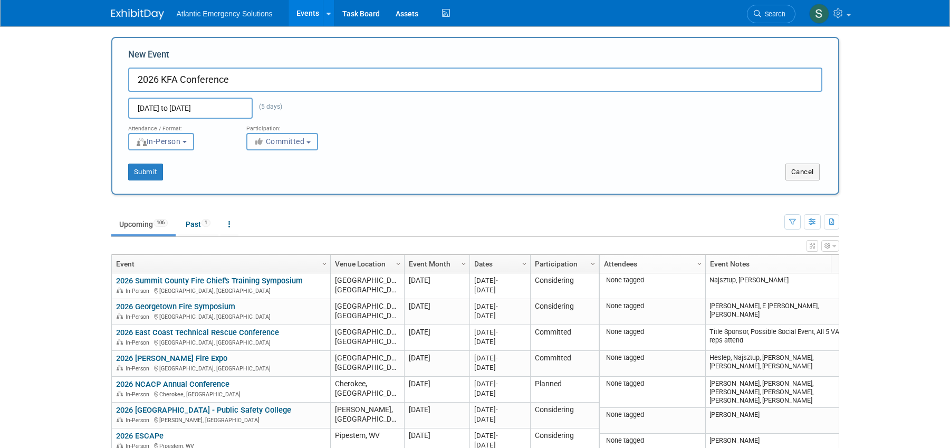
click at [291, 141] on span "Committed" at bounding box center [279, 141] width 51 height 8
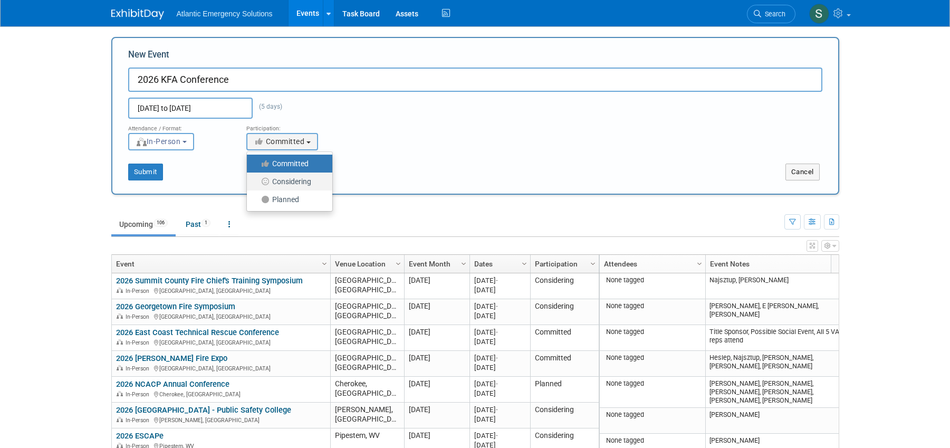
click at [287, 180] on label "Considering" at bounding box center [287, 182] width 70 height 14
click at [256, 180] on input "Considering" at bounding box center [253, 181] width 7 height 7
select select "2"
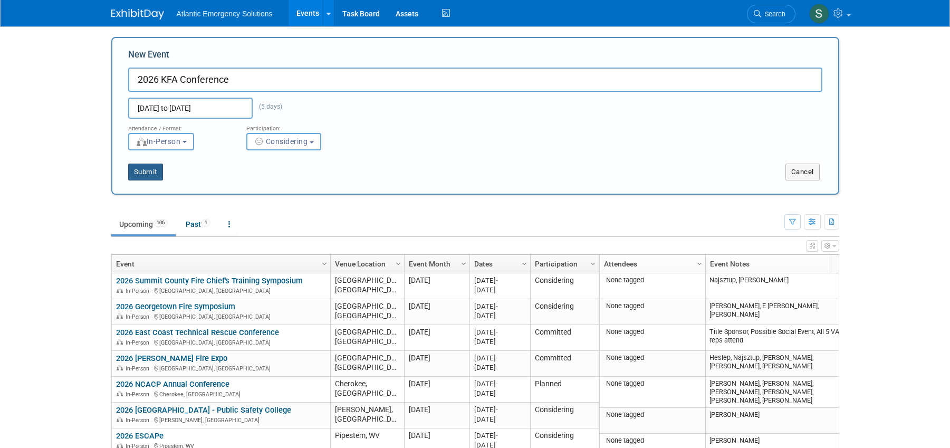
click at [148, 170] on button "Submit" at bounding box center [145, 172] width 35 height 17
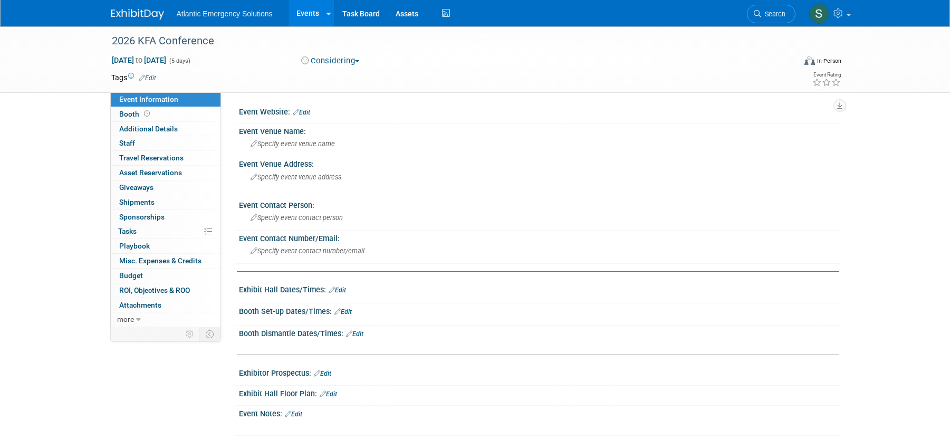
click at [309, 112] on link "Edit" at bounding box center [301, 112] width 17 height 7
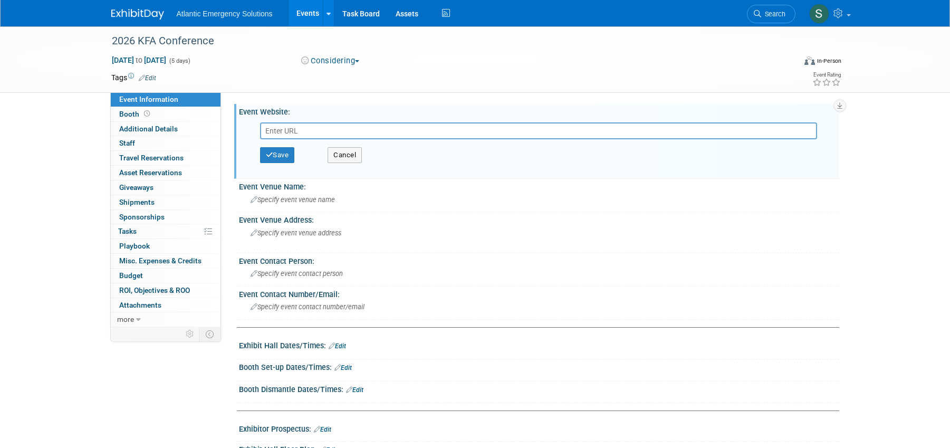
click at [297, 129] on input "text" at bounding box center [538, 130] width 557 height 17
paste input "[URL][DOMAIN_NAME]"
type input "[URL][DOMAIN_NAME]"
click at [291, 156] on button "Save" at bounding box center [277, 155] width 35 height 16
